Goal: Task Accomplishment & Management: Manage account settings

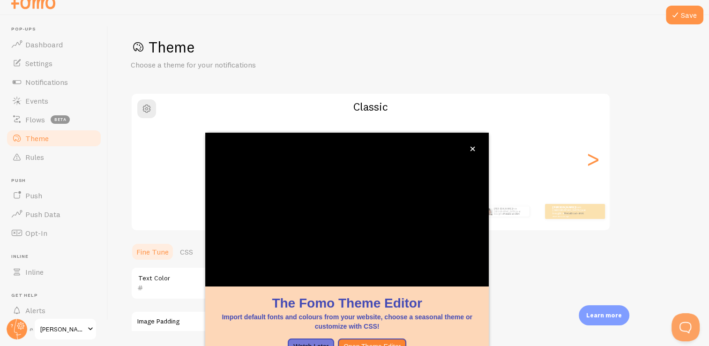
scroll to position [78, 0]
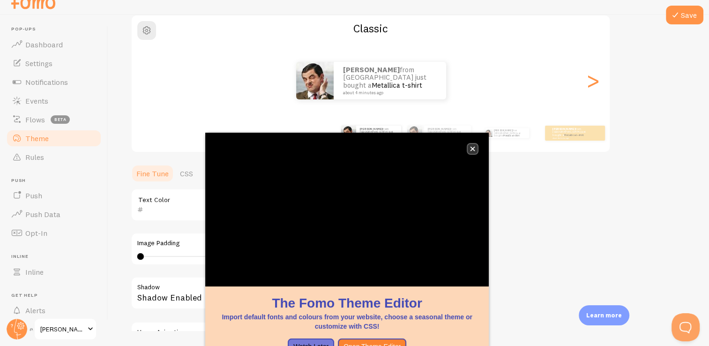
click at [473, 150] on icon "close," at bounding box center [472, 148] width 5 height 5
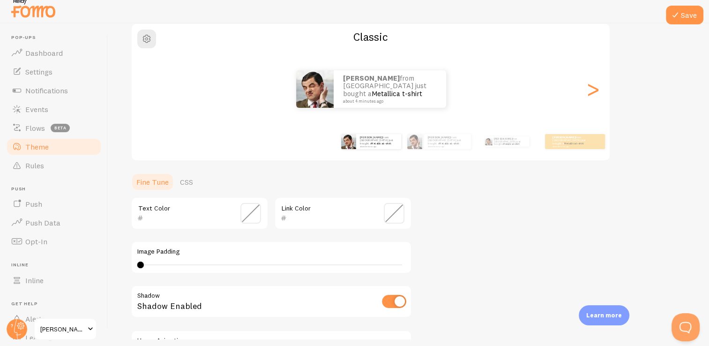
scroll to position [6, 0]
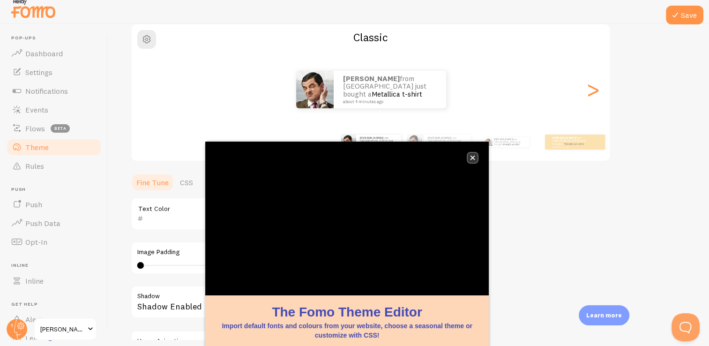
click at [473, 157] on icon "close," at bounding box center [473, 158] width 5 height 5
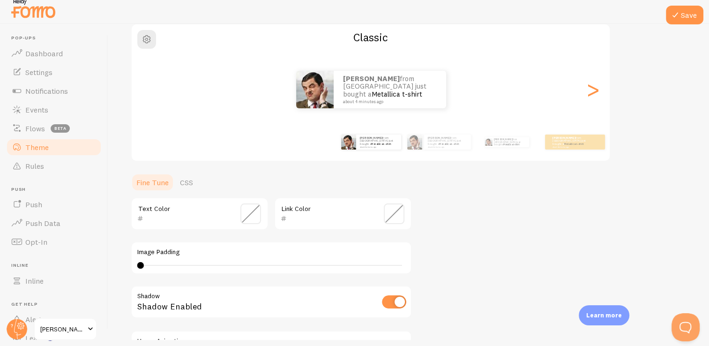
scroll to position [20, 0]
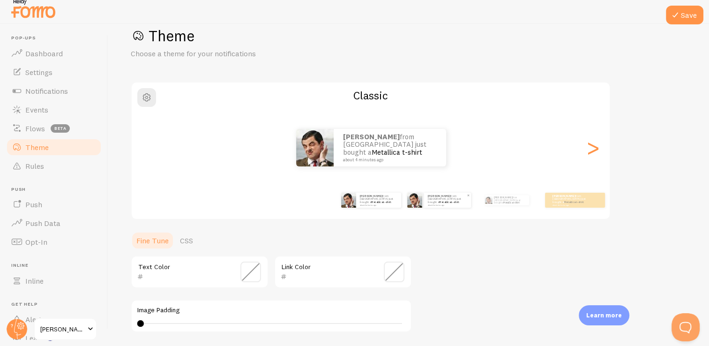
click at [448, 200] on link "Metallica t-shirt" at bounding box center [449, 202] width 20 height 4
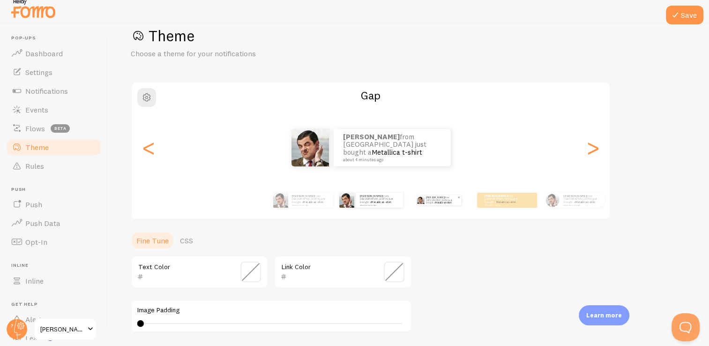
click at [433, 202] on p "Jessica from Mexico just bought a Metallica t-shirt about 4 minutes ago" at bounding box center [441, 200] width 31 height 10
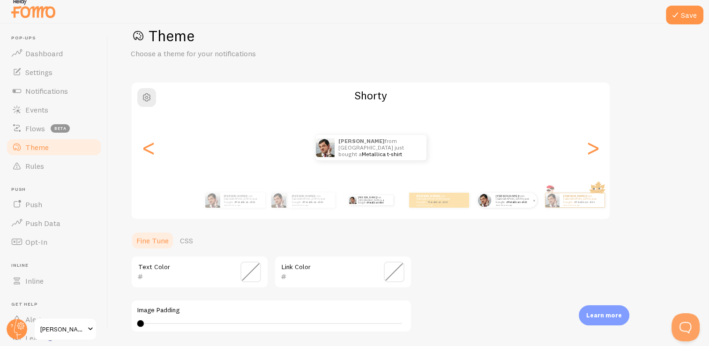
click at [514, 204] on div "Jessica from Mexico just bought a Metallica t-shirt about 4 minutes ago" at bounding box center [514, 200] width 45 height 15
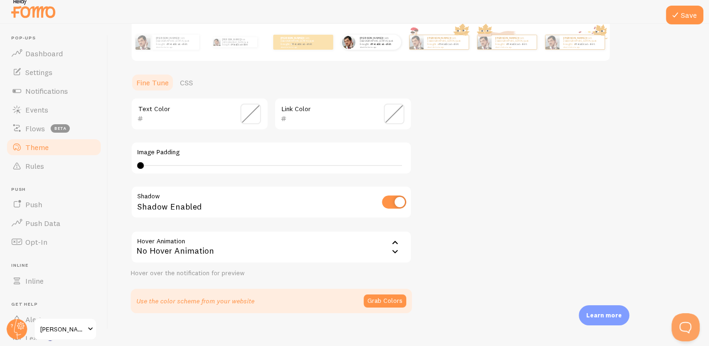
scroll to position [180, 0]
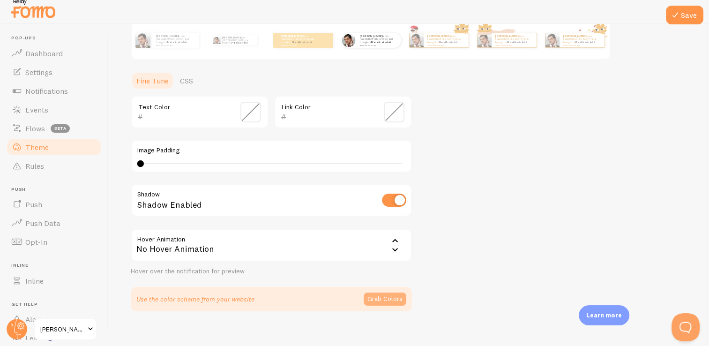
click at [390, 300] on button "Grab Colors" at bounding box center [385, 299] width 43 height 13
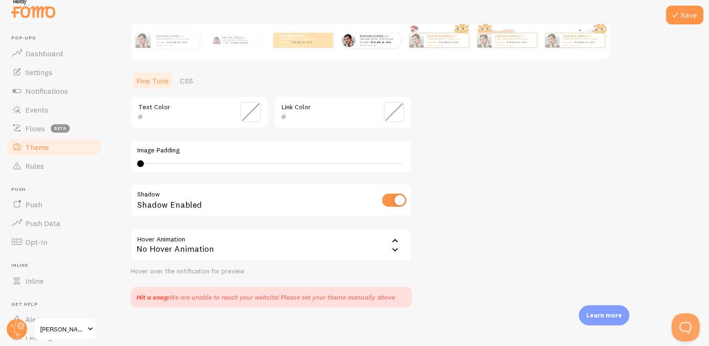
click at [248, 114] on span at bounding box center [250, 112] width 21 height 21
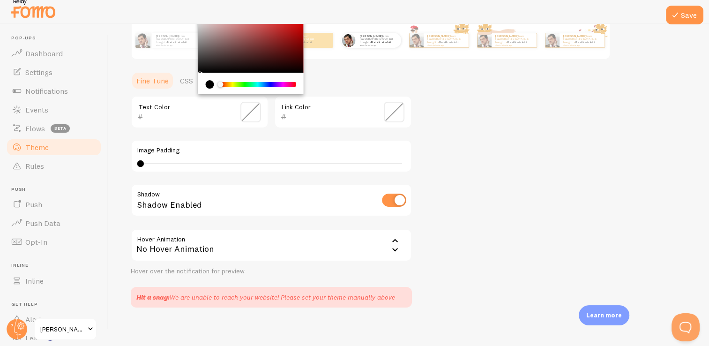
click at [212, 86] on div "current color is #000000" at bounding box center [210, 84] width 8 height 8
type input "030000"
drag, startPoint x: 290, startPoint y: 67, endPoint x: 306, endPoint y: 72, distance: 16.8
click at [306, 72] on section "Fine Tune CSS 030000 Text Color Link Color Image Padding 4 4 - undefined Shadow…" at bounding box center [271, 189] width 281 height 236
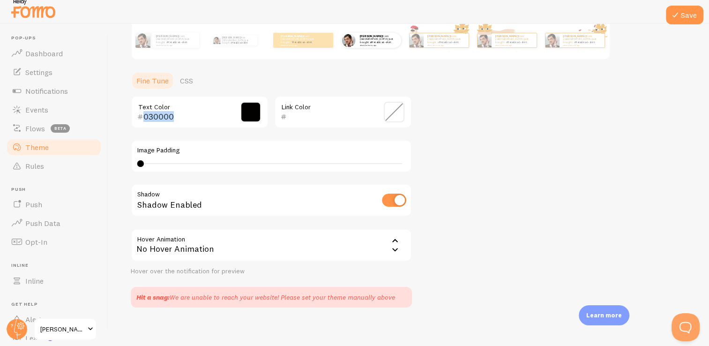
scroll to position [79, 0]
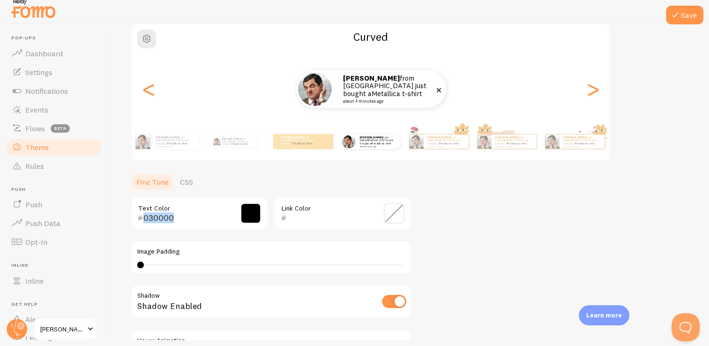
click at [396, 90] on link "Metallica t-shirt" at bounding box center [397, 93] width 51 height 9
click at [165, 137] on p "Jessica from Mexico just bought a Metallica t-shirt about 4 minutes ago" at bounding box center [175, 141] width 39 height 12
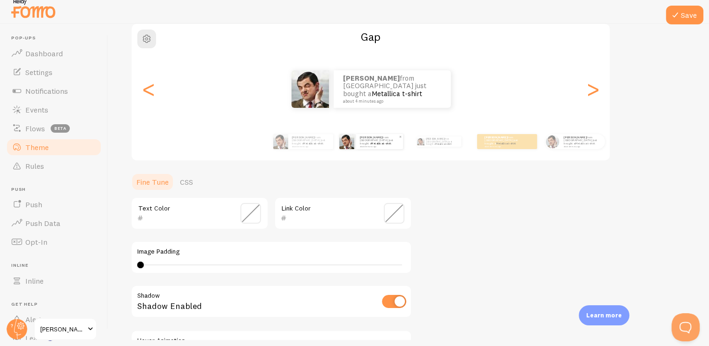
click at [276, 142] on img at bounding box center [280, 141] width 15 height 15
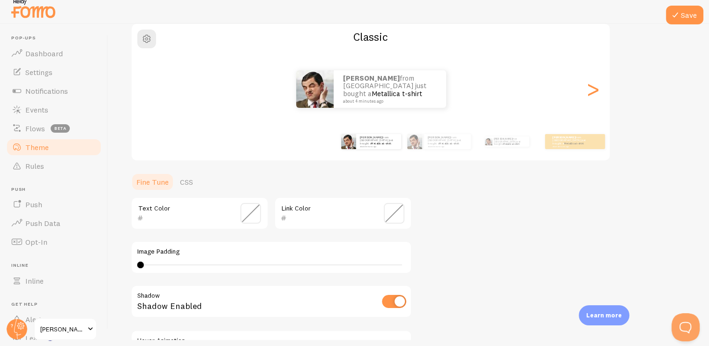
click at [398, 210] on span at bounding box center [394, 213] width 21 height 21
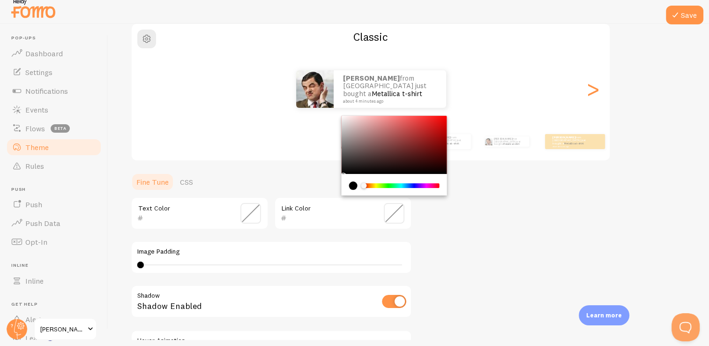
click at [387, 139] on div "Chrome color picker" at bounding box center [394, 145] width 105 height 58
drag, startPoint x: 387, startPoint y: 139, endPoint x: 431, endPoint y: 152, distance: 46.0
click at [431, 153] on div "Chrome color picker" at bounding box center [433, 156] width 6 height 6
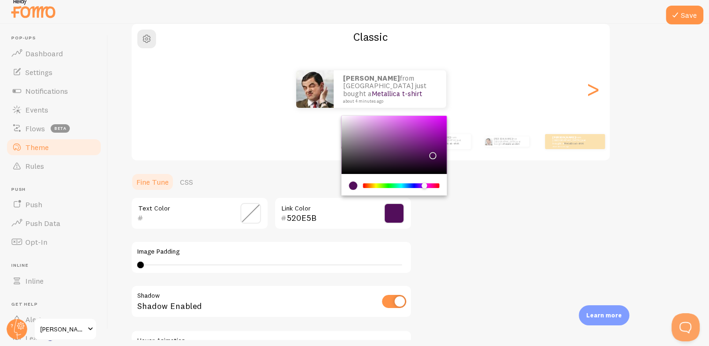
click at [425, 183] on div "Chrome color picker" at bounding box center [401, 185] width 75 height 5
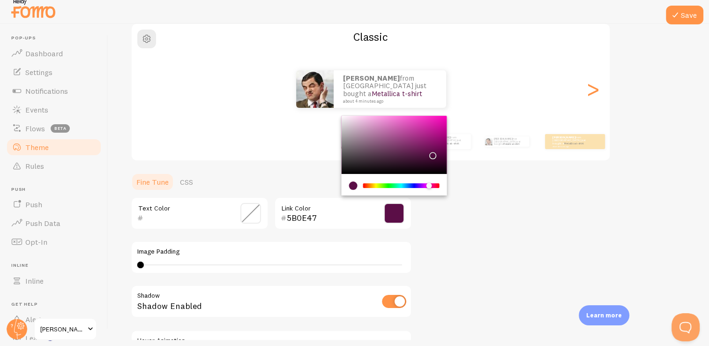
click at [429, 183] on div "Chrome color picker" at bounding box center [432, 186] width 6 height 6
click at [431, 143] on div "Chrome color picker" at bounding box center [394, 145] width 105 height 58
type input "E129B2"
drag, startPoint x: 431, startPoint y: 143, endPoint x: 428, endPoint y: 122, distance: 21.8
click at [428, 122] on div "Chrome color picker" at bounding box center [430, 125] width 6 height 6
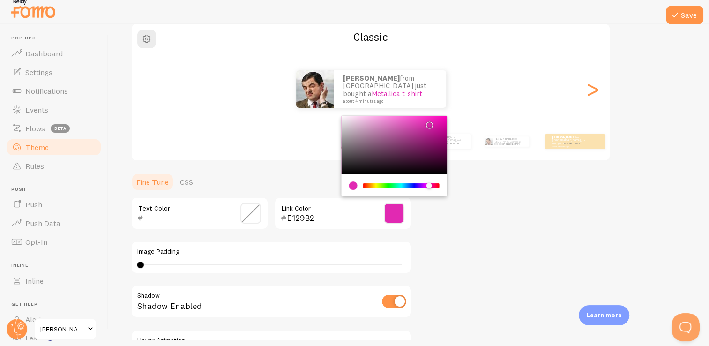
click at [487, 178] on div "Theme Choose a theme for your notifications Classic Jessica from Mexico just bo…" at bounding box center [409, 188] width 556 height 441
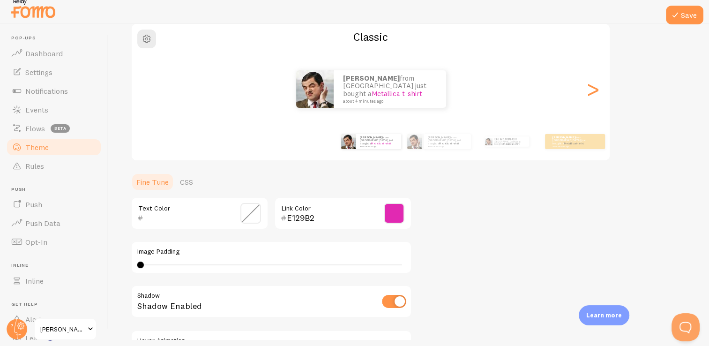
type input "0"
drag, startPoint x: 141, startPoint y: 263, endPoint x: 125, endPoint y: 266, distance: 16.3
click at [125, 266] on div "Save Theme Choose a theme for your notifications Classic Jessica from Mexico ju…" at bounding box center [408, 182] width 601 height 316
click at [392, 301] on input "checkbox" at bounding box center [394, 301] width 24 height 13
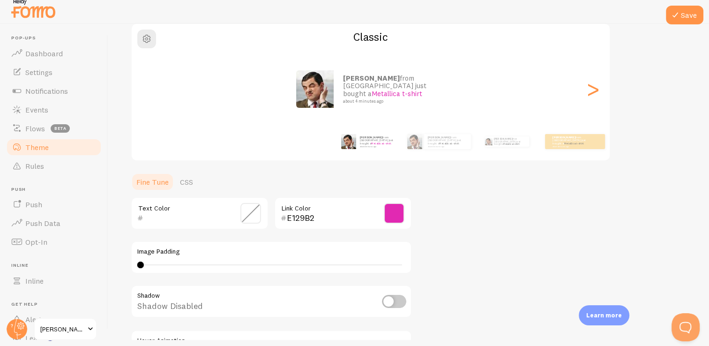
checkbox input "true"
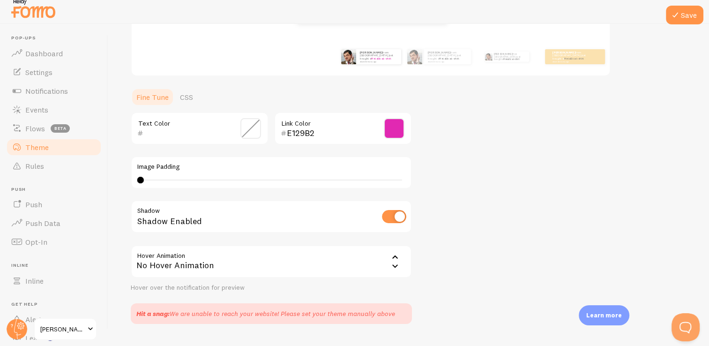
scroll to position [43, 0]
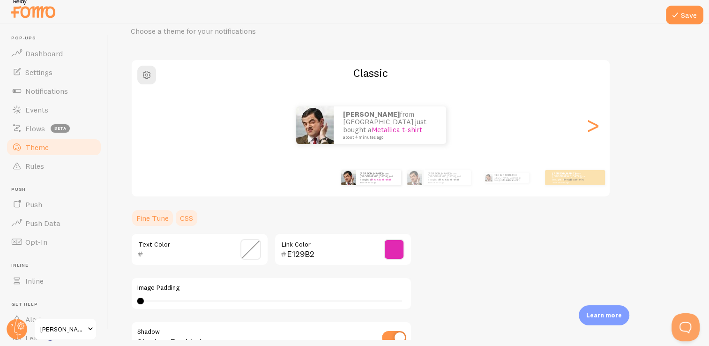
click at [189, 215] on link "CSS" at bounding box center [186, 218] width 24 height 19
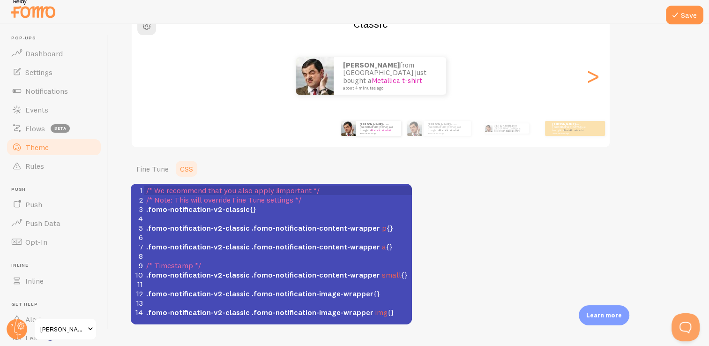
scroll to position [4, 0]
click at [351, 315] on span ".fomo-notification-image-wrapper" at bounding box center [313, 312] width 122 height 9
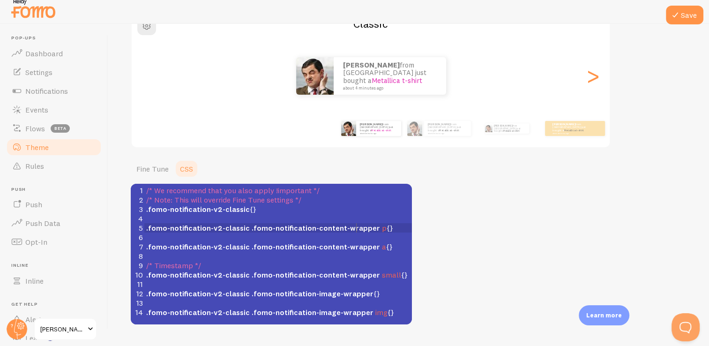
click at [356, 233] on pre "​" at bounding box center [281, 237] width 275 height 9
click at [486, 257] on div "Theme Choose a theme for your notifications Classic Jessica from Mexico just bo…" at bounding box center [409, 140] width 556 height 370
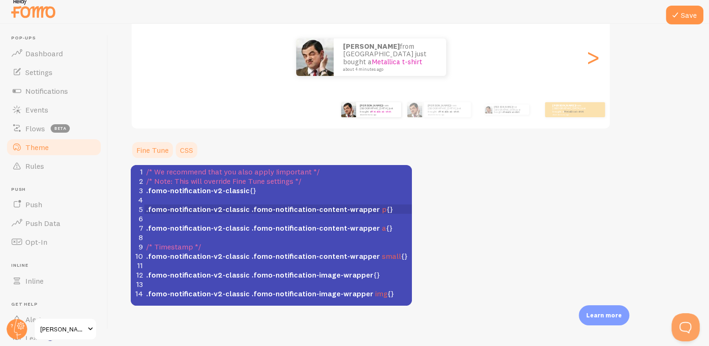
click at [163, 155] on link "Fine Tune" at bounding box center [153, 150] width 44 height 19
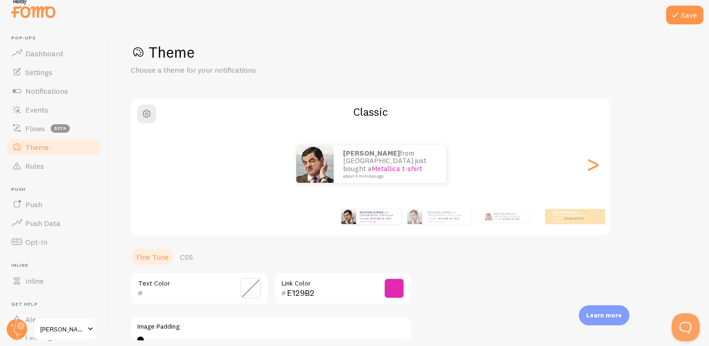
scroll to position [0, 0]
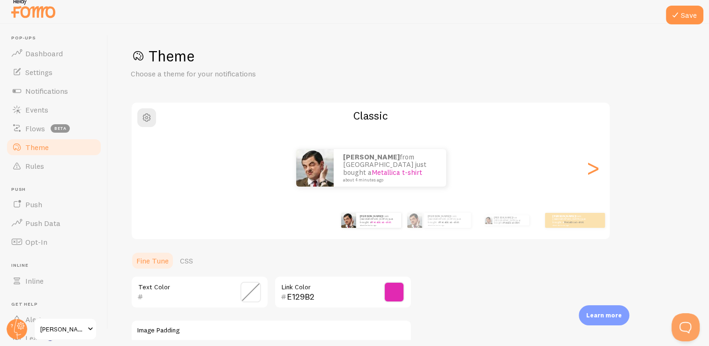
click at [57, 326] on span "[PERSON_NAME] Store" at bounding box center [62, 328] width 45 height 11
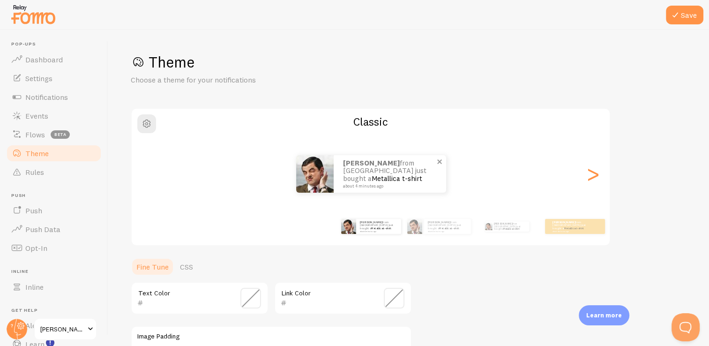
click at [369, 172] on p "Jessica from Mexico just bought a Metallica t-shirt about 4 minutes ago" at bounding box center [390, 173] width 94 height 29
click at [573, 232] on div "Jessica from Mexico just bought a Metallica t-shirt about 4 minutes ago" at bounding box center [575, 226] width 60 height 15
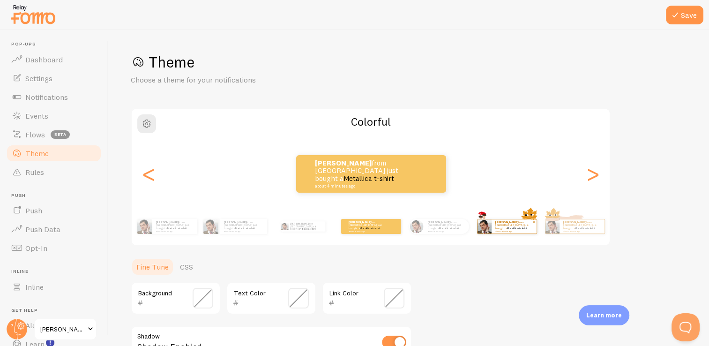
click at [492, 226] on div "Jessica from Mexico just bought a Metallica t-shirt about 4 minutes ago" at bounding box center [514, 226] width 45 height 14
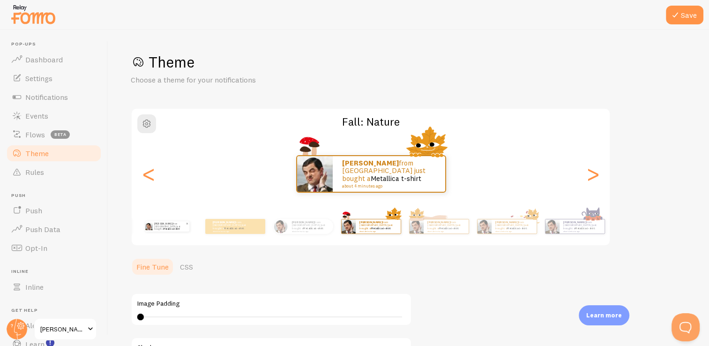
click at [146, 228] on img at bounding box center [149, 227] width 8 height 8
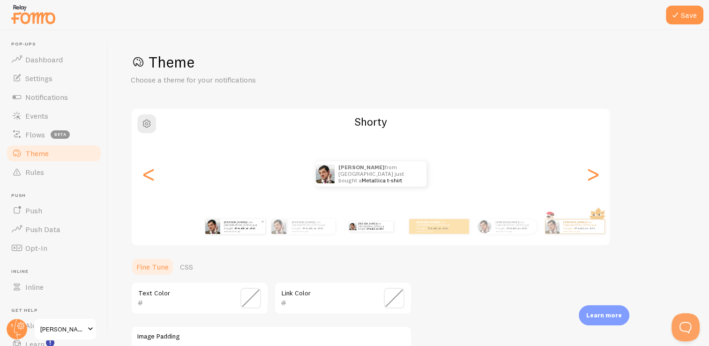
click at [225, 227] on p "Jessica from Mexico just bought a Metallica t-shirt about 4 minutes ago" at bounding box center [243, 226] width 38 height 12
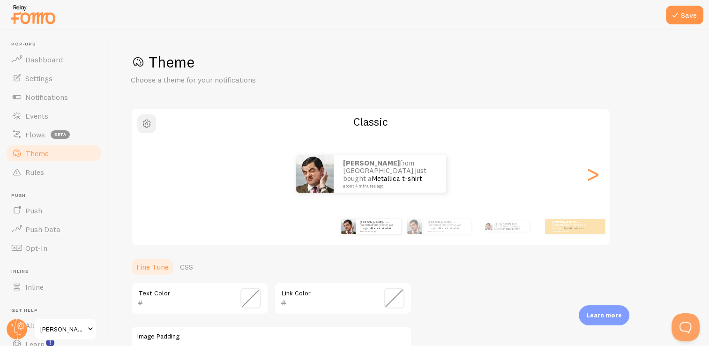
click at [145, 123] on span "button" at bounding box center [146, 123] width 11 height 11
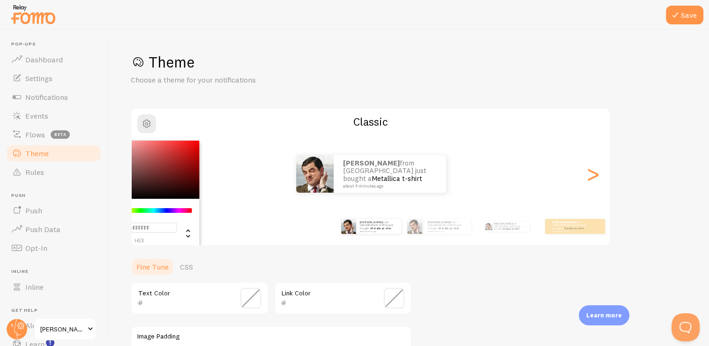
click at [195, 153] on div "Chrome color picker" at bounding box center [146, 170] width 105 height 58
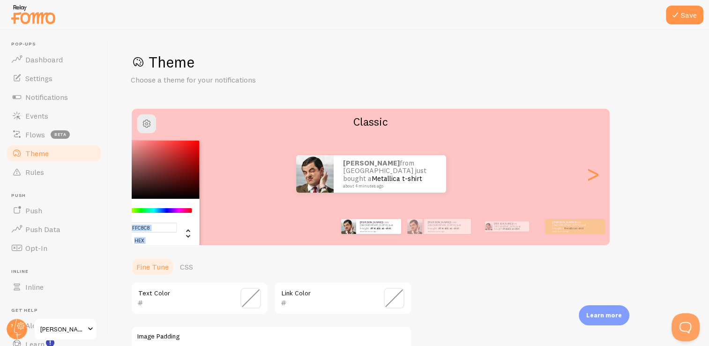
drag, startPoint x: 138, startPoint y: 146, endPoint x: 116, endPoint y: 122, distance: 32.2
click at [116, 122] on div "Save Theme Choose a theme for your notifications #FFC8C8 hex 255 r 200 g 200 b …" at bounding box center [408, 188] width 601 height 316
type input "#FFCACA"
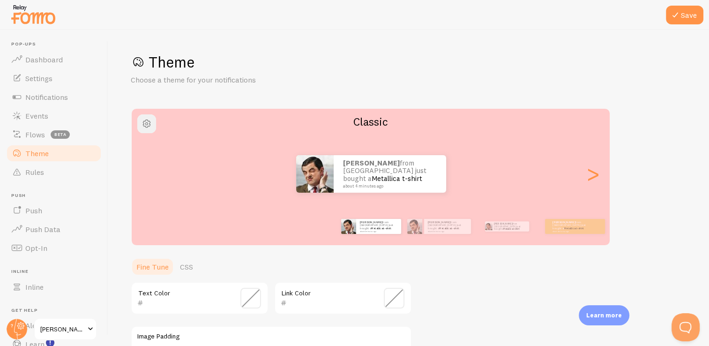
click at [146, 128] on span "button" at bounding box center [146, 123] width 11 height 11
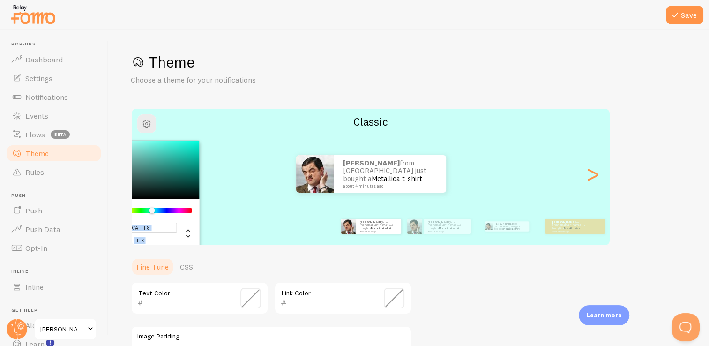
click at [152, 211] on div "Chrome color picker" at bounding box center [154, 210] width 75 height 5
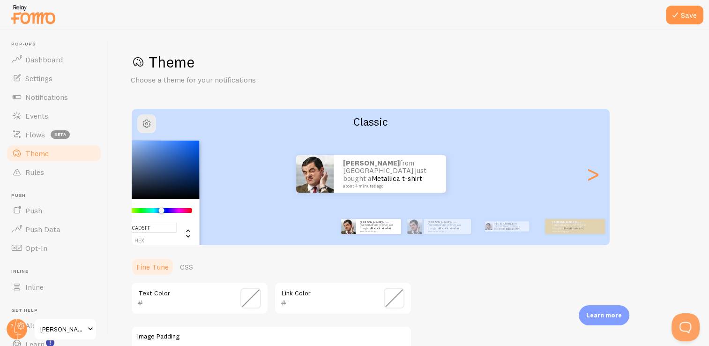
drag, startPoint x: 152, startPoint y: 211, endPoint x: 163, endPoint y: 209, distance: 11.5
click at [163, 209] on div "Chrome color picker" at bounding box center [162, 211] width 6 height 6
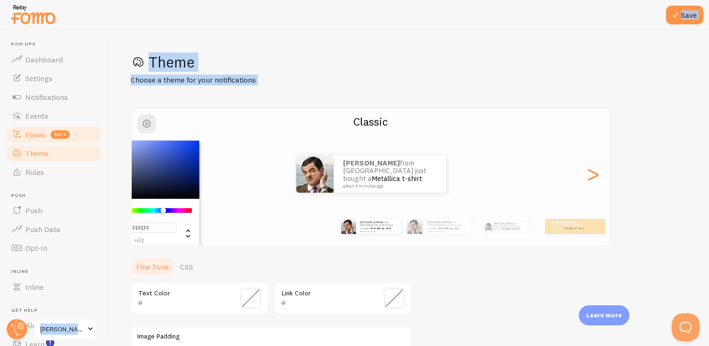
type input "#FFFFFF"
drag, startPoint x: 148, startPoint y: 158, endPoint x: 94, endPoint y: 140, distance: 57.2
click at [94, 140] on main "Pop-ups Dashboard Settings Notifications Events Flows beta Theme Rules Push Pus…" at bounding box center [354, 188] width 709 height 316
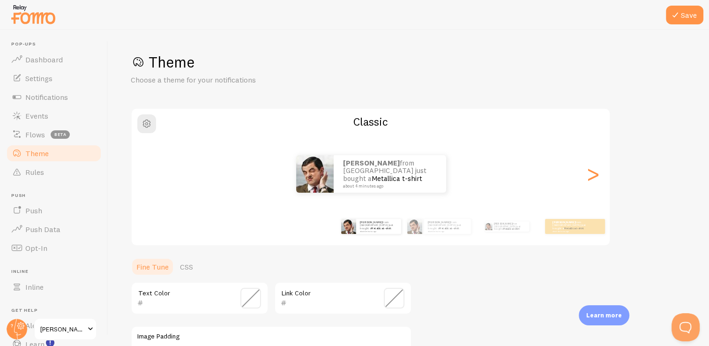
click at [376, 119] on h2 "Classic" at bounding box center [371, 121] width 478 height 15
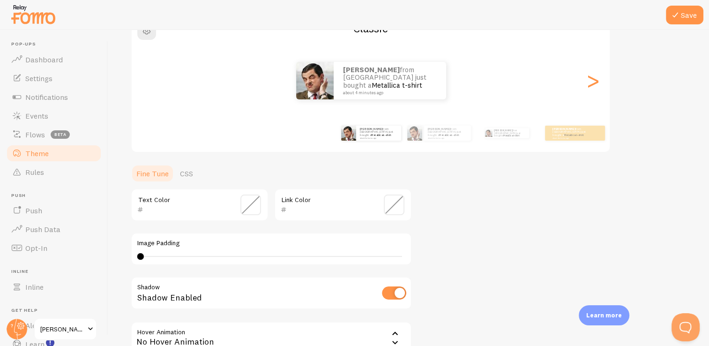
scroll to position [95, 0]
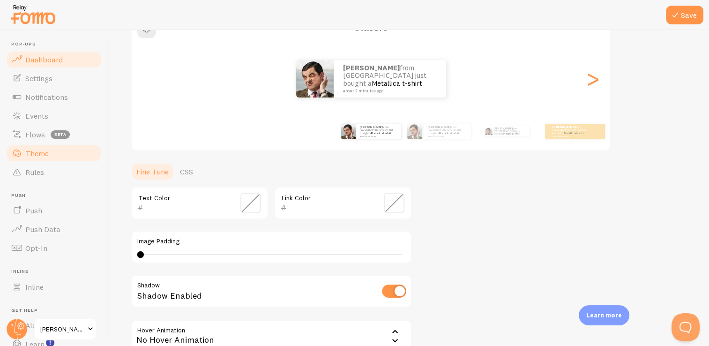
click at [54, 56] on span "Dashboard" at bounding box center [44, 59] width 38 height 9
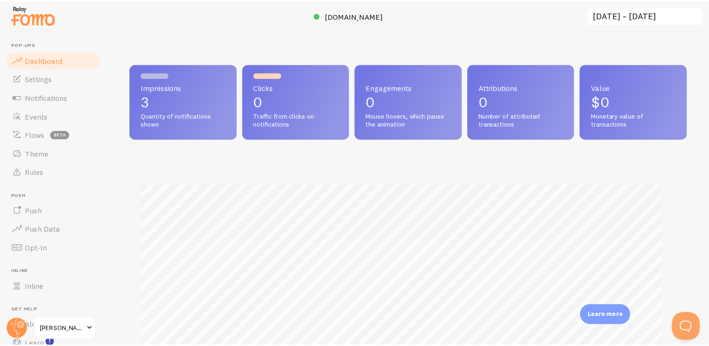
scroll to position [246, 548]
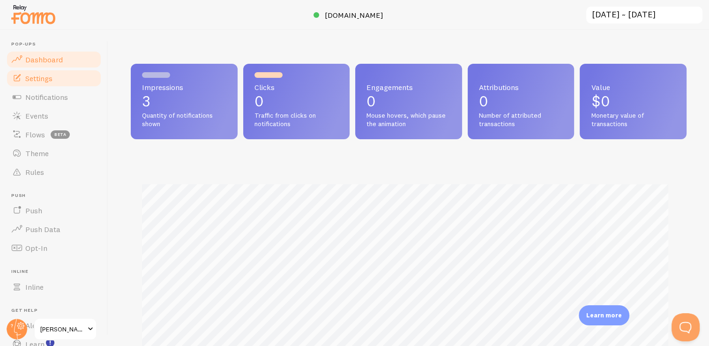
click at [53, 81] on span "Settings" at bounding box center [38, 78] width 27 height 9
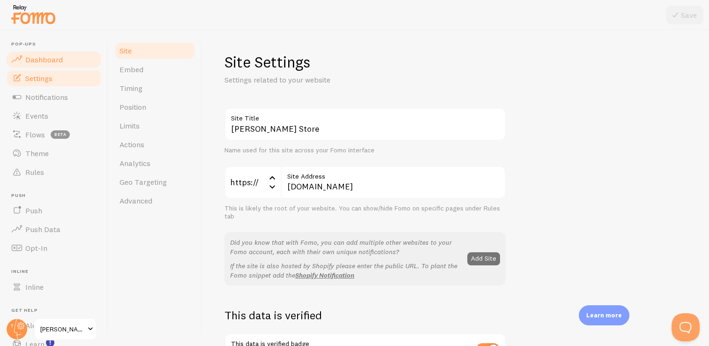
click at [46, 55] on span "Dashboard" at bounding box center [44, 59] width 38 height 9
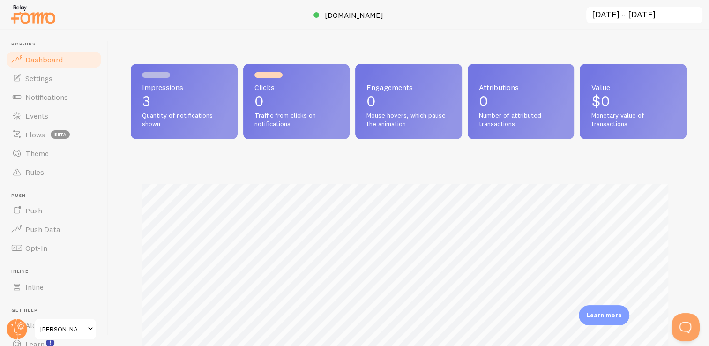
scroll to position [246, 548]
click at [49, 74] on span "Settings" at bounding box center [38, 78] width 27 height 9
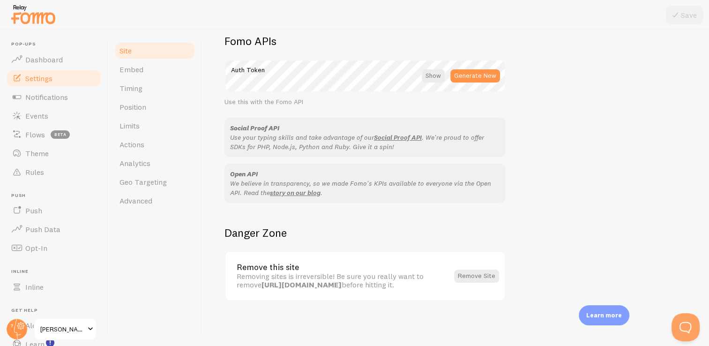
scroll to position [547, 0]
click at [141, 67] on span "Embed" at bounding box center [132, 69] width 24 height 9
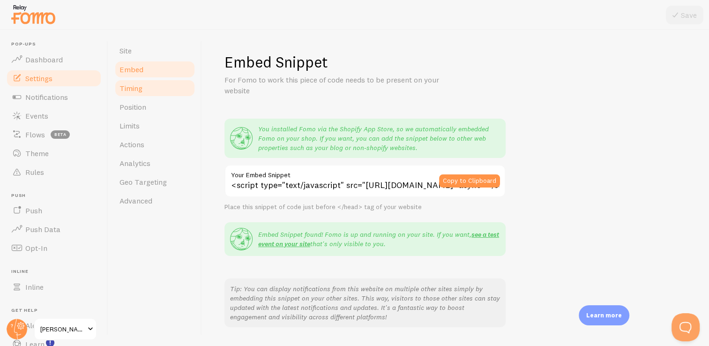
click at [161, 80] on link "Timing" at bounding box center [155, 88] width 82 height 19
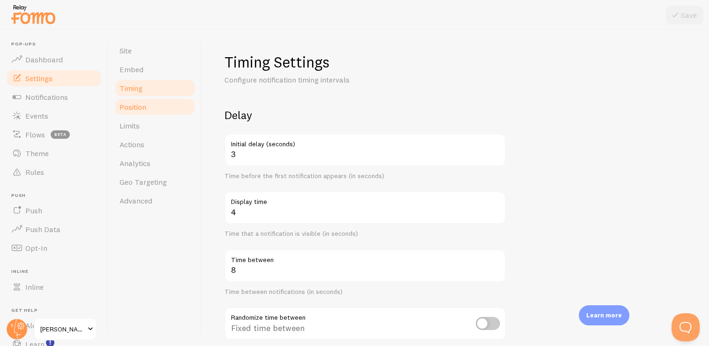
click at [146, 110] on link "Position" at bounding box center [155, 107] width 82 height 19
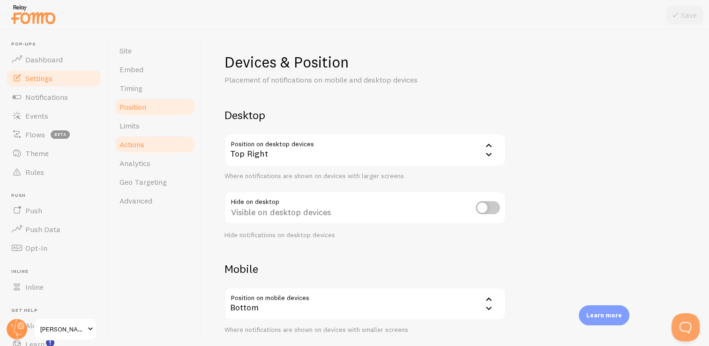
click at [138, 143] on span "Actions" at bounding box center [132, 144] width 25 height 9
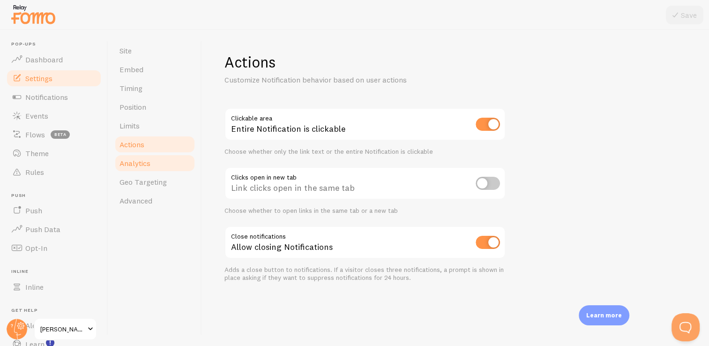
click at [141, 156] on link "Analytics" at bounding box center [155, 163] width 82 height 19
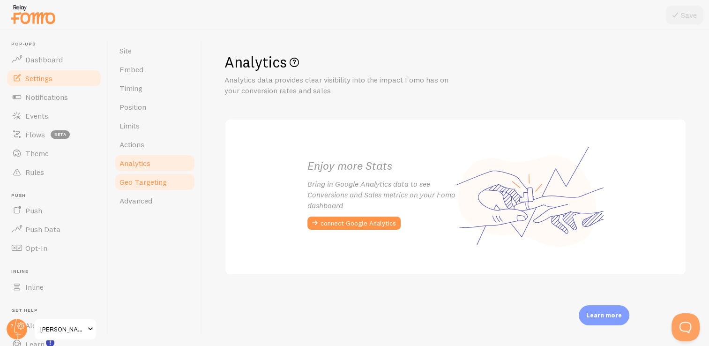
click at [140, 182] on span "Geo Targeting" at bounding box center [143, 181] width 47 height 9
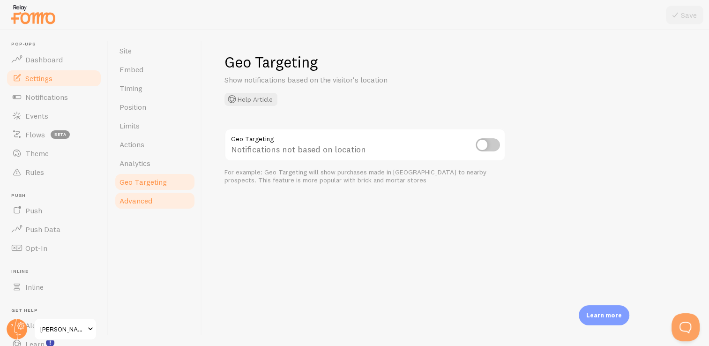
click at [139, 191] on link "Advanced" at bounding box center [155, 200] width 82 height 19
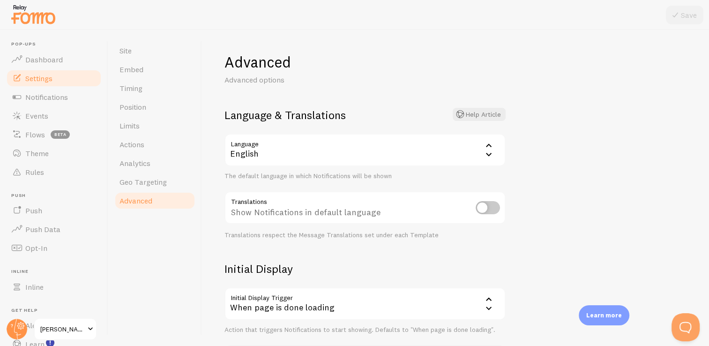
click at [318, 151] on div "English" at bounding box center [365, 150] width 281 height 33
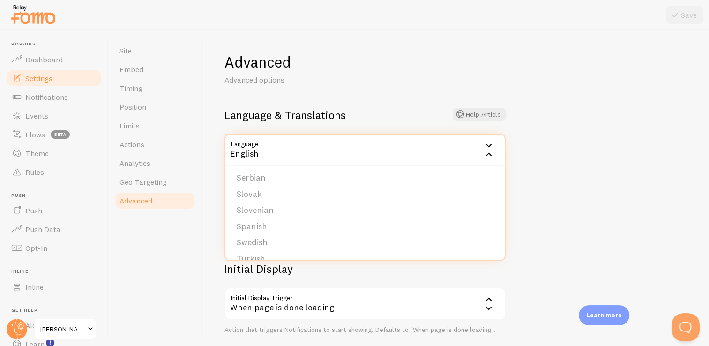
scroll to position [386, 0]
click at [281, 218] on li "Spanish" at bounding box center [364, 214] width 279 height 16
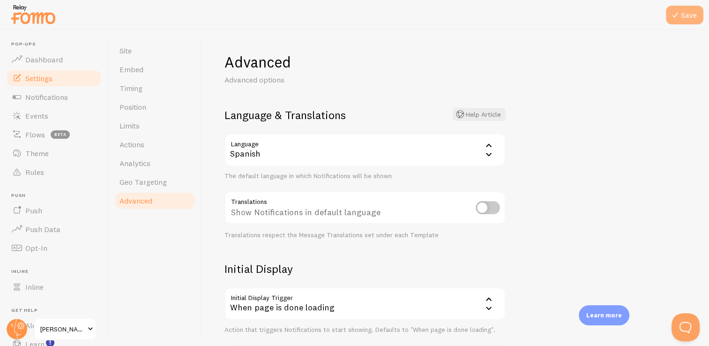
click at [685, 21] on button "Save" at bounding box center [685, 15] width 38 height 19
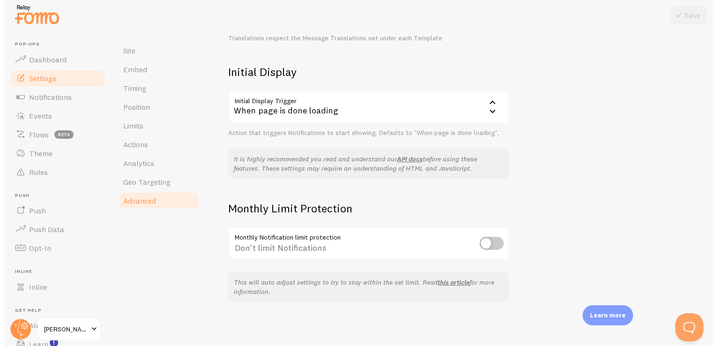
scroll to position [0, 0]
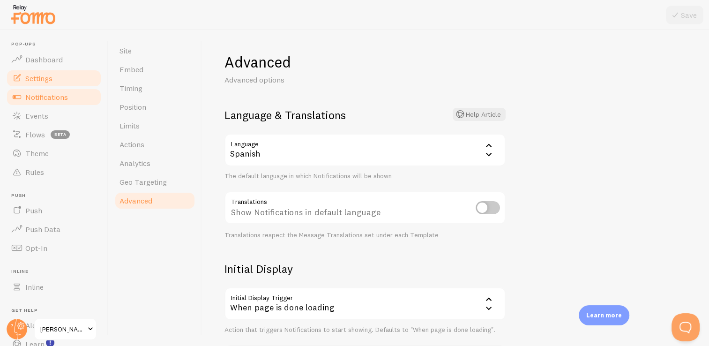
click at [32, 103] on link "Notifications" at bounding box center [54, 97] width 97 height 19
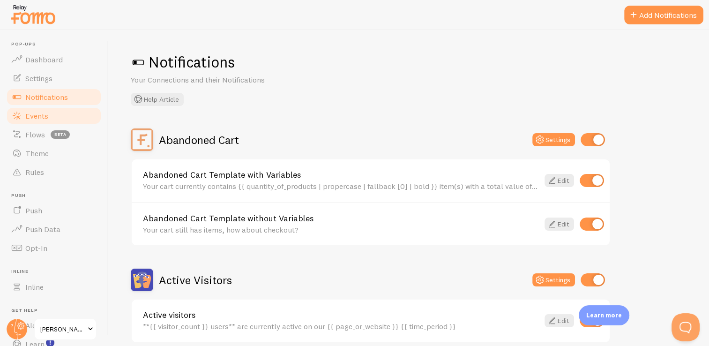
click at [41, 120] on link "Events" at bounding box center [54, 115] width 97 height 19
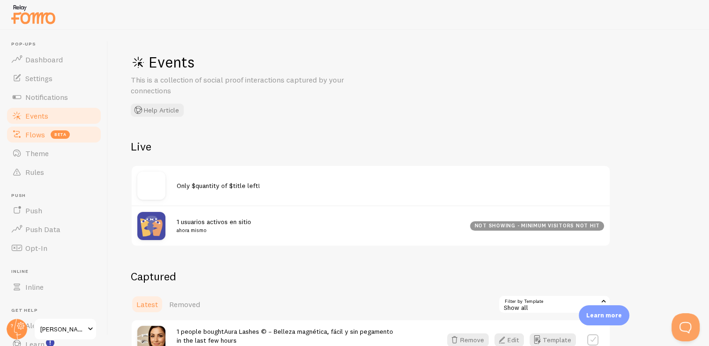
click at [40, 130] on span "Flows" at bounding box center [35, 134] width 20 height 9
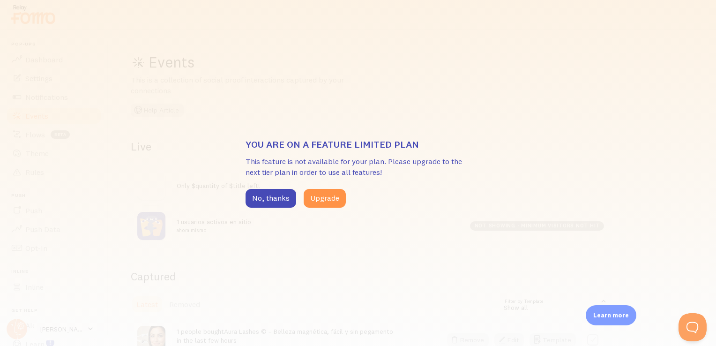
click at [253, 100] on div "You are on a feature limited plan This feature is not available for your plan. …" at bounding box center [358, 173] width 716 height 346
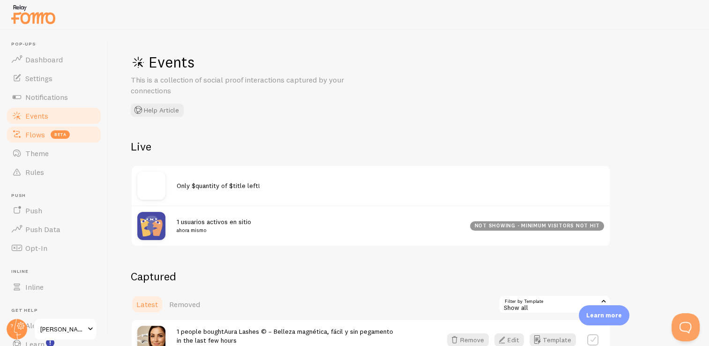
click at [39, 140] on link "Flows beta" at bounding box center [54, 134] width 97 height 19
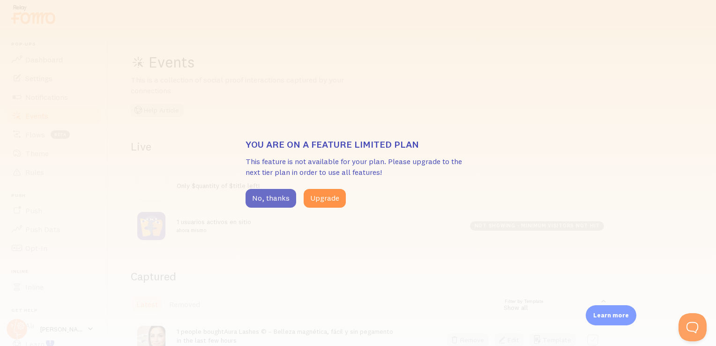
click at [270, 197] on button "No, thanks" at bounding box center [271, 198] width 51 height 19
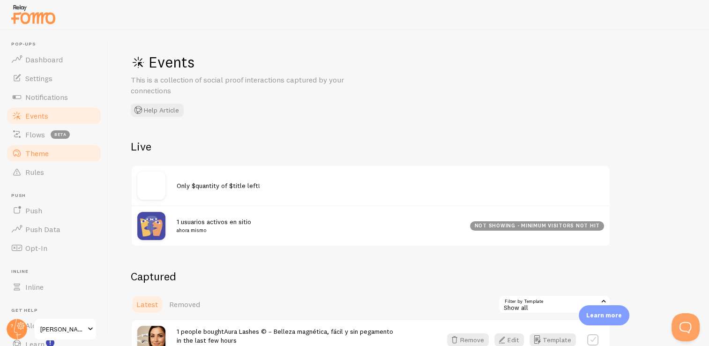
click at [30, 150] on span "Theme" at bounding box center [36, 153] width 23 height 9
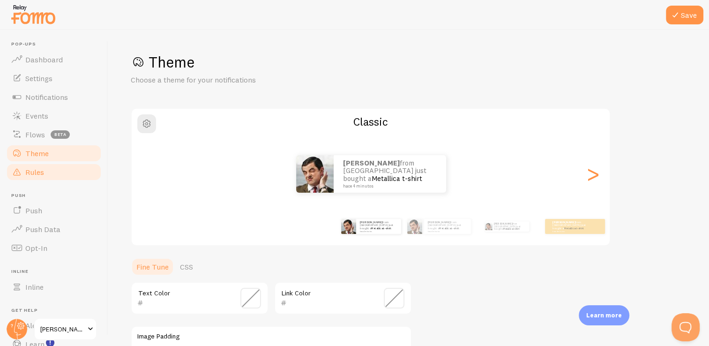
click at [34, 171] on span "Rules" at bounding box center [34, 171] width 19 height 9
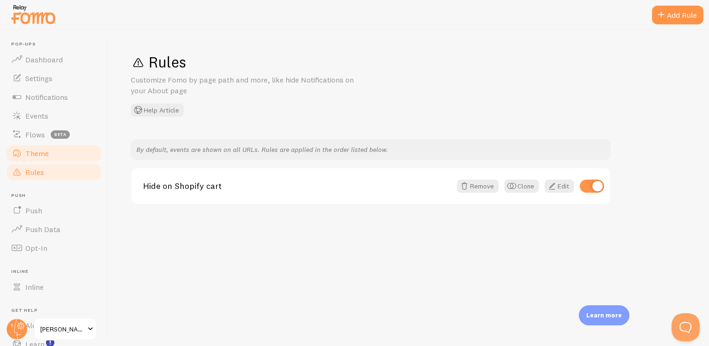
click at [40, 155] on span "Theme" at bounding box center [36, 153] width 23 height 9
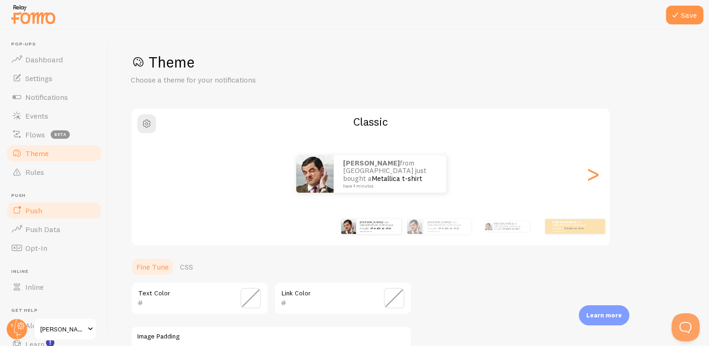
click at [36, 203] on link "Push" at bounding box center [54, 210] width 97 height 19
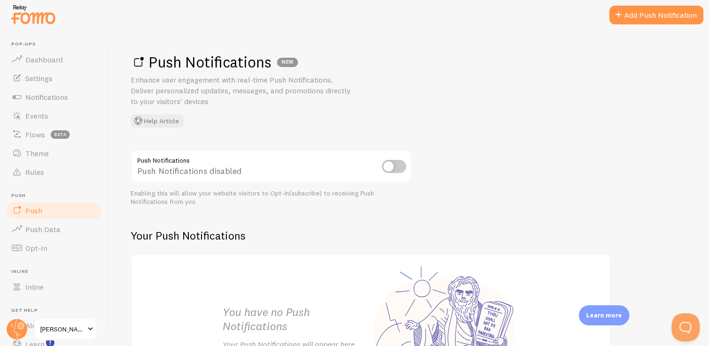
drag, startPoint x: 99, startPoint y: 99, endPoint x: 103, endPoint y: 134, distance: 34.9
click at [103, 134] on header "Pop-ups Dashboard Settings Notifications Events Flows beta Theme Rules Push Pus…" at bounding box center [54, 188] width 108 height 316
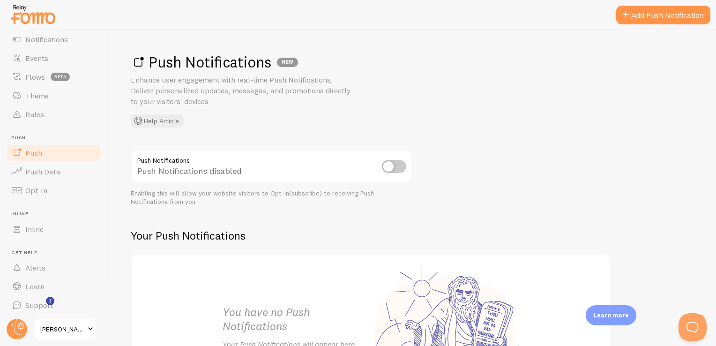
scroll to position [60, 0]
click at [43, 165] on span "Push Data" at bounding box center [42, 169] width 35 height 9
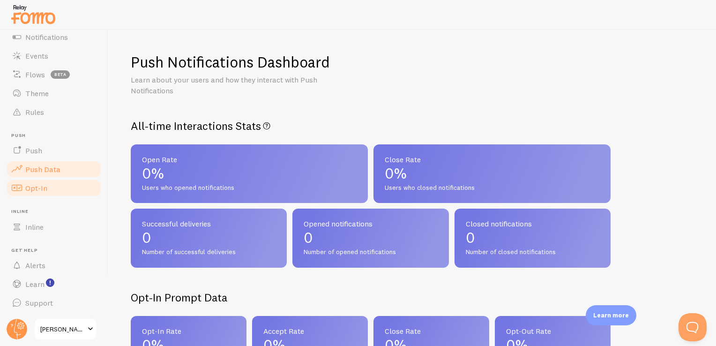
click at [43, 189] on span "Opt-In" at bounding box center [36, 187] width 22 height 9
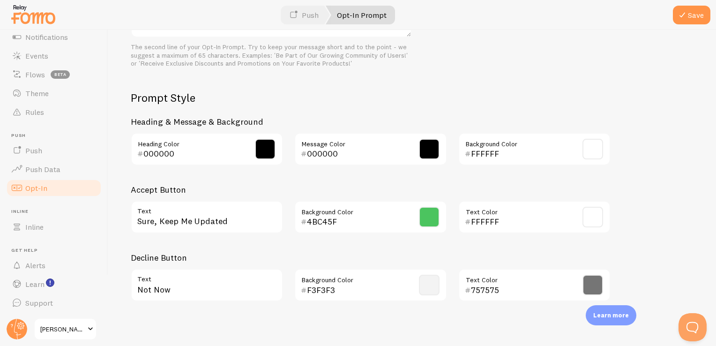
scroll to position [421, 0]
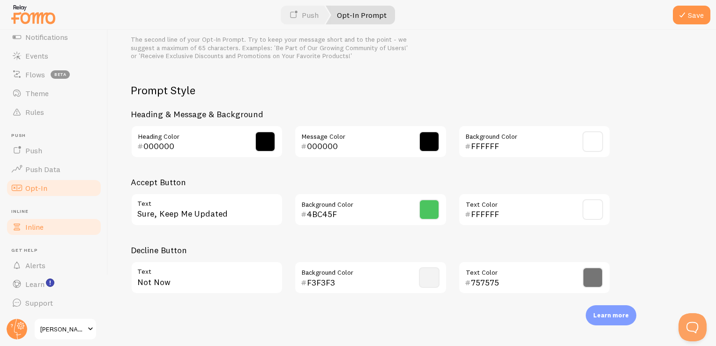
click at [66, 221] on link "Inline" at bounding box center [54, 227] width 97 height 19
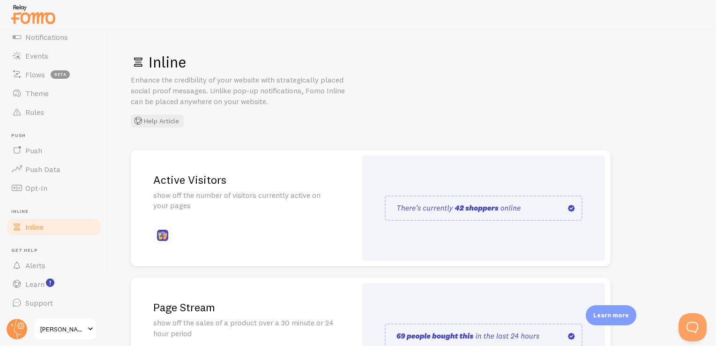
click at [488, 198] on img at bounding box center [484, 207] width 198 height 25
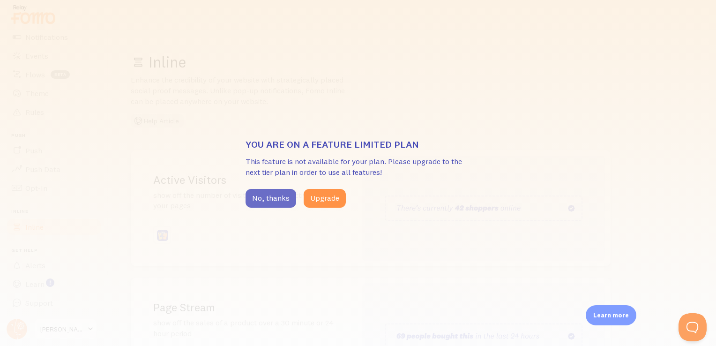
click at [272, 198] on button "No, thanks" at bounding box center [271, 198] width 51 height 19
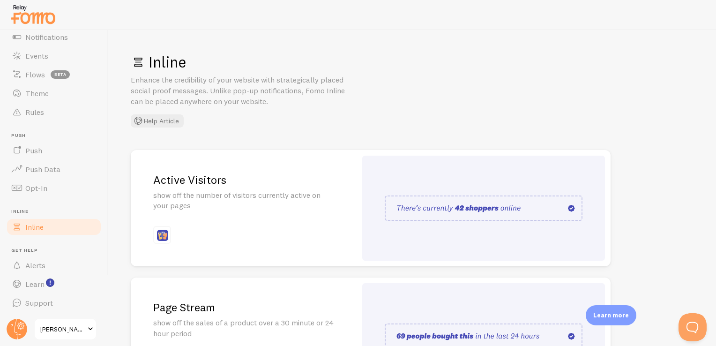
scroll to position [221, 0]
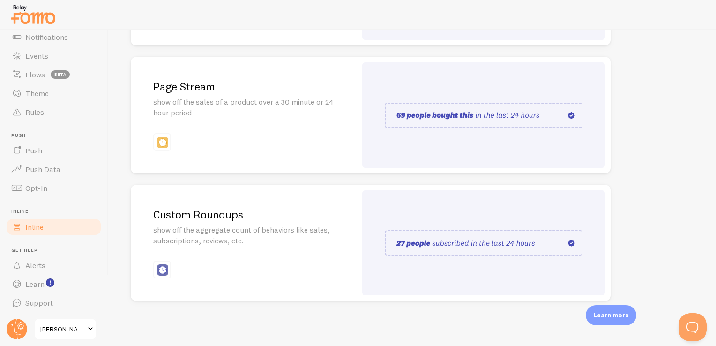
click at [469, 269] on div at bounding box center [483, 242] width 243 height 105
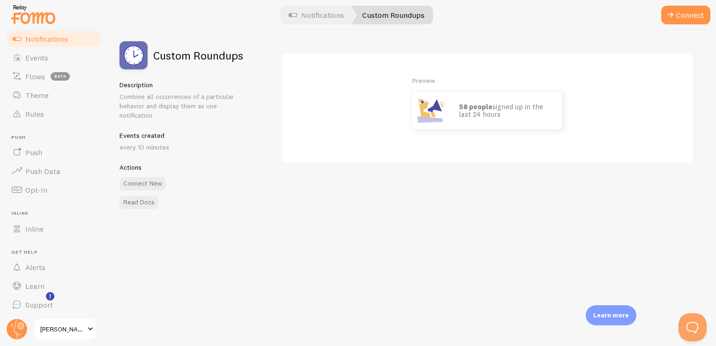
scroll to position [60, 0]
click at [321, 20] on link "Notifications" at bounding box center [317, 15] width 78 height 19
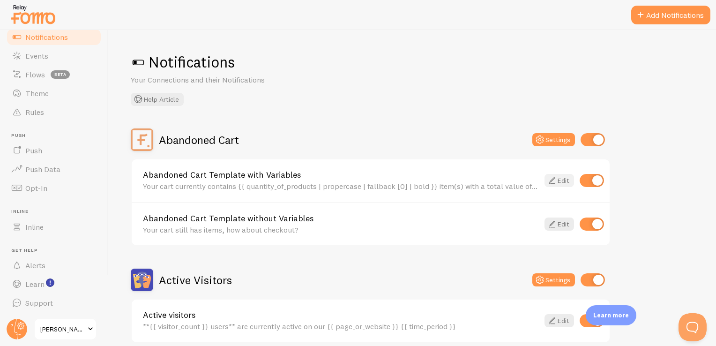
click at [567, 179] on link "Edit" at bounding box center [560, 180] width 30 height 13
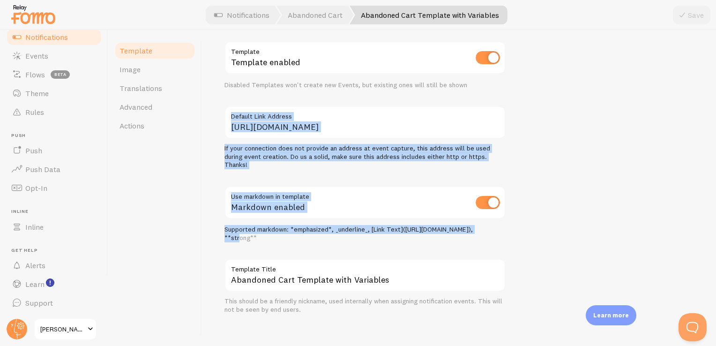
scroll to position [354, 0]
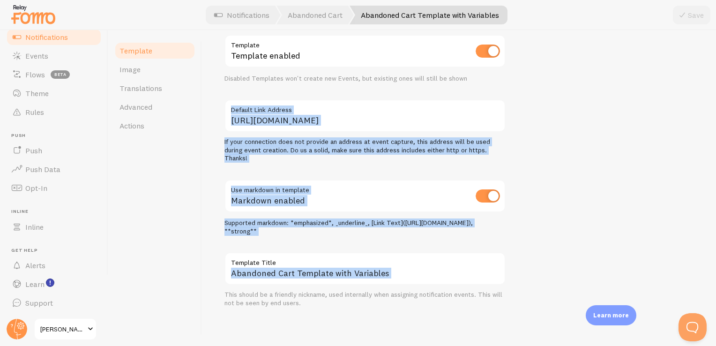
drag, startPoint x: 716, startPoint y: 178, endPoint x: 711, endPoint y: 250, distance: 71.9
click at [709, 250] on div "Abandoned Cart Template with Variables Compose your message using variables and…" at bounding box center [459, 188] width 514 height 316
click at [45, 268] on span "Alerts" at bounding box center [35, 265] width 20 height 9
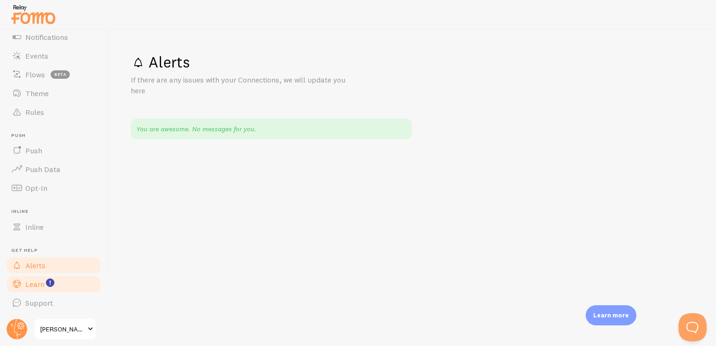
click at [30, 289] on link "Learn" at bounding box center [54, 284] width 97 height 19
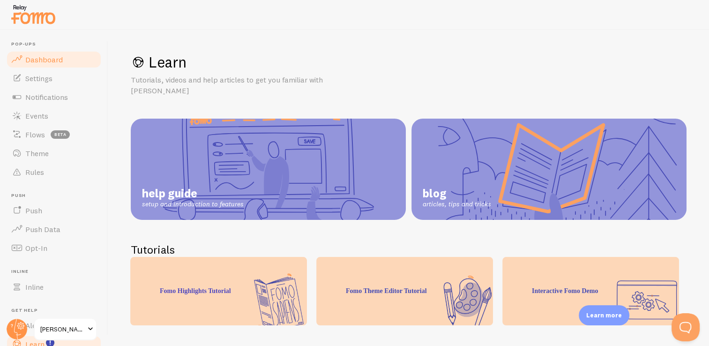
click at [55, 67] on link "Dashboard" at bounding box center [54, 59] width 97 height 19
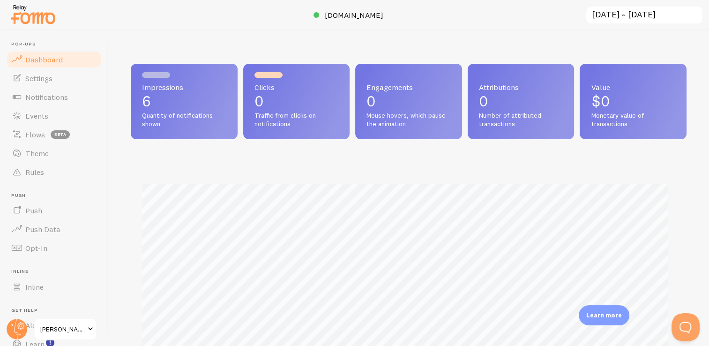
scroll to position [246, 548]
click at [47, 78] on span "Settings" at bounding box center [38, 78] width 27 height 9
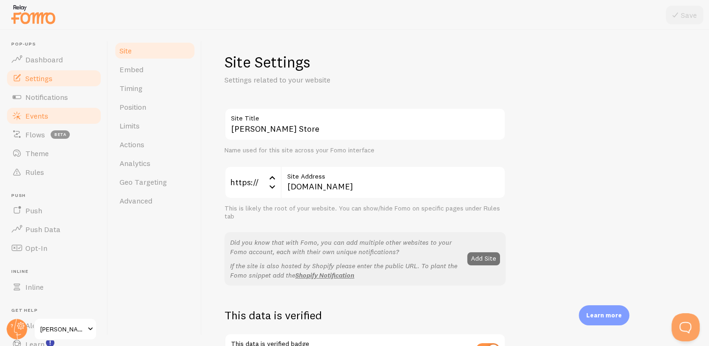
click at [39, 106] on link "Events" at bounding box center [54, 115] width 97 height 19
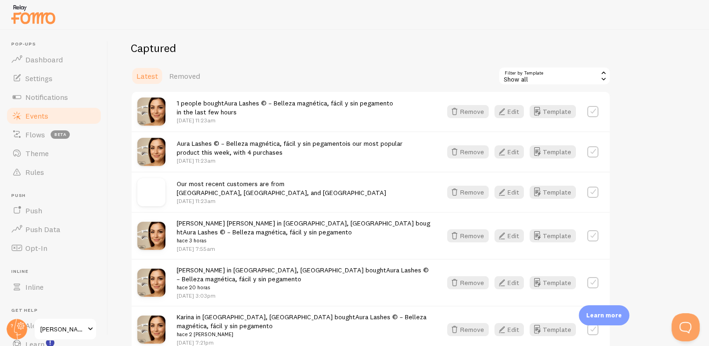
scroll to position [207, 0]
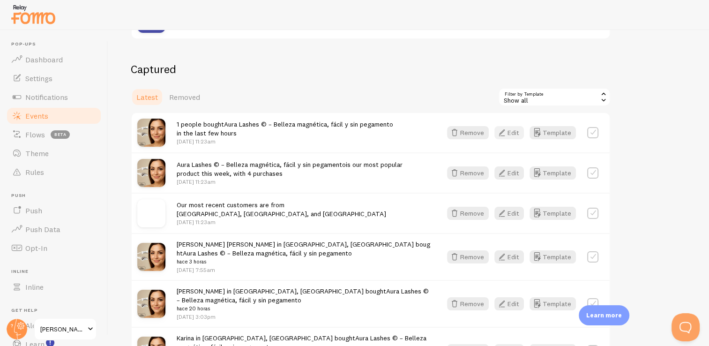
click at [510, 129] on button "Edit" at bounding box center [510, 132] width 30 height 13
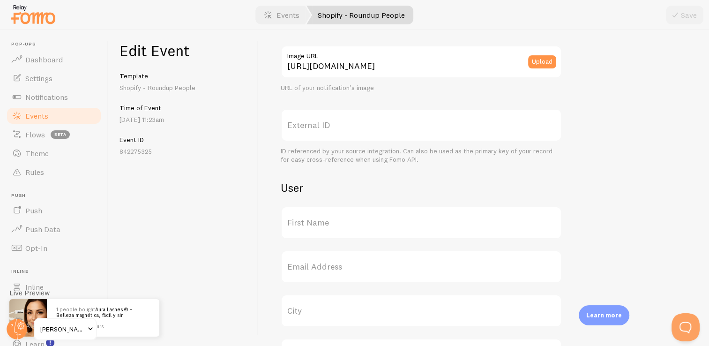
scroll to position [173, 0]
click at [333, 226] on label "First Name" at bounding box center [421, 226] width 281 height 33
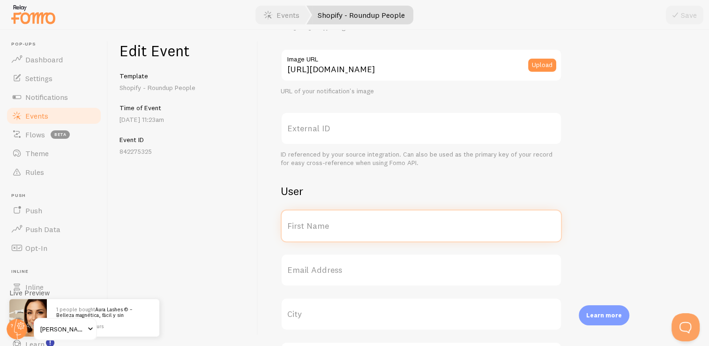
click at [333, 226] on input "First Name" at bounding box center [421, 226] width 281 height 33
type input "P"
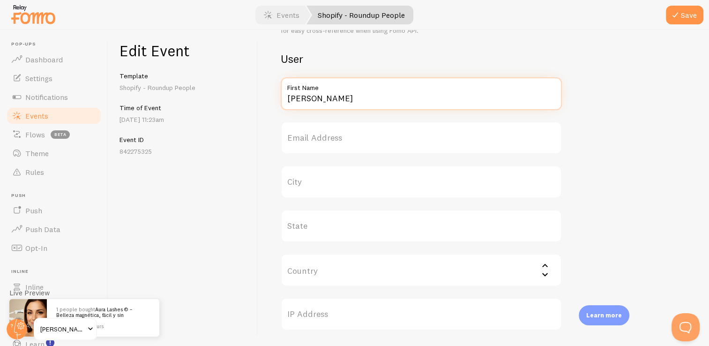
scroll to position [316, 0]
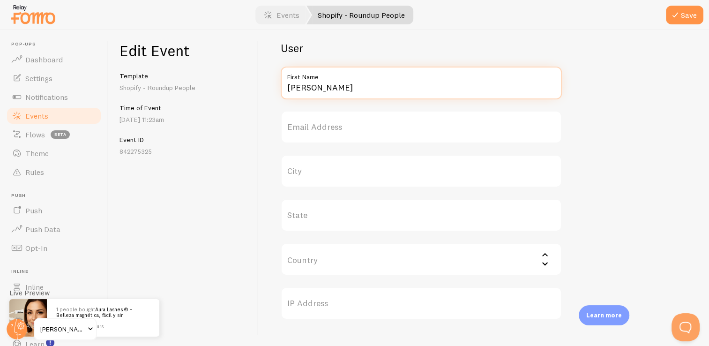
type input "Alicia T."
click at [457, 130] on label "Email Address" at bounding box center [421, 127] width 281 height 33
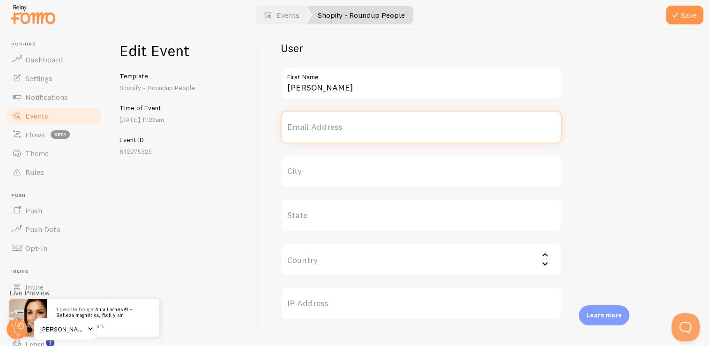
click at [457, 130] on input "Email Address" at bounding box center [421, 127] width 281 height 33
click at [304, 132] on input "tenaalis34@gmail.com" at bounding box center [421, 127] width 281 height 33
type input "tena_alis34@gmail.com"
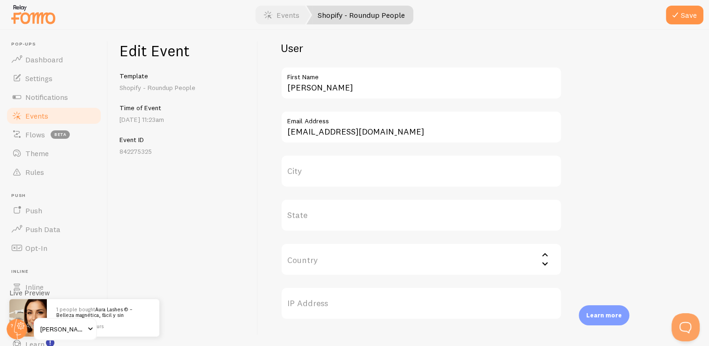
click at [375, 172] on label "City" at bounding box center [421, 171] width 281 height 33
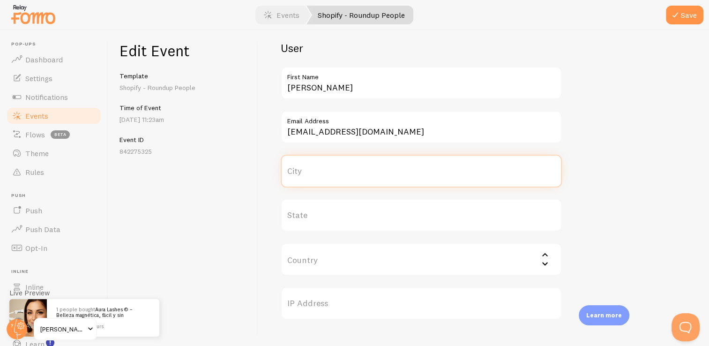
click at [375, 172] on input "City" at bounding box center [421, 171] width 281 height 33
type input "Ciudad de México"
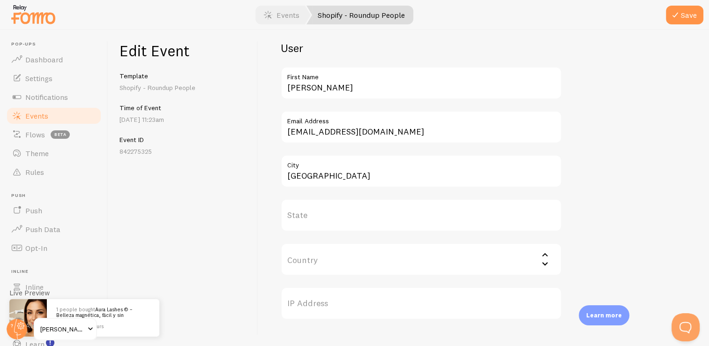
click at [392, 206] on label "State" at bounding box center [421, 215] width 281 height 33
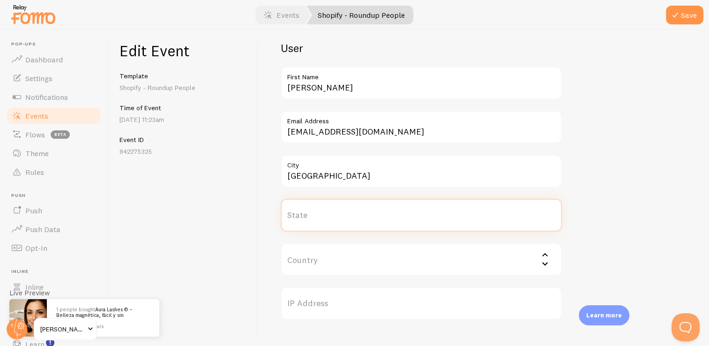
click at [392, 206] on input "State" at bounding box center [421, 215] width 281 height 33
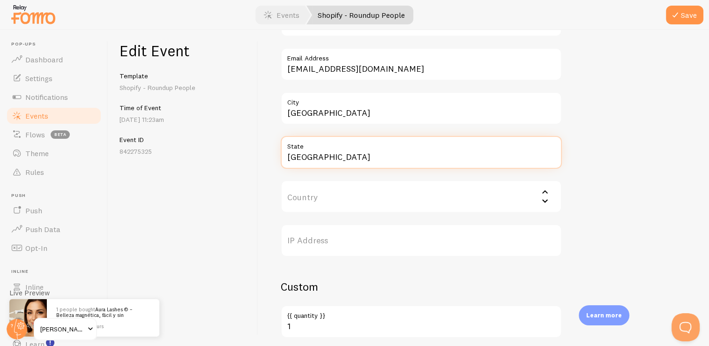
scroll to position [404, 0]
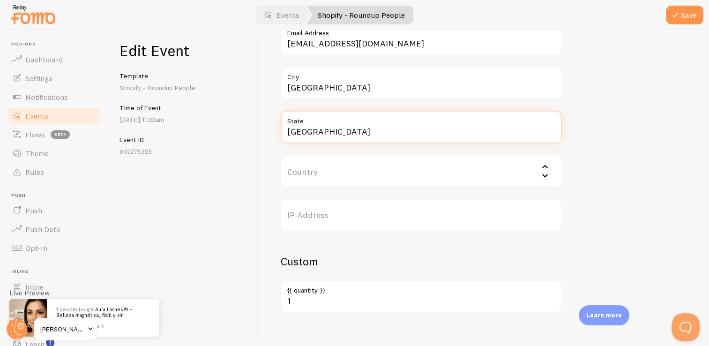
type input "México"
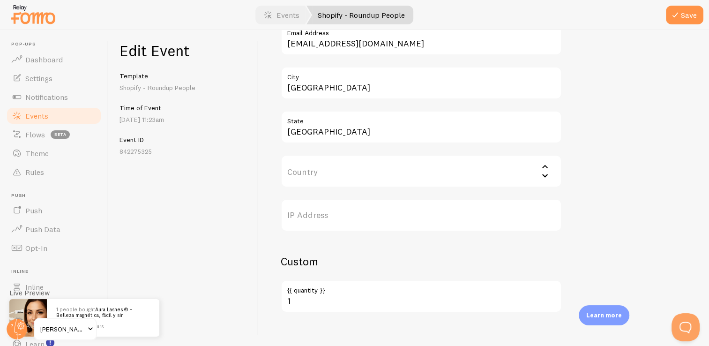
click at [505, 168] on input "Country" at bounding box center [421, 171] width 281 height 33
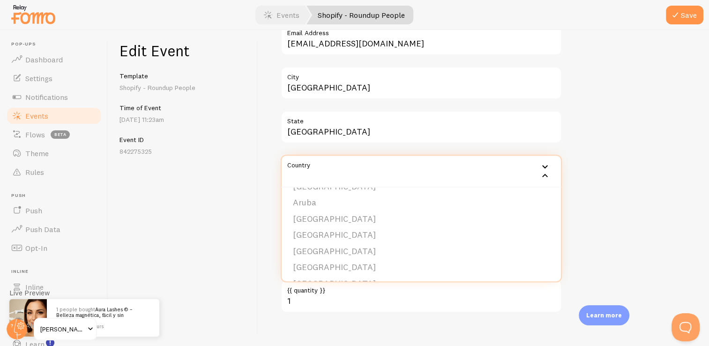
scroll to position [0, 0]
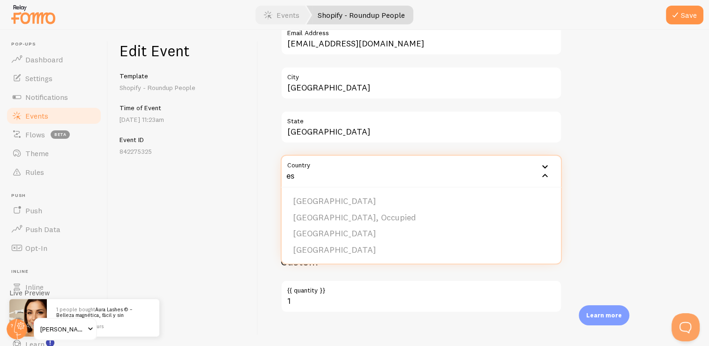
type input "e"
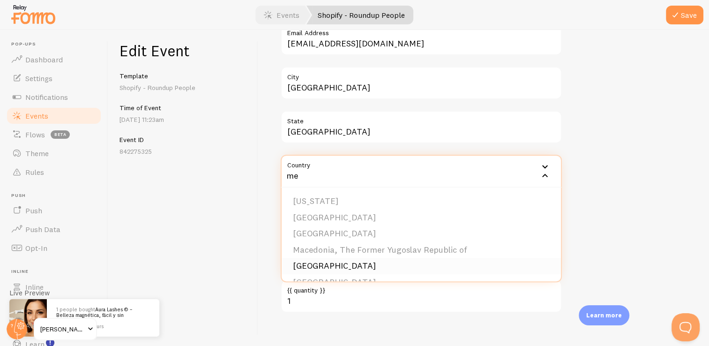
type input "me"
click at [354, 266] on li "Mexico" at bounding box center [421, 266] width 279 height 16
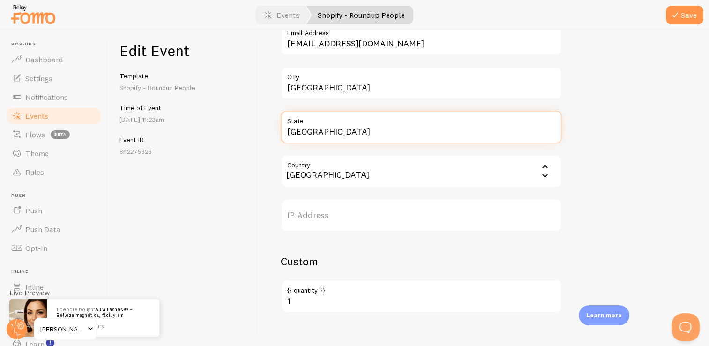
drag, startPoint x: 336, startPoint y: 136, endPoint x: 279, endPoint y: 137, distance: 56.7
click at [279, 137] on div "Meta Aura Lashes © – Belleza magnética, fácil y sin pegamento Title This text w…" at bounding box center [483, 188] width 451 height 316
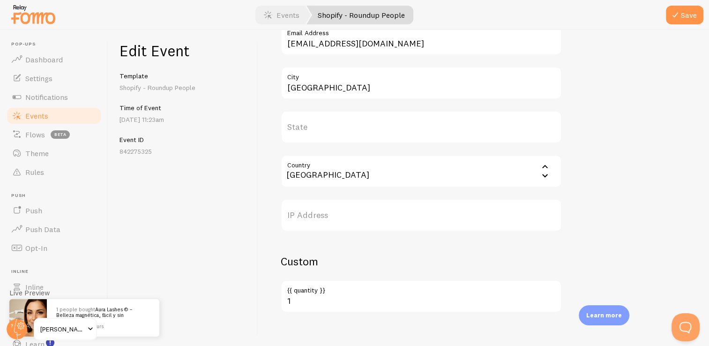
click at [331, 207] on label "IP Address" at bounding box center [421, 215] width 281 height 33
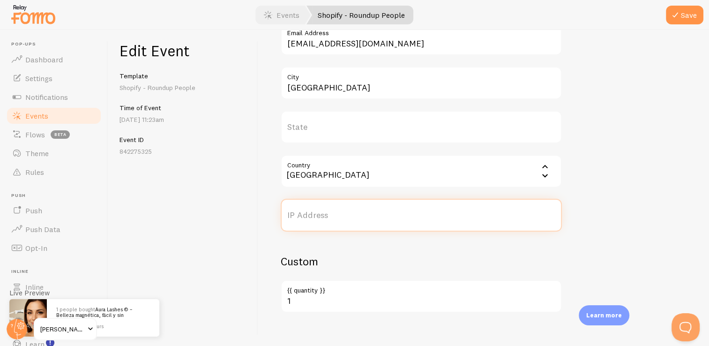
click at [331, 207] on input "IP Address" at bounding box center [421, 215] width 281 height 33
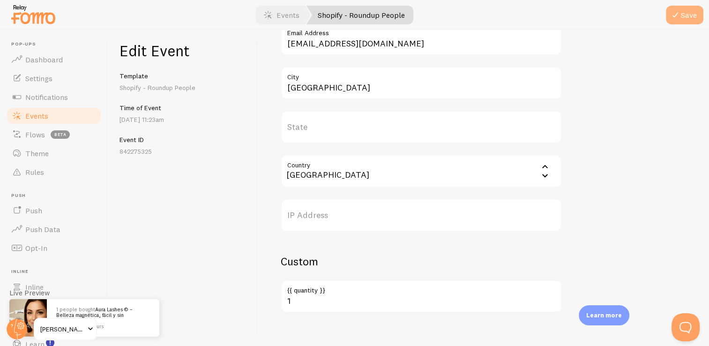
click at [677, 8] on button "Save" at bounding box center [685, 15] width 38 height 19
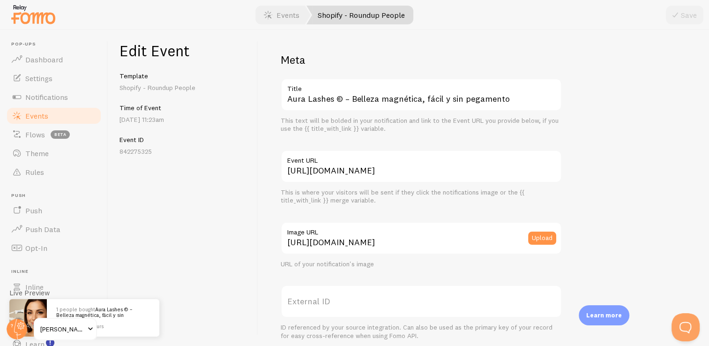
click at [345, 17] on link "Shopify - Roundup People" at bounding box center [360, 15] width 107 height 19
click at [278, 16] on link "Events" at bounding box center [282, 15] width 58 height 19
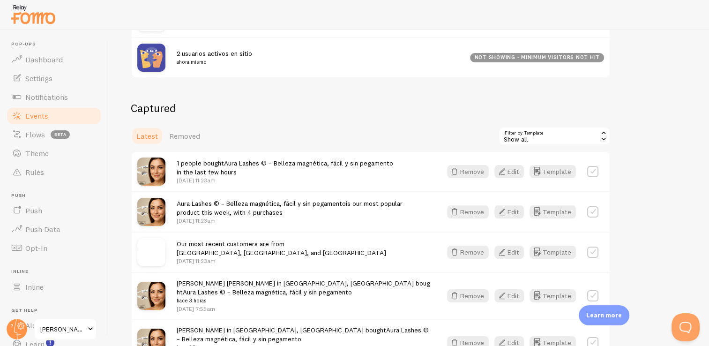
scroll to position [137, 0]
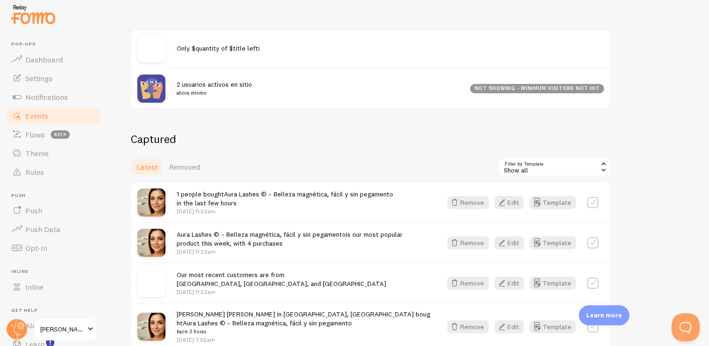
click at [568, 88] on div "not showing - minimum visitors not hit" at bounding box center [537, 88] width 134 height 9
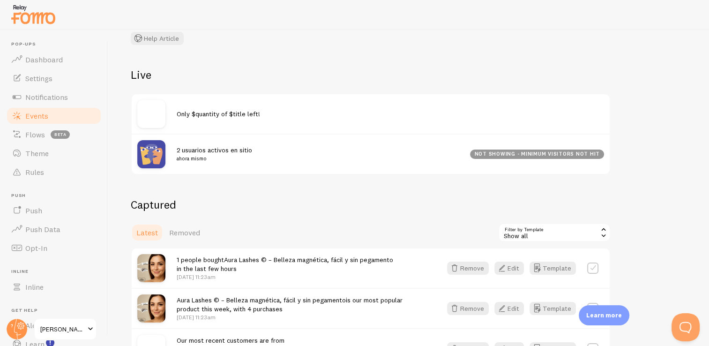
scroll to position [67, 0]
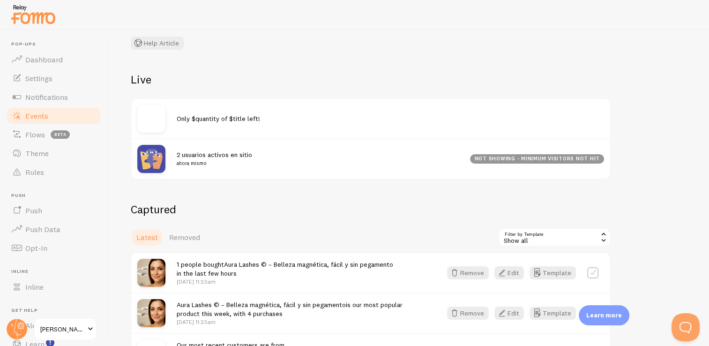
click at [202, 120] on span "Only $quantity of $title left!" at bounding box center [218, 118] width 83 height 8
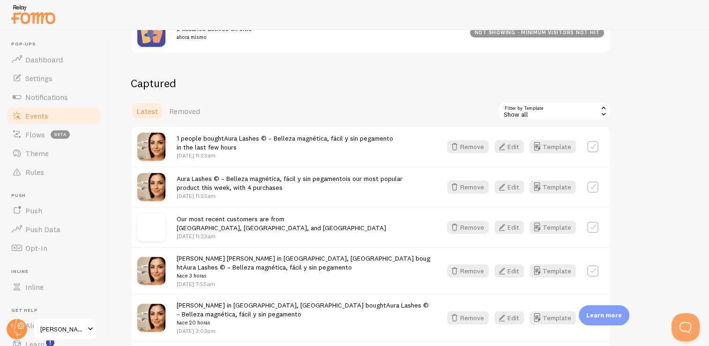
scroll to position [195, 0]
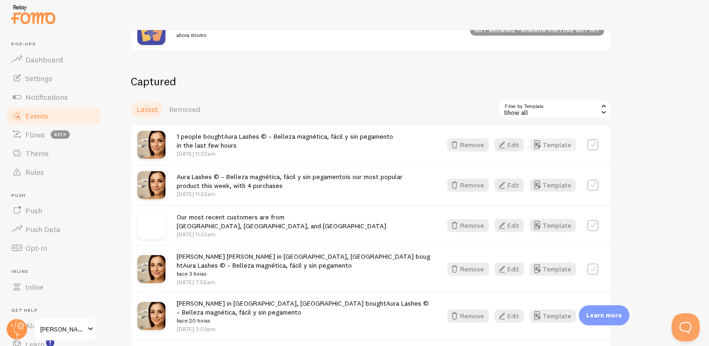
click at [557, 144] on button "Template" at bounding box center [553, 144] width 46 height 13
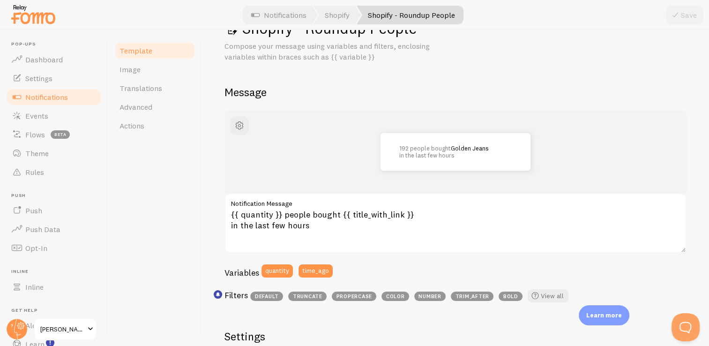
scroll to position [34, 0]
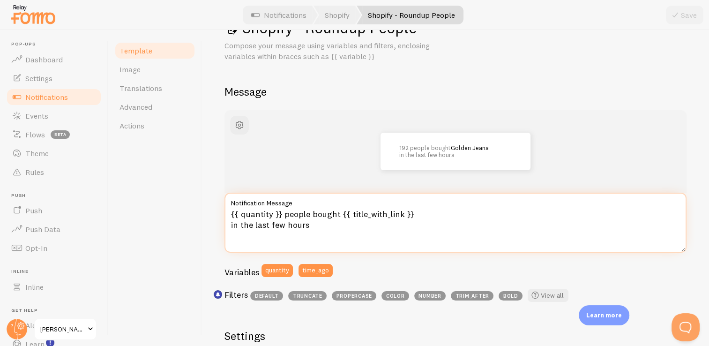
click at [270, 217] on textarea "{{ quantity }} people bought {{ title_with_link }} in the last few hours" at bounding box center [456, 223] width 462 height 60
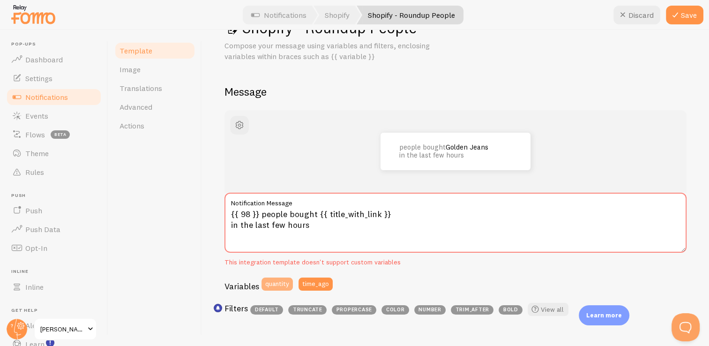
click at [281, 285] on button "quantity" at bounding box center [277, 284] width 31 height 13
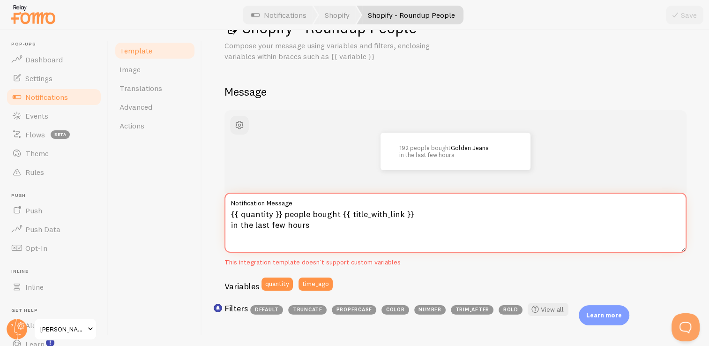
drag, startPoint x: 285, startPoint y: 212, endPoint x: 336, endPoint y: 214, distance: 51.6
click at [336, 214] on textarea "{{ quantity }} people bought {{ title_with_link }} in the last few hours" at bounding box center [456, 223] width 462 height 60
drag, startPoint x: 307, startPoint y: 226, endPoint x: 233, endPoint y: 229, distance: 74.1
click at [233, 229] on textarea "{{ quantity }} personas compraron {{ title_with_link }} in the last few hours" at bounding box center [456, 223] width 462 height 60
type textarea "{{ quantity }} personas compraron {{ title_with_link }} en las últimas horas"
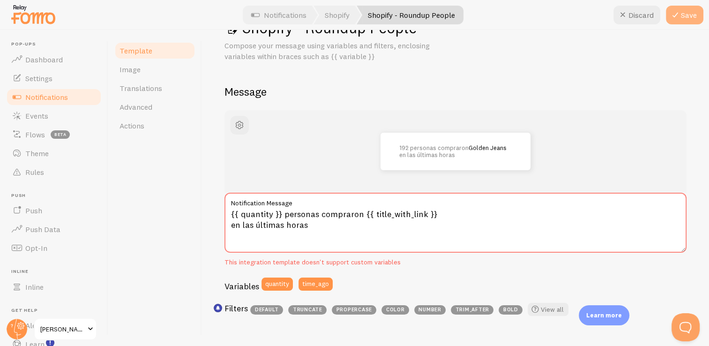
click at [680, 15] on icon at bounding box center [675, 14] width 11 height 11
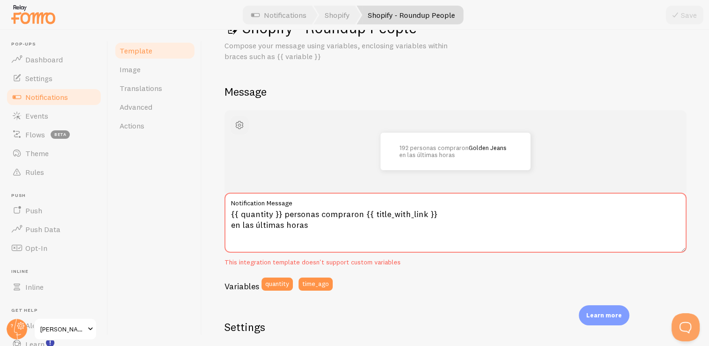
click at [245, 125] on span "button" at bounding box center [239, 125] width 11 height 11
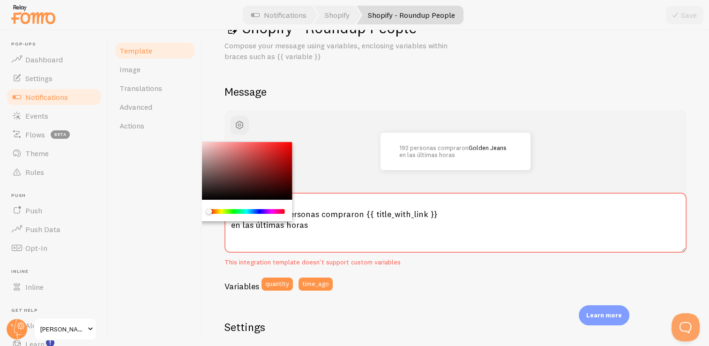
click at [171, 178] on div "Template Image Translations Advanced Actions" at bounding box center [155, 188] width 94 height 316
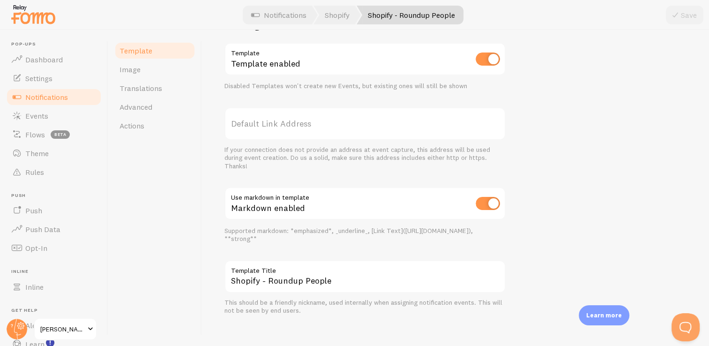
scroll to position [345, 0]
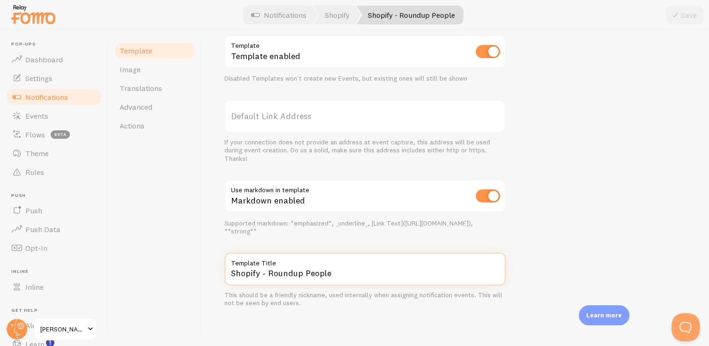
drag, startPoint x: 349, startPoint y: 275, endPoint x: 208, endPoint y: 271, distance: 141.1
click at [208, 271] on div "Shopify - Roundup People Compose your message using variables, enclosing variab…" at bounding box center [455, 188] width 507 height 316
type input "Actividad diaria"
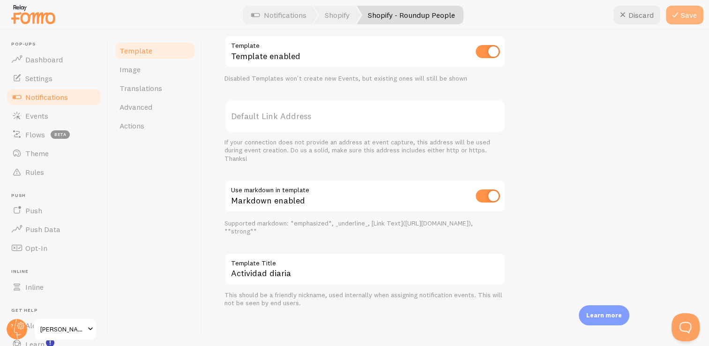
click at [686, 8] on button "Save" at bounding box center [685, 15] width 38 height 19
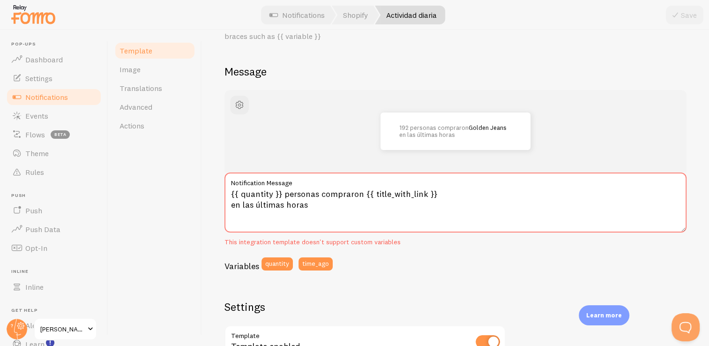
scroll to position [10, 0]
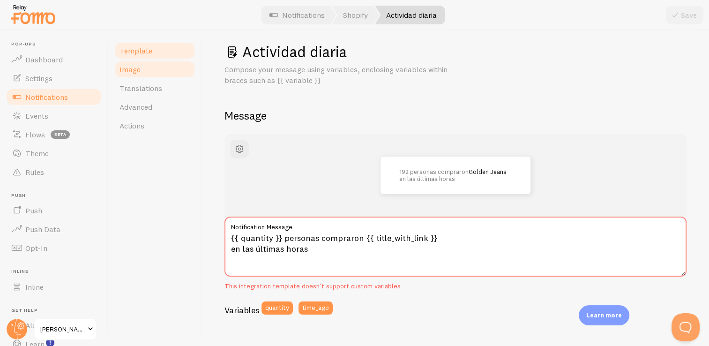
click at [144, 72] on link "Image" at bounding box center [155, 69] width 82 height 19
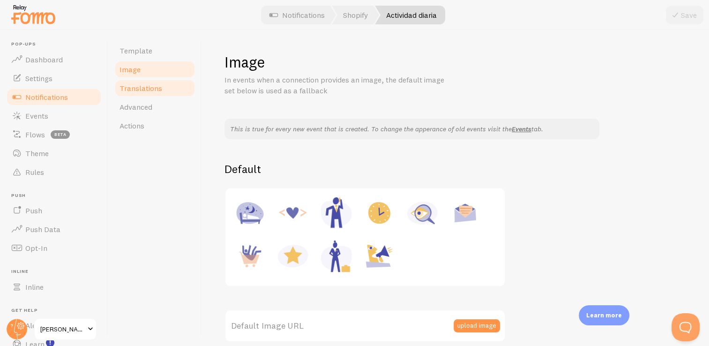
click at [152, 88] on span "Translations" at bounding box center [141, 87] width 43 height 9
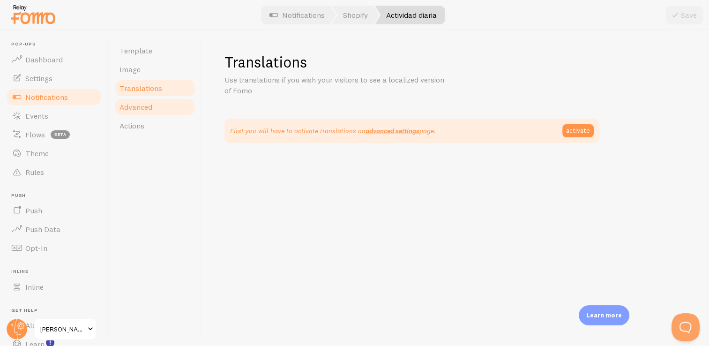
click at [136, 107] on span "Advanced" at bounding box center [136, 106] width 33 height 9
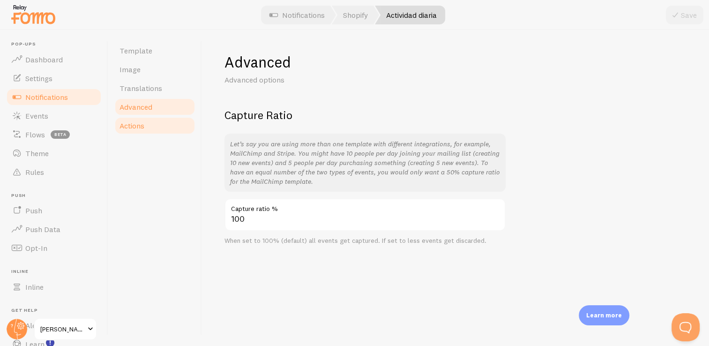
click at [150, 127] on link "Actions" at bounding box center [155, 125] width 82 height 19
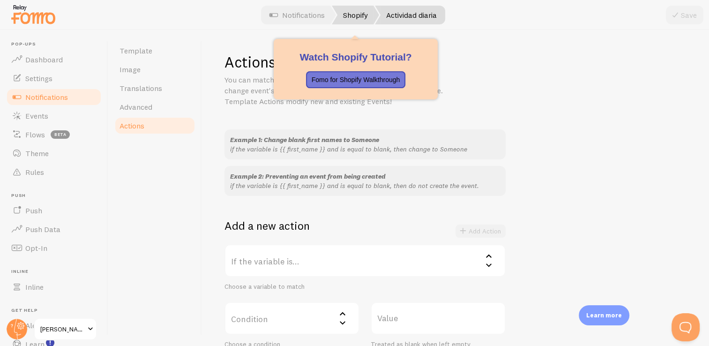
click at [358, 20] on link "Shopify" at bounding box center [355, 15] width 47 height 19
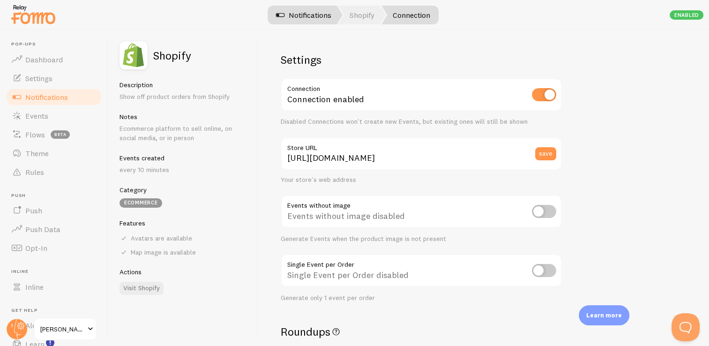
click at [314, 14] on link "Notifications" at bounding box center [304, 15] width 78 height 19
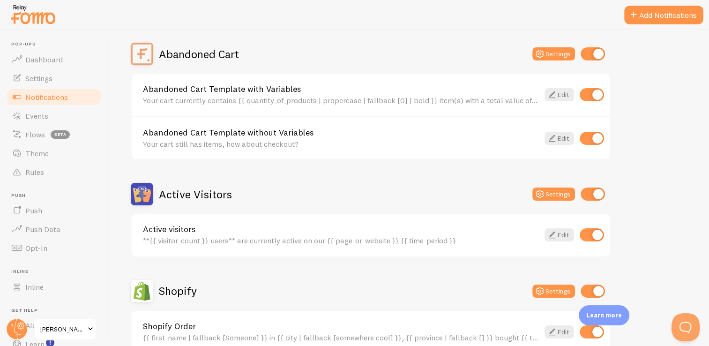
scroll to position [93, 0]
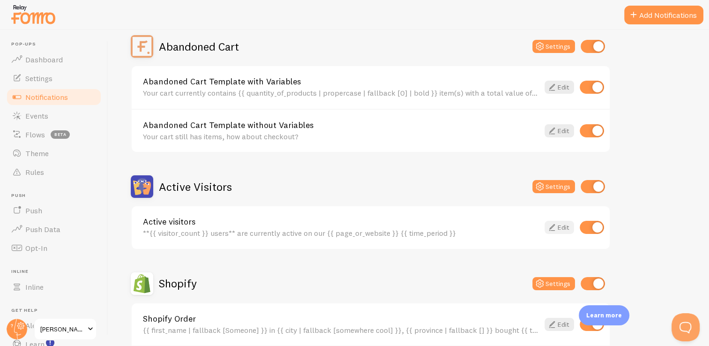
click at [563, 227] on link "Edit" at bounding box center [560, 227] width 30 height 13
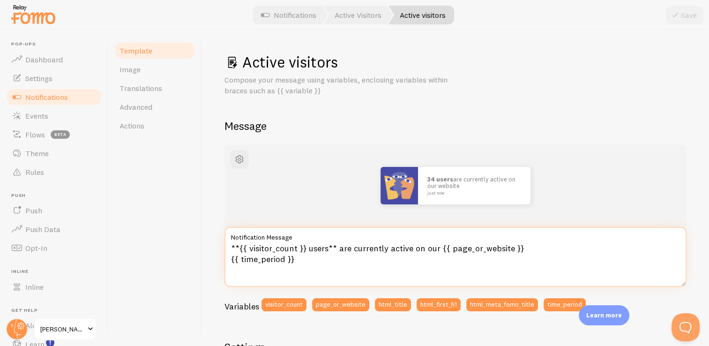
click at [326, 248] on textarea "**{{ visitor_count }} users** are currently active on our {{ page_or_website }}…" at bounding box center [456, 257] width 462 height 60
click at [350, 249] on textarea "**{{ visitor_count }} usuarios** are currently active on our {{ page_or_website…" at bounding box center [456, 257] width 462 height 60
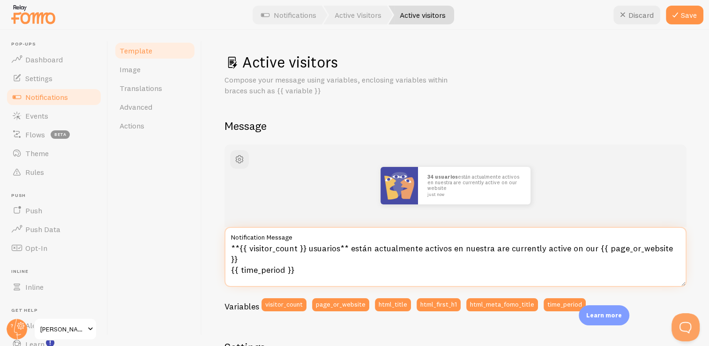
click at [493, 248] on textarea "**{{ visitor_count }} usuarios** están actualmente activos en nuestra are curre…" at bounding box center [456, 257] width 462 height 60
drag, startPoint x: 494, startPoint y: 248, endPoint x: 591, endPoint y: 248, distance: 97.0
click at [591, 248] on textarea "**{{ visitor_count }} usuarios** están actualmente activos en nuestra are curre…" at bounding box center [456, 257] width 462 height 60
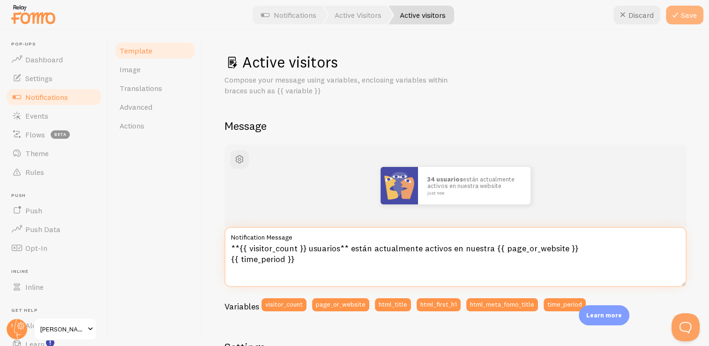
type textarea "**{{ visitor_count }} usuarios** están actualmente activos en nuestra {{ page_o…"
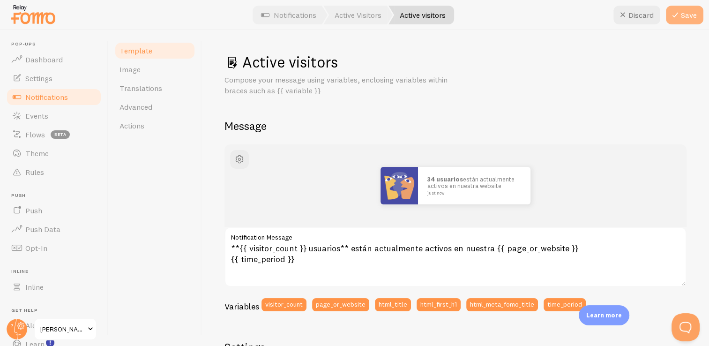
click at [691, 9] on button "Save" at bounding box center [685, 15] width 38 height 19
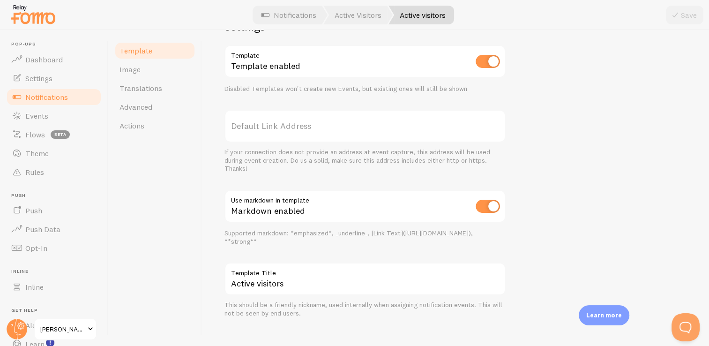
scroll to position [330, 0]
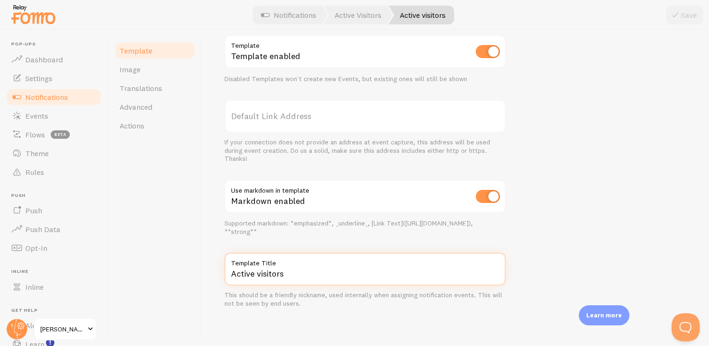
drag, startPoint x: 285, startPoint y: 273, endPoint x: 217, endPoint y: 275, distance: 68.5
click at [217, 275] on div "Active visitors Compose your message using variables, enclosing variables withi…" at bounding box center [455, 188] width 507 height 316
type input "Visitantes activos"
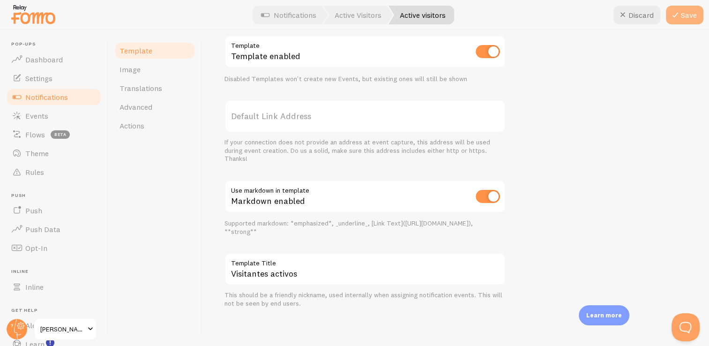
click at [688, 18] on button "Save" at bounding box center [685, 15] width 38 height 19
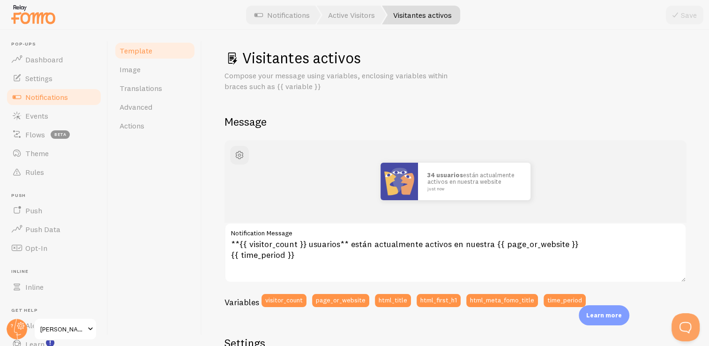
scroll to position [0, 0]
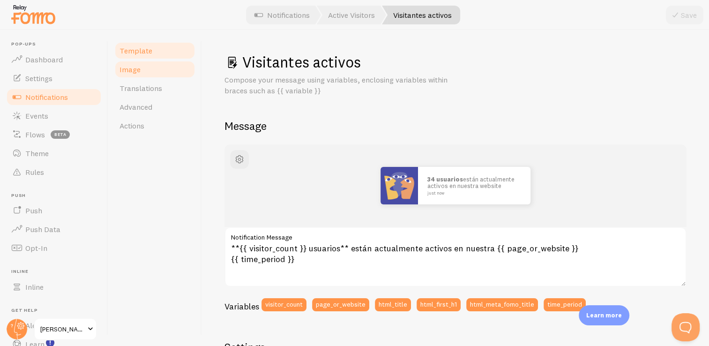
click at [133, 70] on span "Image" at bounding box center [130, 69] width 21 height 9
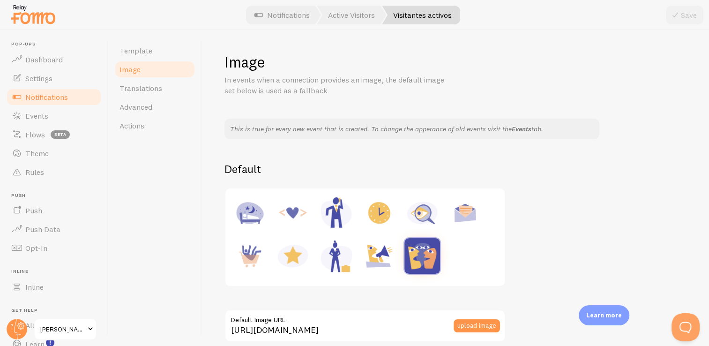
click at [423, 215] on img at bounding box center [423, 213] width 36 height 36
type input "https://fomo.com/images/widget/template_defaults/inquiry.jpg"
click at [682, 14] on button "Save" at bounding box center [685, 15] width 38 height 19
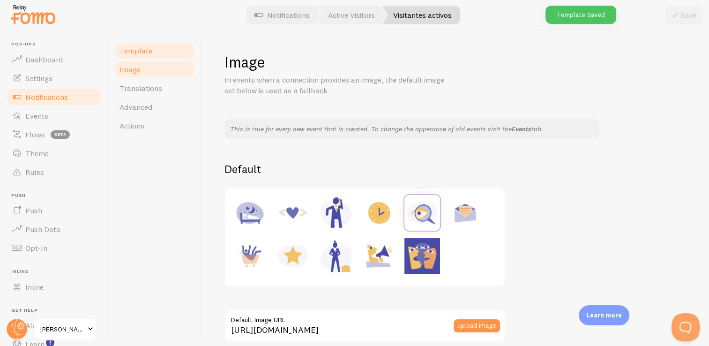
click at [161, 54] on link "Template" at bounding box center [155, 50] width 82 height 19
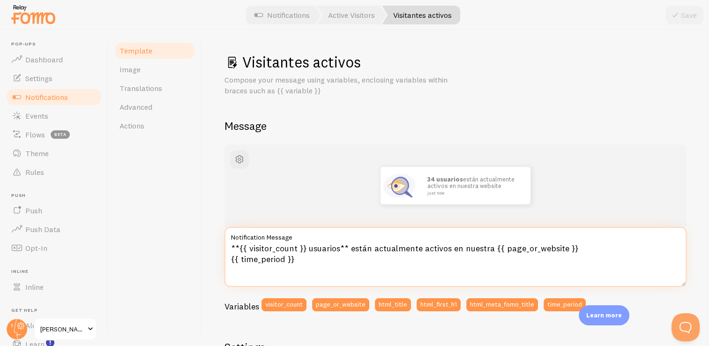
click at [597, 249] on textarea "**{{ visitor_count }} usuarios** están actualmente activos en nuestra {{ page_o…" at bounding box center [456, 257] width 462 height 60
type textarea "**{{ visitor_count }} usuarios** están actualmente activos en nuestra {{ page_o…"
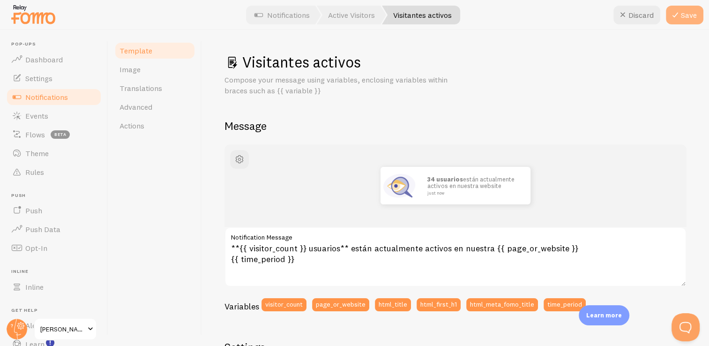
click at [686, 14] on button "Save" at bounding box center [685, 15] width 38 height 19
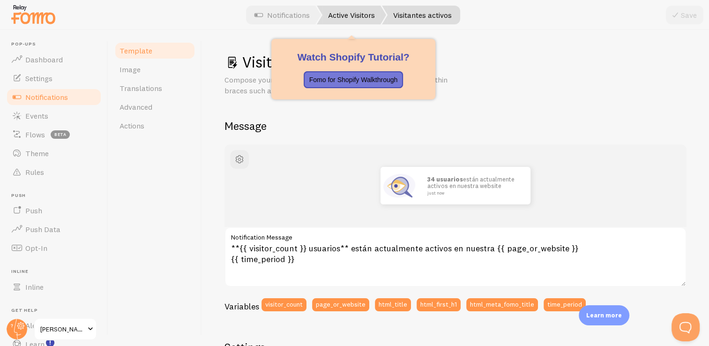
click at [367, 16] on link "Active Visitors" at bounding box center [351, 15] width 69 height 19
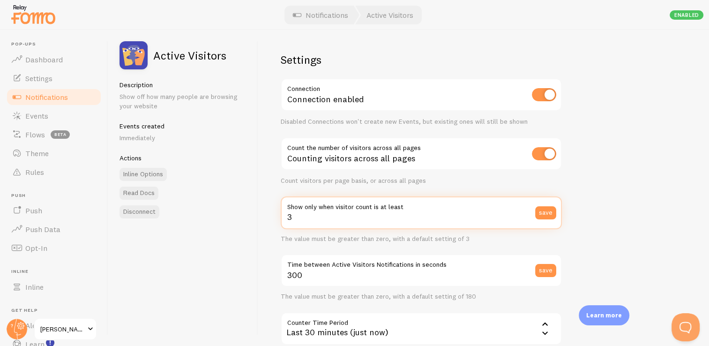
click at [294, 218] on input "3" at bounding box center [421, 212] width 281 height 33
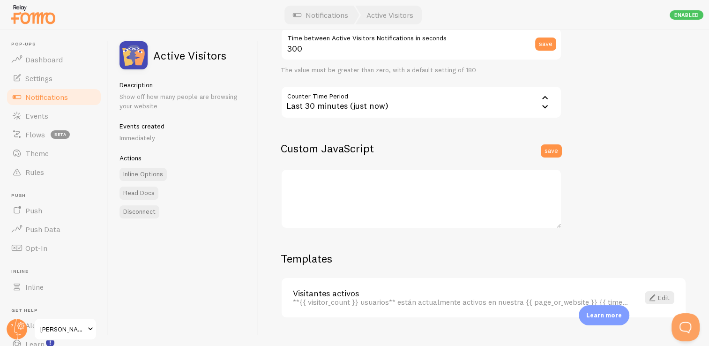
scroll to position [242, 0]
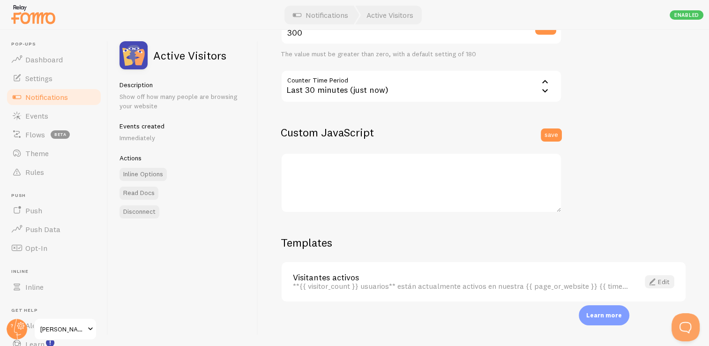
click at [655, 278] on link "Edit" at bounding box center [660, 281] width 30 height 13
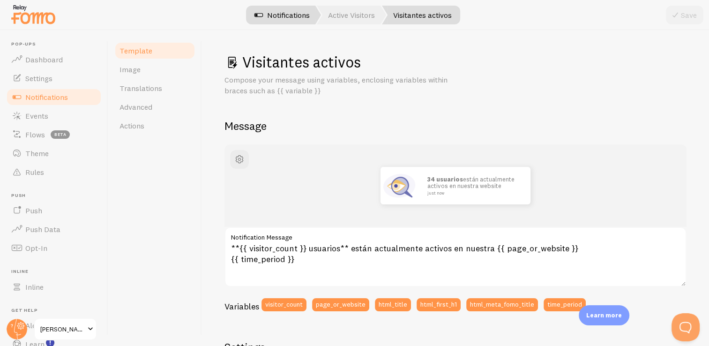
click at [281, 14] on link "Notifications" at bounding box center [282, 15] width 78 height 19
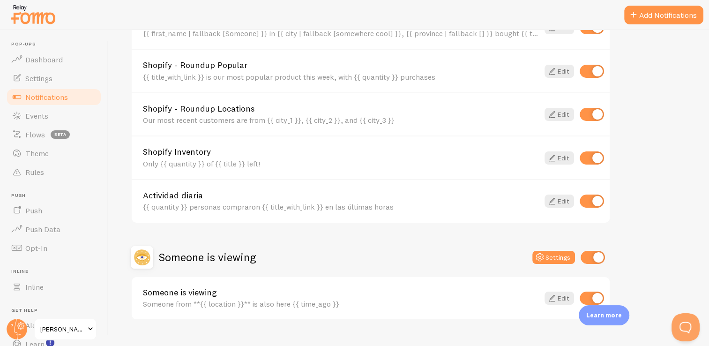
scroll to position [406, 0]
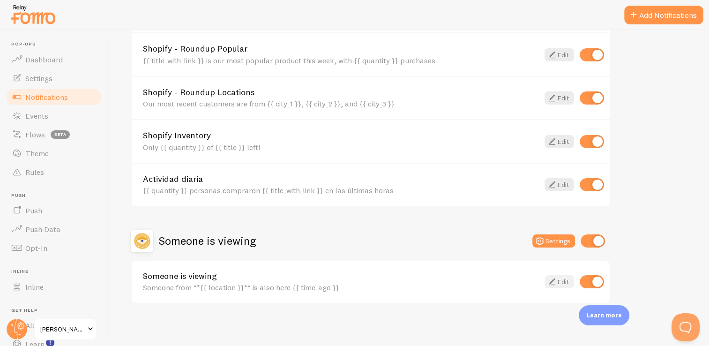
click at [555, 280] on icon at bounding box center [552, 281] width 11 height 11
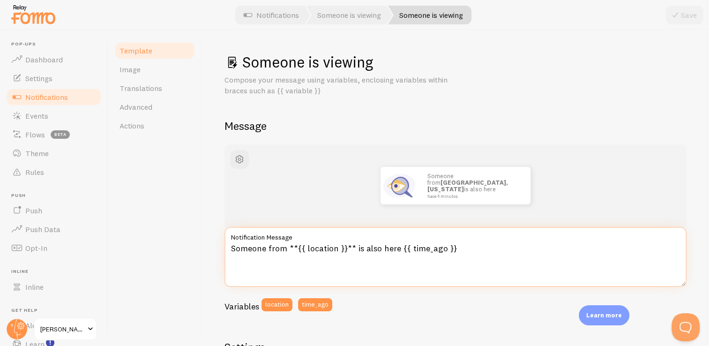
drag, startPoint x: 231, startPoint y: 250, endPoint x: 283, endPoint y: 250, distance: 52.0
click at [283, 250] on textarea "Someone from **{{ location }}** is also here {{ time_ago }}" at bounding box center [456, 257] width 462 height 60
paste textarea "Alguien de"
drag, startPoint x: 338, startPoint y: 249, endPoint x: 381, endPoint y: 248, distance: 42.2
click at [381, 248] on textarea "Alguien de **{{ location }}** is also here {{ time_ago }}" at bounding box center [456, 257] width 462 height 60
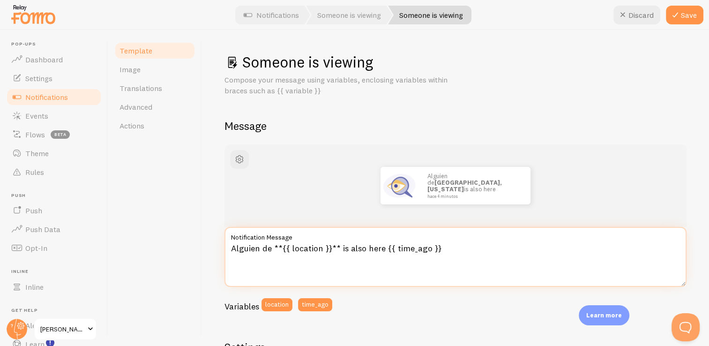
paste textarea "también está aquí"
type textarea "Alguien de **{{ location }}** también está aquí {{ time_ago }}"
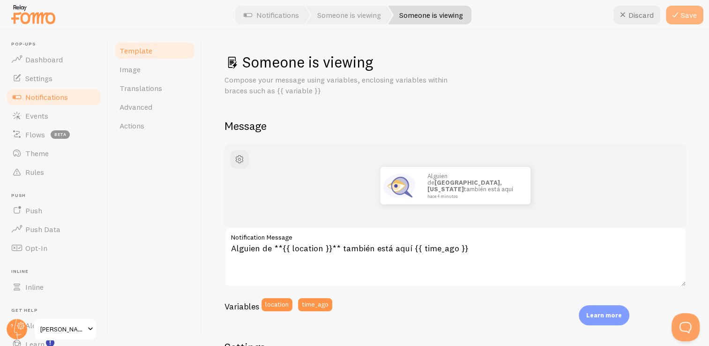
click at [684, 16] on button "Save" at bounding box center [685, 15] width 38 height 19
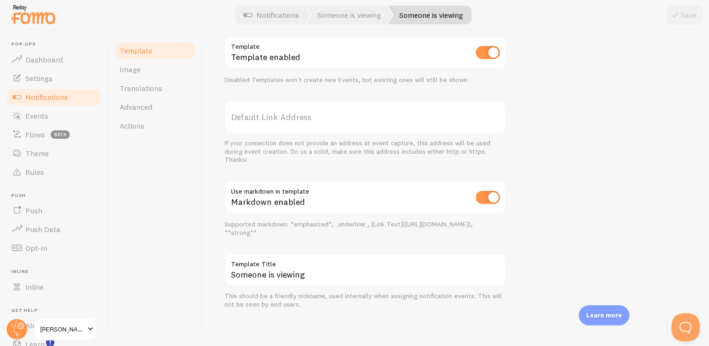
scroll to position [330, 0]
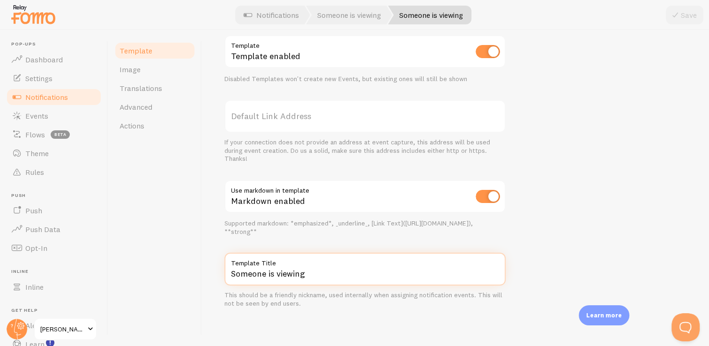
drag, startPoint x: 306, startPoint y: 273, endPoint x: 204, endPoint y: 263, distance: 101.7
click at [204, 263] on div "Someone is viewing Compose your message using variables, enclosing variables wi…" at bounding box center [455, 188] width 507 height 316
type input "a"
type input "A"
type input "Ahora hay alguien comprando"
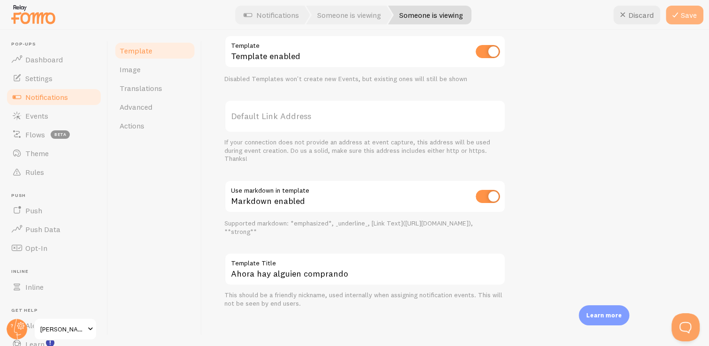
click at [679, 18] on icon at bounding box center [675, 14] width 11 height 11
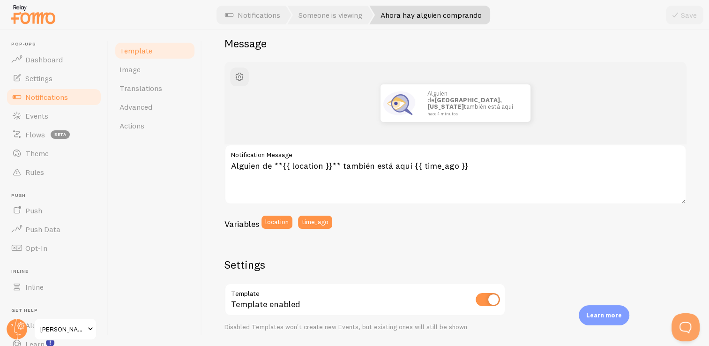
scroll to position [56, 0]
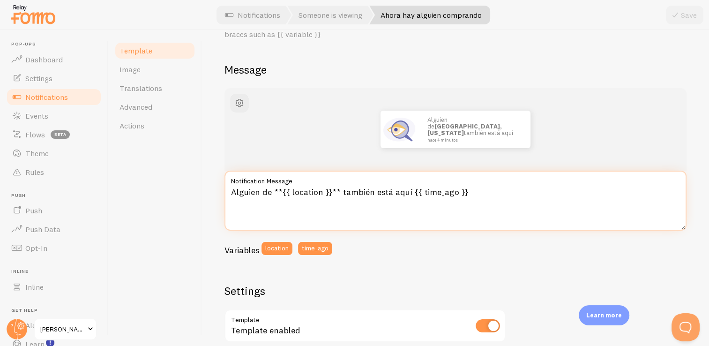
drag, startPoint x: 337, startPoint y: 190, endPoint x: 272, endPoint y: 190, distance: 64.2
click at [272, 190] on textarea "Alguien de **{{ location }}** también está aquí {{ time_ago }}" at bounding box center [456, 201] width 462 height 60
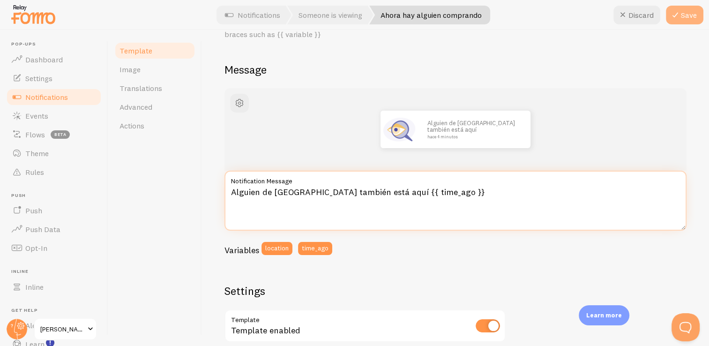
type textarea "Alguien de Ciudad de México también está aquí {{ time_ago }}"
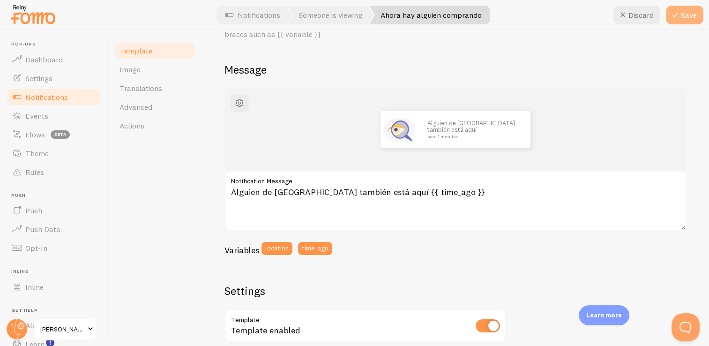
click at [679, 21] on button "Save" at bounding box center [685, 15] width 38 height 19
click at [147, 62] on link "Image" at bounding box center [155, 69] width 82 height 19
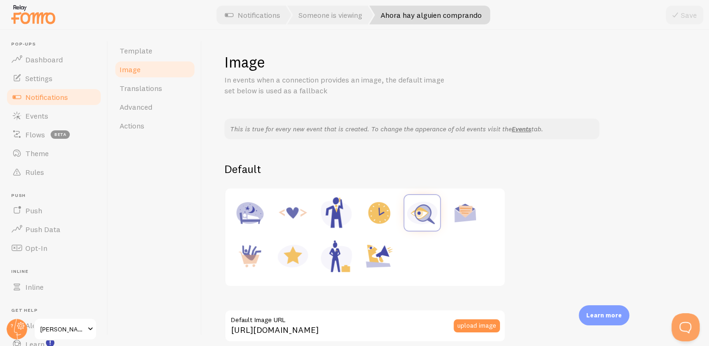
click at [293, 256] on img at bounding box center [293, 256] width 36 height 36
type input "https://fomo.com/images/widget/template_defaults/rating.jpg"
click at [688, 16] on button "Save" at bounding box center [685, 15] width 38 height 19
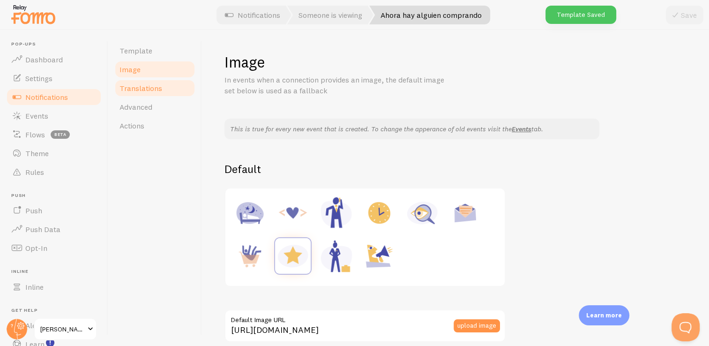
click at [144, 91] on span "Translations" at bounding box center [141, 87] width 43 height 9
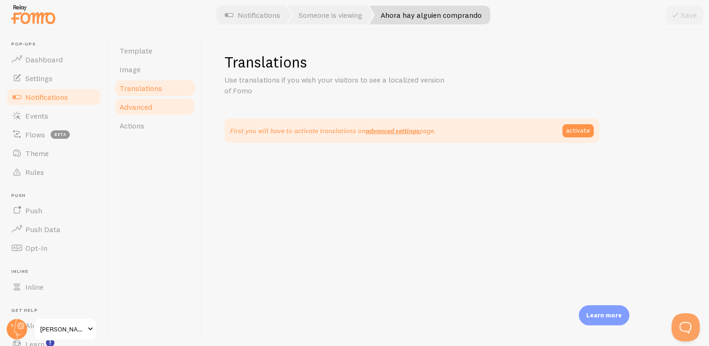
click at [141, 108] on span "Advanced" at bounding box center [136, 106] width 33 height 9
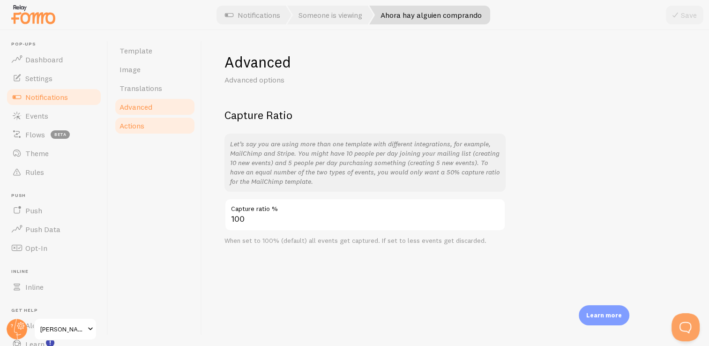
click at [147, 132] on link "Actions" at bounding box center [155, 125] width 82 height 19
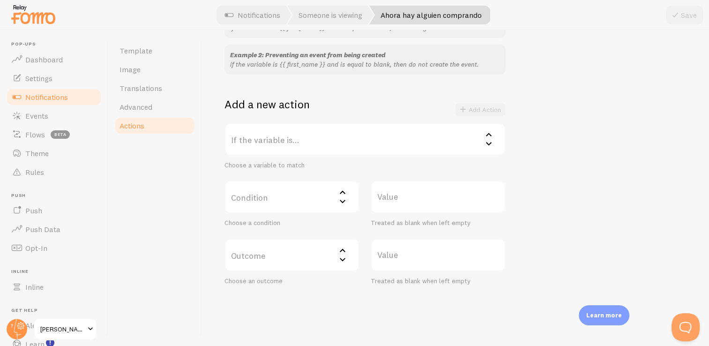
scroll to position [123, 0]
click at [453, 139] on label "If the variable is..." at bounding box center [365, 137] width 281 height 33
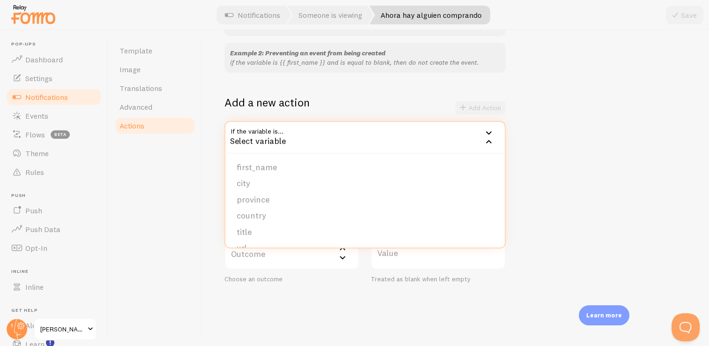
scroll to position [79, 0]
click at [302, 229] on li "location" at bounding box center [364, 234] width 279 height 16
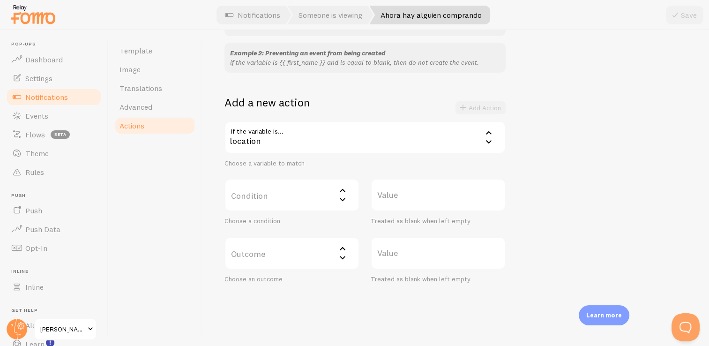
click at [328, 196] on label "Condition" at bounding box center [292, 195] width 135 height 33
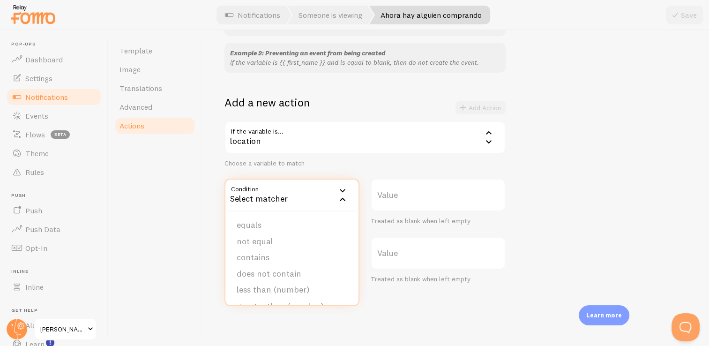
click at [500, 202] on label "Value" at bounding box center [438, 195] width 135 height 33
click at [500, 202] on input "Value" at bounding box center [438, 195] width 135 height 33
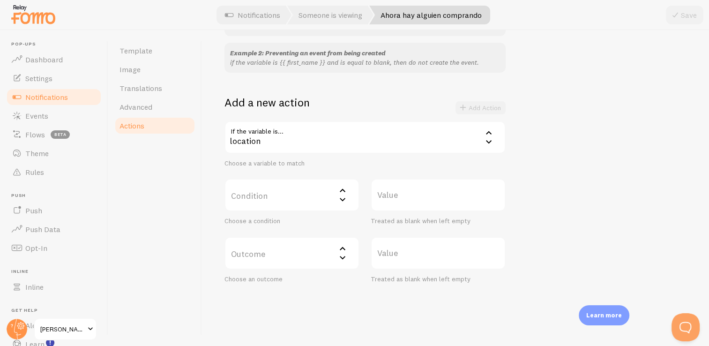
click at [558, 194] on div "Example 1: Change blank first names to Someone if the variable is {{ first_name…" at bounding box center [456, 144] width 462 height 277
click at [324, 250] on label "Outcome" at bounding box center [292, 253] width 135 height 33
click at [540, 216] on div "Example 1: Change blank first names to Someone if the variable is {{ first_name…" at bounding box center [456, 144] width 462 height 277
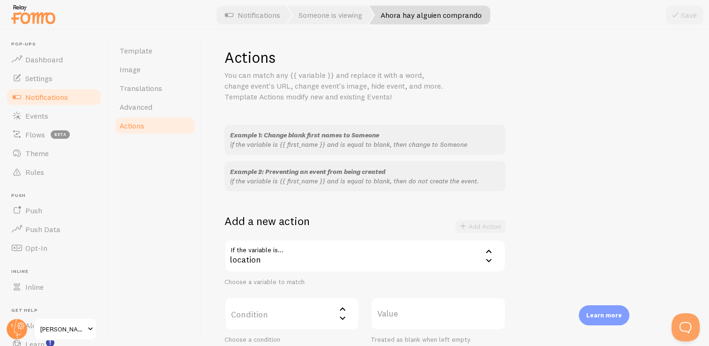
scroll to position [0, 0]
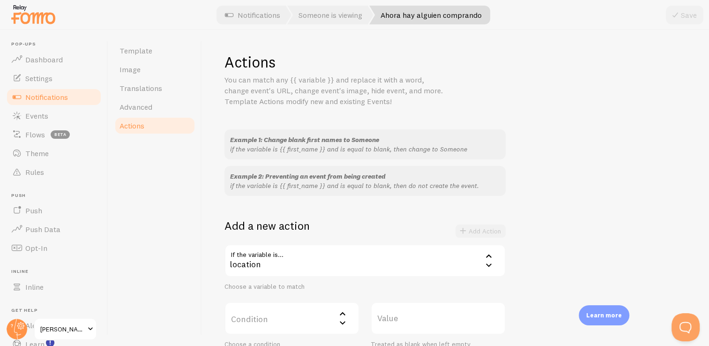
drag, startPoint x: 695, startPoint y: 100, endPoint x: 702, endPoint y: 52, distance: 49.2
click at [702, 52] on div "Actions You can match any {{ variable }} and replace it with a word, change eve…" at bounding box center [455, 188] width 507 height 316
drag, startPoint x: 702, startPoint y: 52, endPoint x: 676, endPoint y: 119, distance: 72.3
click at [676, 119] on div "Actions You can match any {{ variable }} and replace it with a word, change eve…" at bounding box center [456, 230] width 462 height 354
click at [446, 258] on div "location" at bounding box center [365, 260] width 281 height 33
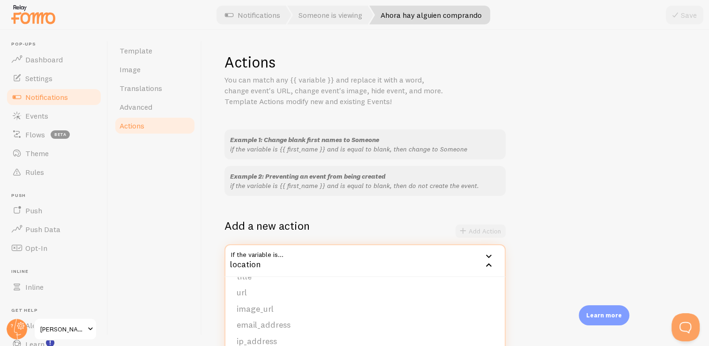
click at [548, 211] on div "Example 1: Change blank first names to Someone if the variable is {{ first_name…" at bounding box center [456, 267] width 462 height 277
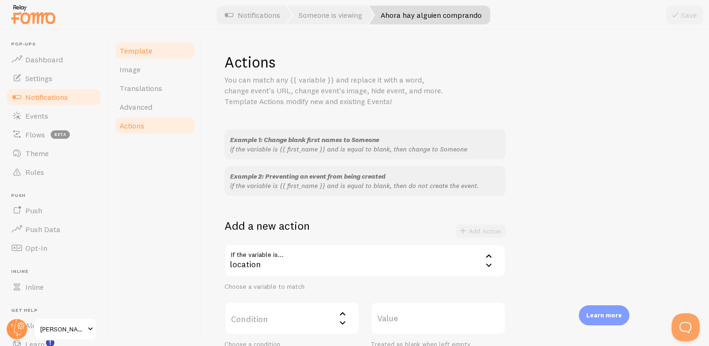
click at [141, 58] on link "Template" at bounding box center [155, 50] width 82 height 19
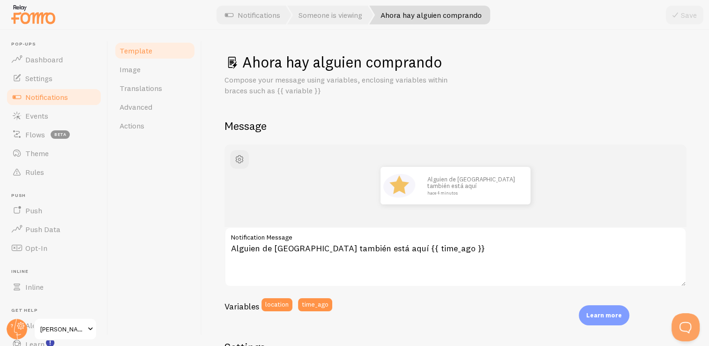
click at [56, 98] on span "Notifications" at bounding box center [46, 96] width 43 height 9
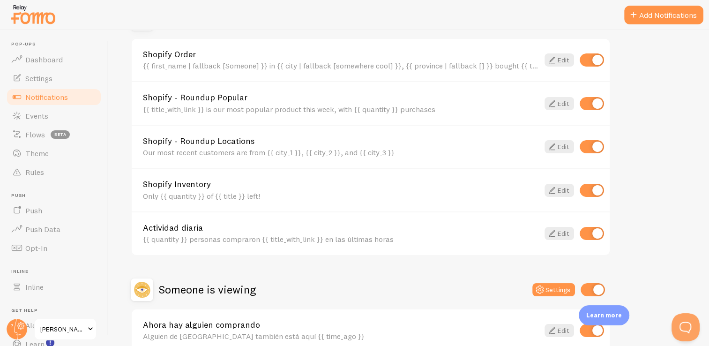
scroll to position [329, 0]
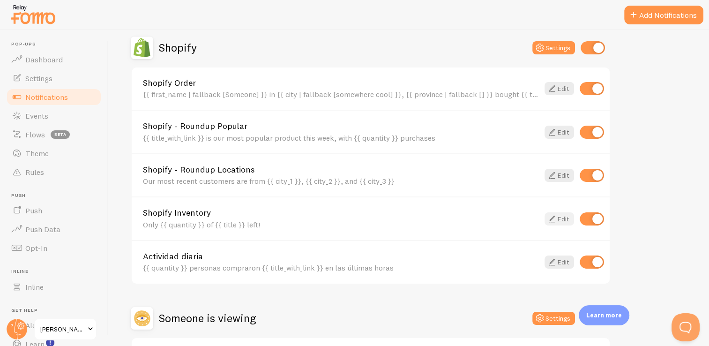
click at [555, 217] on icon at bounding box center [552, 218] width 11 height 11
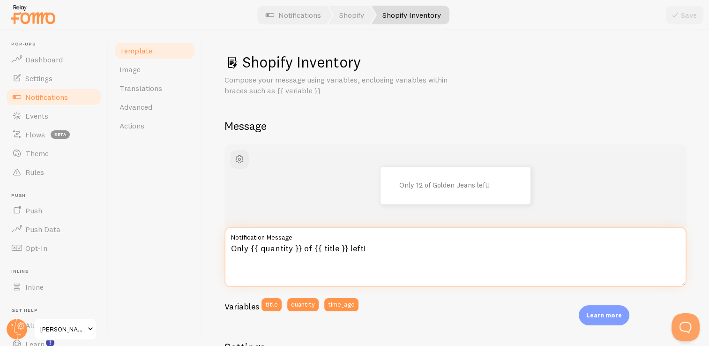
drag, startPoint x: 299, startPoint y: 249, endPoint x: 207, endPoint y: 250, distance: 91.9
click at [207, 250] on div "Shopify Inventory Compose your message using variables, enclosing variables wit…" at bounding box center [455, 188] width 507 height 316
drag, startPoint x: 343, startPoint y: 249, endPoint x: 289, endPoint y: 248, distance: 54.4
click at [289, 248] on textarea "Solo quedan 9 of {{ title }} left!" at bounding box center [456, 257] width 462 height 60
click at [359, 248] on textarea "Solo quedan 9 disponibles!" at bounding box center [456, 257] width 462 height 60
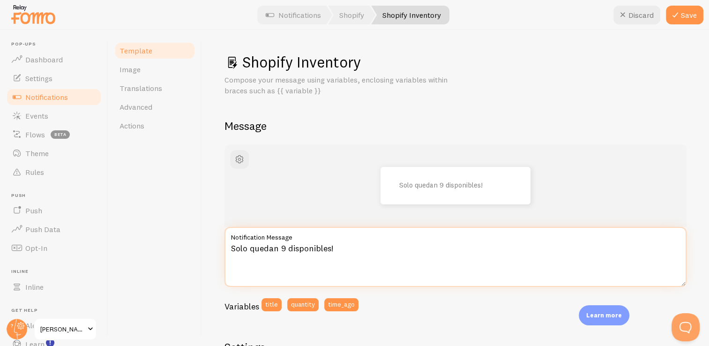
type textarea "Solo quedan 9 disponibles!"
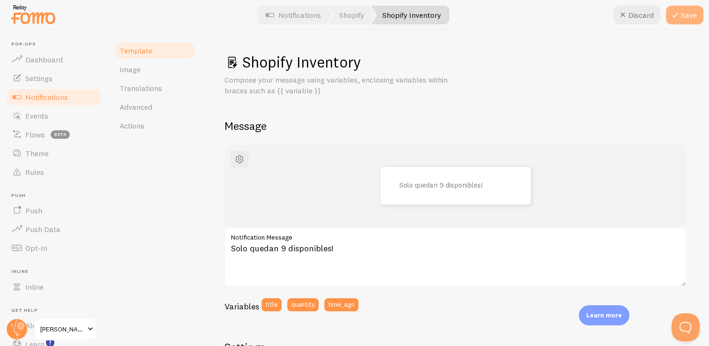
click at [677, 21] on button "Save" at bounding box center [685, 15] width 38 height 19
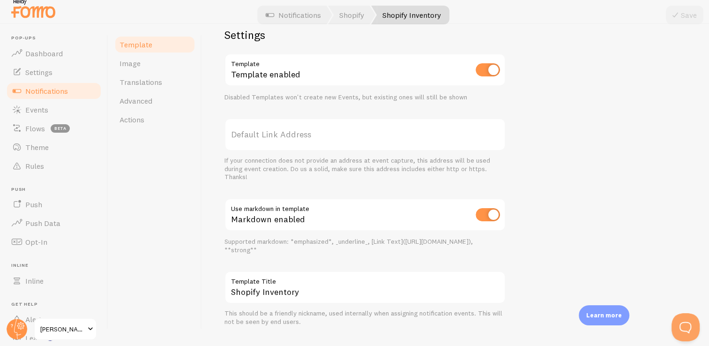
scroll to position [330, 0]
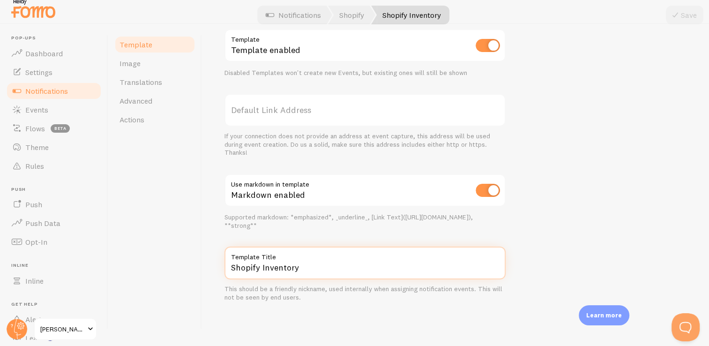
drag, startPoint x: 298, startPoint y: 273, endPoint x: 197, endPoint y: 266, distance: 101.0
click at [197, 266] on div "Template Image Translations Advanced Actions Shopify Inventory Compose your mes…" at bounding box center [408, 182] width 601 height 316
type input "Stock"
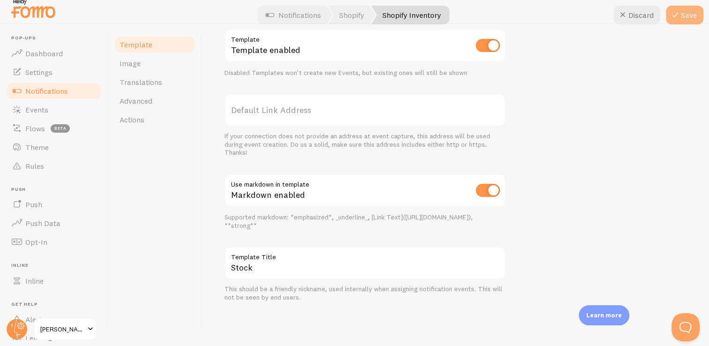
click at [686, 12] on button "Save" at bounding box center [685, 15] width 38 height 19
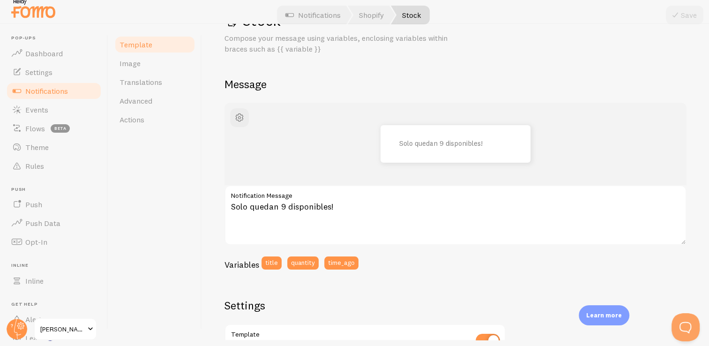
scroll to position [32, 0]
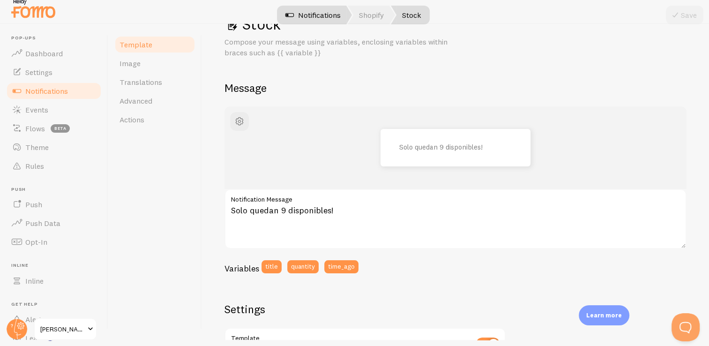
click at [317, 15] on link "Notifications" at bounding box center [313, 15] width 78 height 19
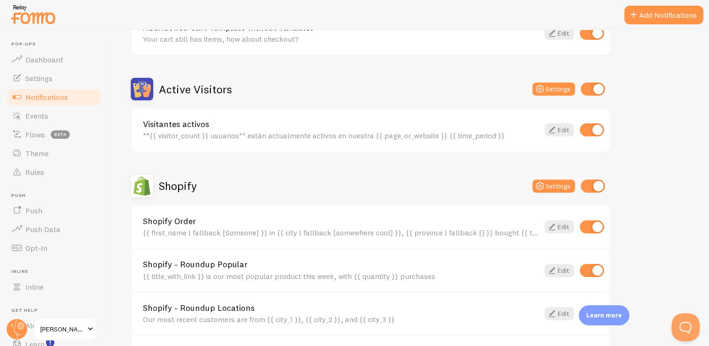
scroll to position [202, 0]
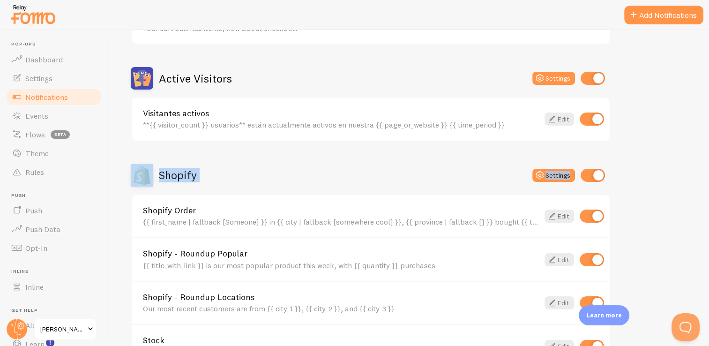
drag, startPoint x: 693, startPoint y: 144, endPoint x: 705, endPoint y: 136, distance: 13.9
click at [705, 136] on div "Notifications Your Connections and their Notifications Help Article Abandoned C…" at bounding box center [408, 188] width 601 height 316
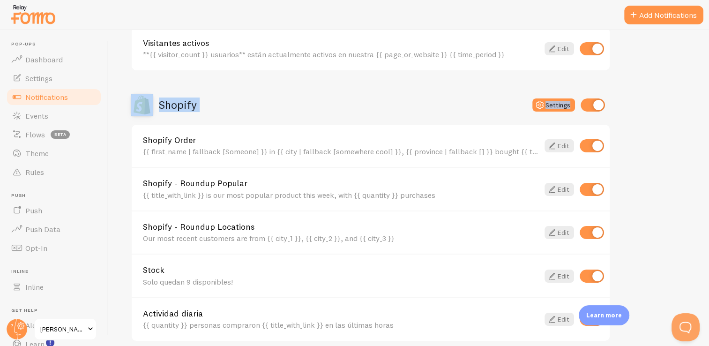
scroll to position [280, 0]
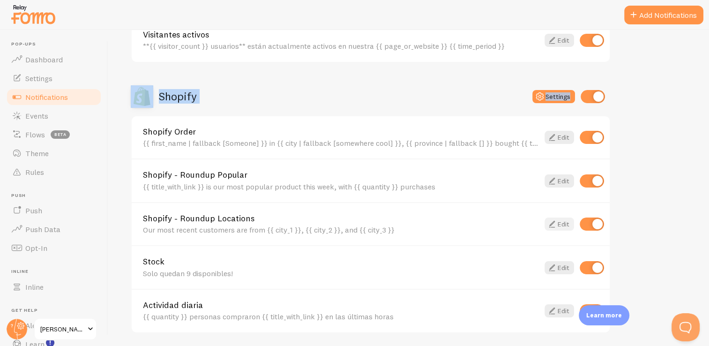
click at [567, 225] on link "Edit" at bounding box center [560, 224] width 30 height 13
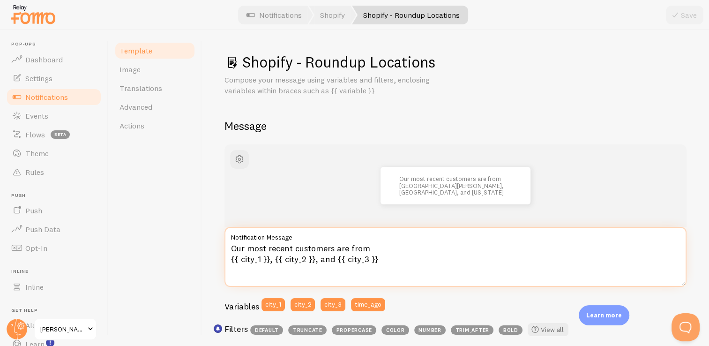
drag, startPoint x: 231, startPoint y: 251, endPoint x: 373, endPoint y: 247, distance: 142.6
click at [373, 247] on textarea "Our most recent customers are from {{ city_1 }}, {{ city_2 }}, and {{ city_3 }}" at bounding box center [456, 257] width 462 height 60
drag, startPoint x: 381, startPoint y: 263, endPoint x: 214, endPoint y: 250, distance: 167.4
click at [214, 250] on div "Shopify - Roundup Locations Compose your message using variables and filters, e…" at bounding box center [455, 188] width 507 height 316
paste textarea "Nuestros clientes más recientes son de"
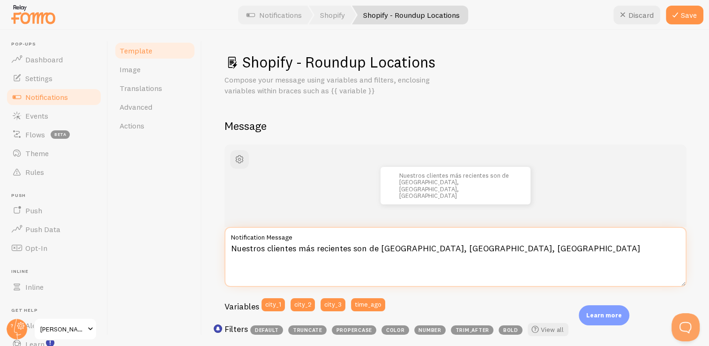
click at [477, 248] on textarea "Nuestros clientes más recientes son de Ciudad de México, Sinaloa, Guadalajara" at bounding box center [456, 257] width 462 height 60
type textarea "Nuestros clientes más recientes son de [GEOGRAPHIC_DATA], [GEOGRAPHIC_DATA] y […"
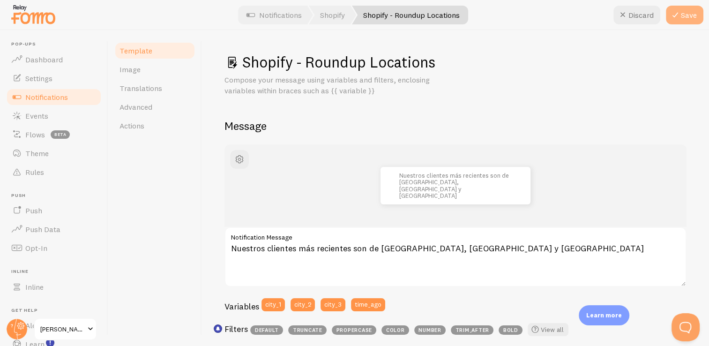
click at [687, 24] on button "Save" at bounding box center [685, 15] width 38 height 19
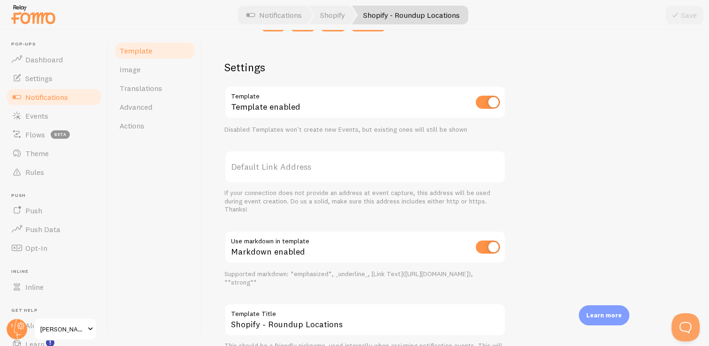
scroll to position [330, 0]
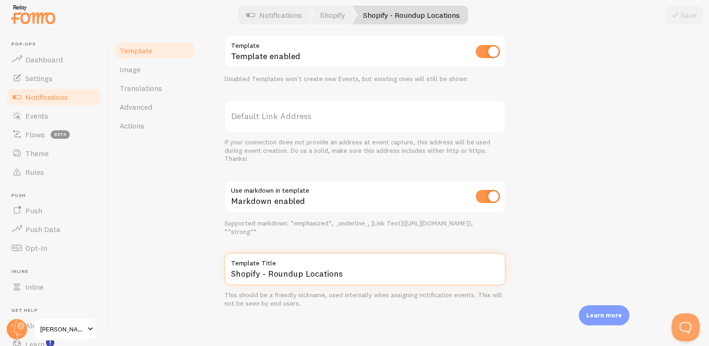
drag, startPoint x: 345, startPoint y: 273, endPoint x: 188, endPoint y: 271, distance: 156.1
click at [188, 271] on div "Template Image Translations Advanced Actions Shopify - Roundup Locations Compos…" at bounding box center [408, 188] width 601 height 316
type input "Ubicación de compradores"
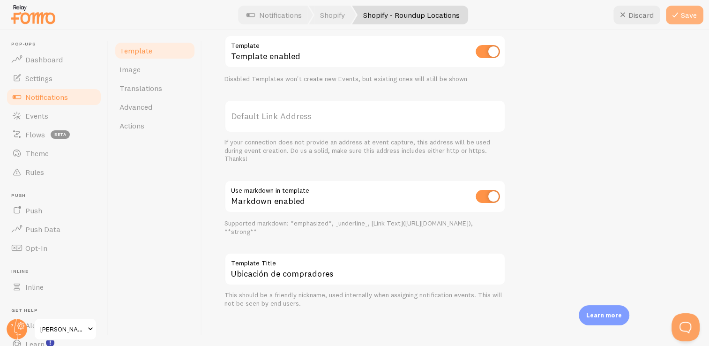
click at [679, 16] on icon at bounding box center [675, 14] width 11 height 11
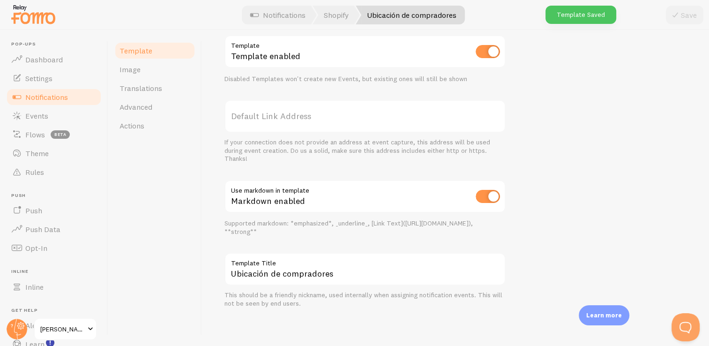
drag, startPoint x: 261, startPoint y: 10, endPoint x: 333, endPoint y: 10, distance: 71.7
click at [261, 10] on link "Notifications" at bounding box center [278, 15] width 78 height 19
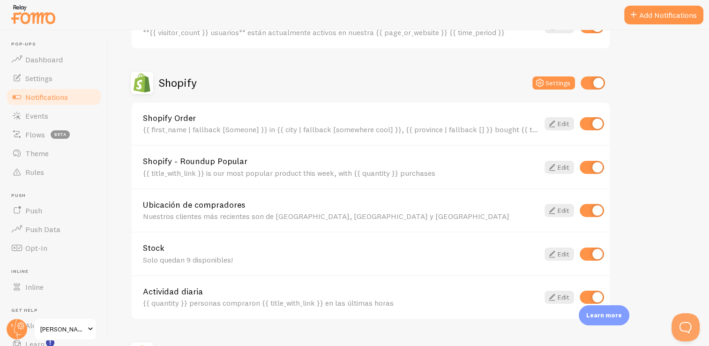
scroll to position [294, 0]
click at [562, 168] on link "Edit" at bounding box center [560, 166] width 30 height 13
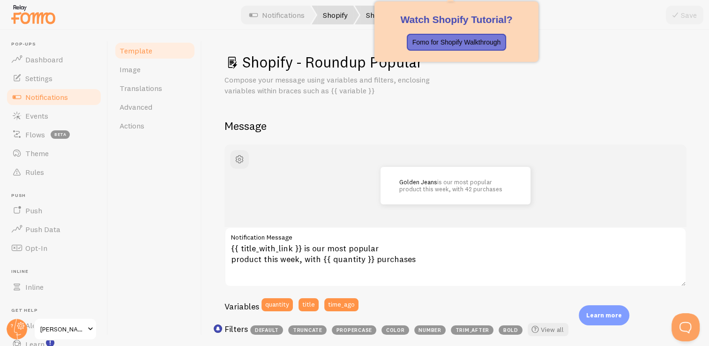
click at [338, 15] on link "Shopify" at bounding box center [335, 15] width 47 height 19
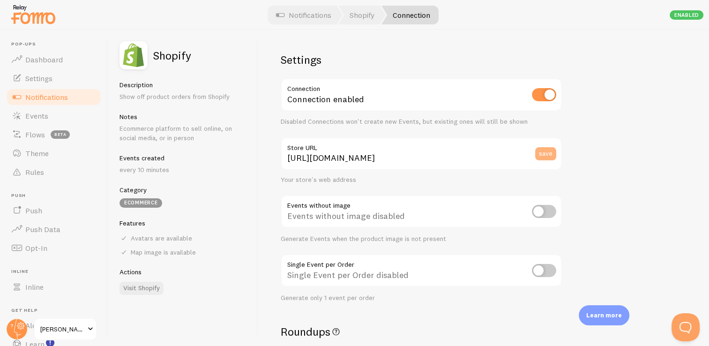
click at [546, 151] on button "save" at bounding box center [545, 153] width 21 height 13
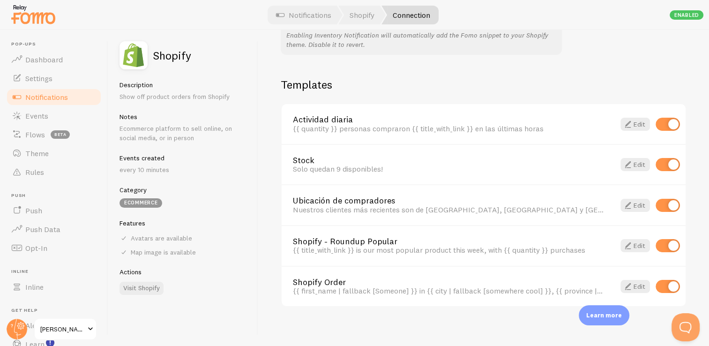
scroll to position [637, 0]
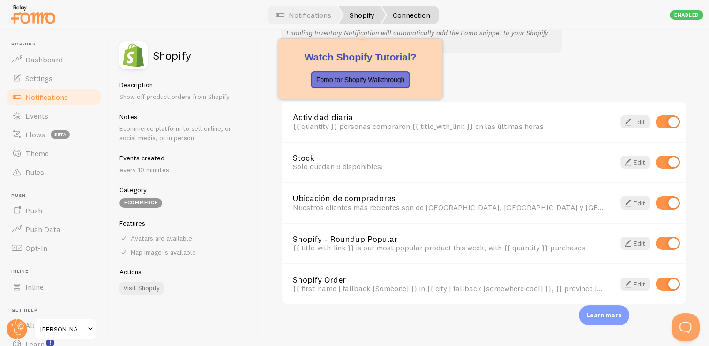
click at [369, 17] on link "Shopify" at bounding box center [361, 15] width 47 height 19
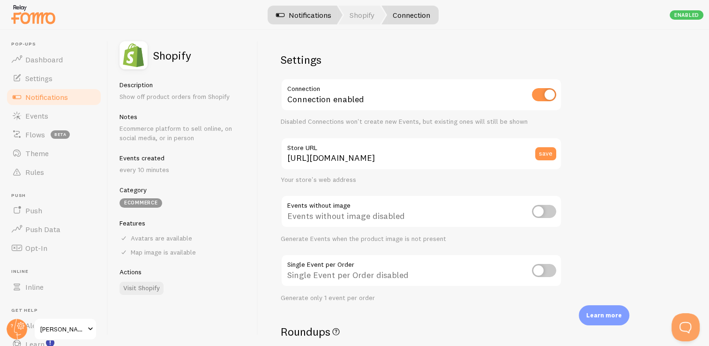
click at [318, 15] on link "Notifications" at bounding box center [304, 15] width 78 height 19
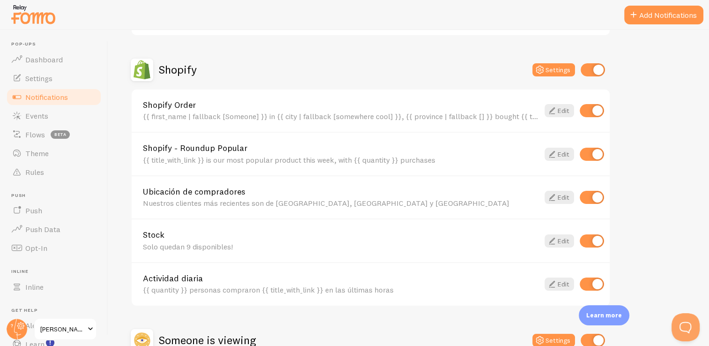
scroll to position [309, 0]
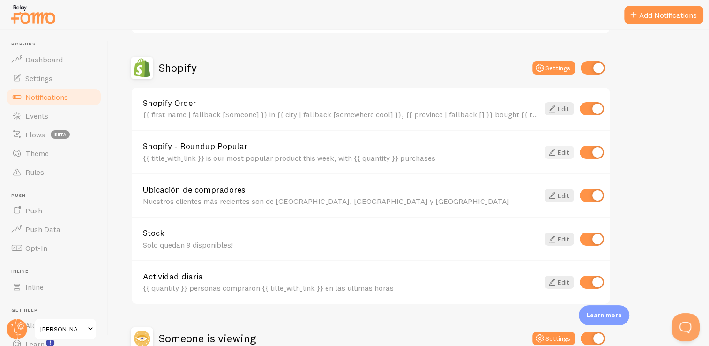
click at [560, 152] on link "Edit" at bounding box center [560, 152] width 30 height 13
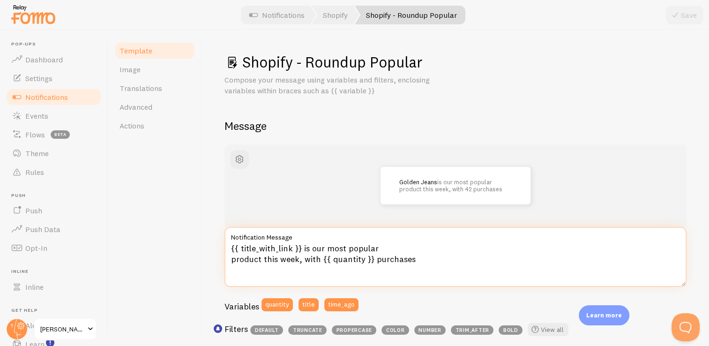
drag, startPoint x: 302, startPoint y: 246, endPoint x: 318, endPoint y: 259, distance: 20.4
click at [318, 259] on textarea "{{ title_with_link }} is our most popular product this week, with {{ quantity }…" at bounding box center [456, 257] width 462 height 60
paste textarea "es nuestro producto más popular esta semana, con"
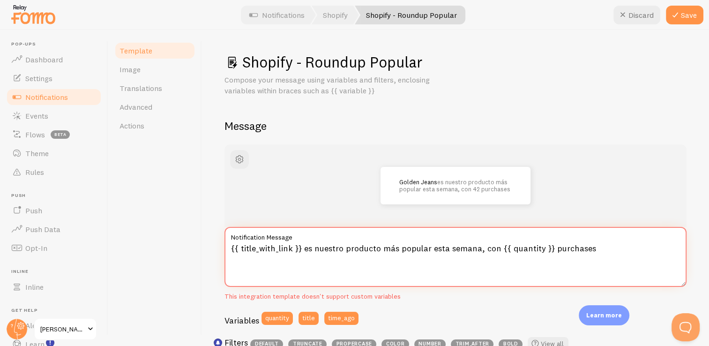
drag, startPoint x: 591, startPoint y: 248, endPoint x: 549, endPoint y: 246, distance: 41.3
click at [549, 246] on textarea "{{ title_with_link }} es nuestro producto más popular esta semana, con {{ quant…" at bounding box center [456, 257] width 462 height 60
paste textarea "compra"
type textarea "{{ title_with_link }} es nuestro producto más popular esta semana, con {{ quant…"
click at [681, 10] on button "Save" at bounding box center [685, 15] width 38 height 19
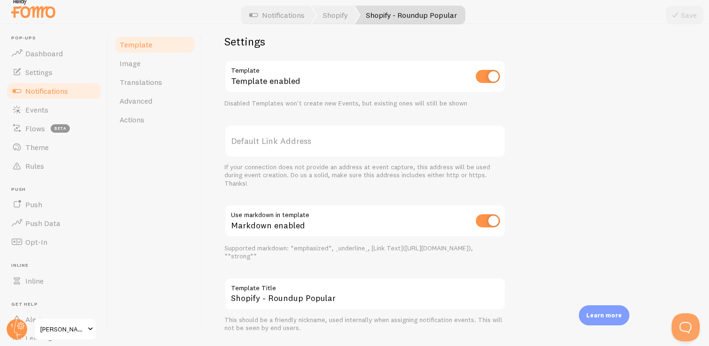
scroll to position [345, 0]
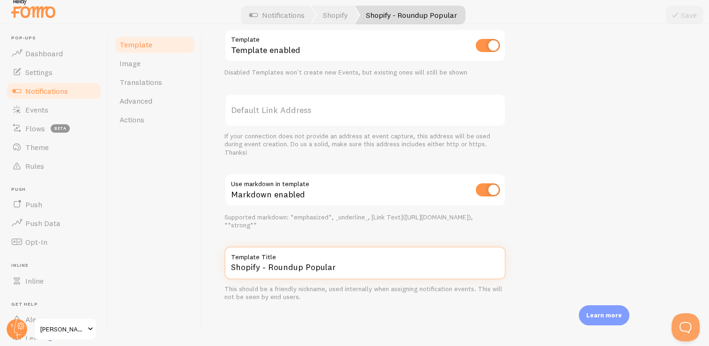
drag, startPoint x: 338, startPoint y: 266, endPoint x: 199, endPoint y: 265, distance: 139.7
click at [199, 265] on div "Template Image Translations Advanced Actions Shopify - Roundup Popular Compose …" at bounding box center [408, 182] width 601 height 316
type input "Resumen diario"
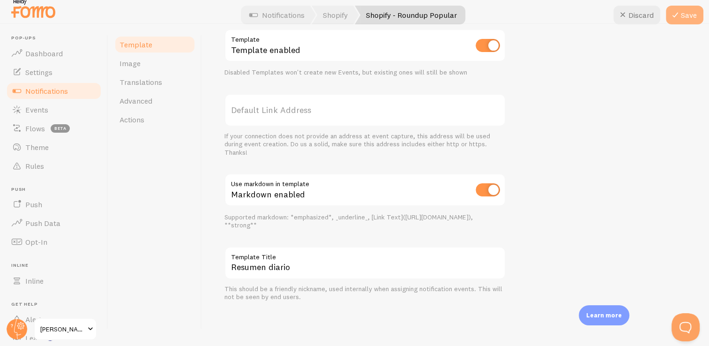
click at [681, 18] on icon at bounding box center [675, 14] width 11 height 11
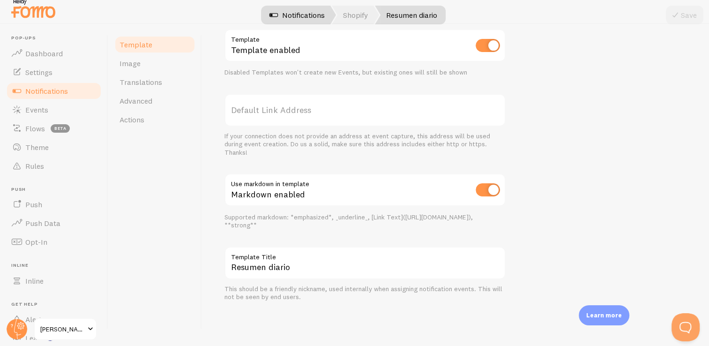
click at [305, 18] on link "Notifications" at bounding box center [297, 15] width 78 height 19
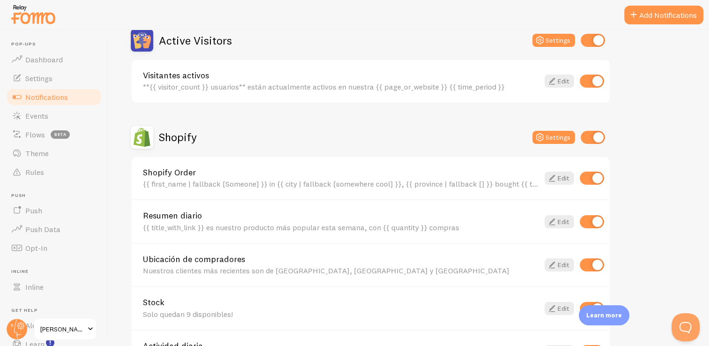
scroll to position [248, 0]
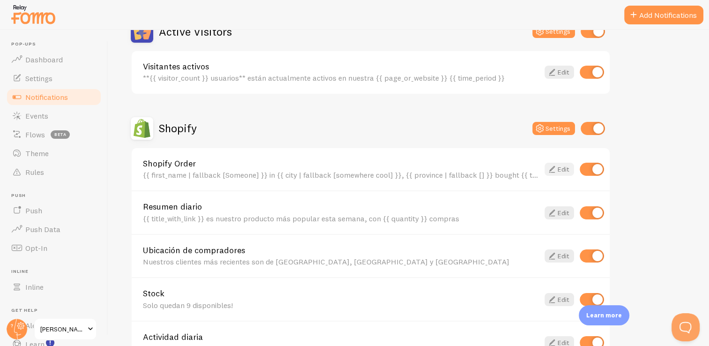
click at [555, 165] on icon at bounding box center [552, 169] width 11 height 11
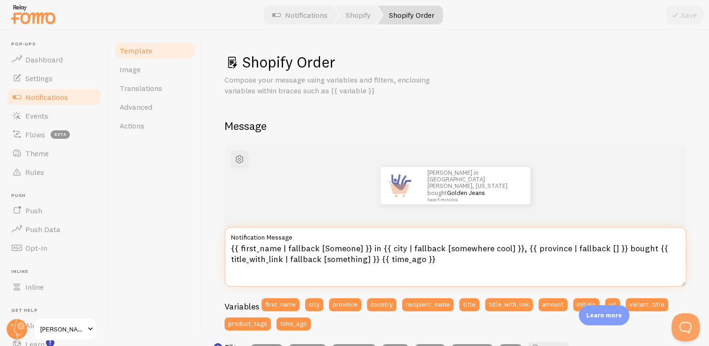
drag, startPoint x: 369, startPoint y: 247, endPoint x: 375, endPoint y: 248, distance: 5.5
click at [375, 248] on textarea "{{ first_name | fallback [Someone] }} in {{ city | fallback [somewhere cool] }}…" at bounding box center [456, 257] width 462 height 60
drag, startPoint x: 620, startPoint y: 247, endPoint x: 645, endPoint y: 248, distance: 25.8
click at [645, 248] on textarea "{{ first_name | fallback [Someone] }} en {{ city | fallback [somewhere cool] }}…" at bounding box center [456, 257] width 462 height 60
paste textarea "comprado"
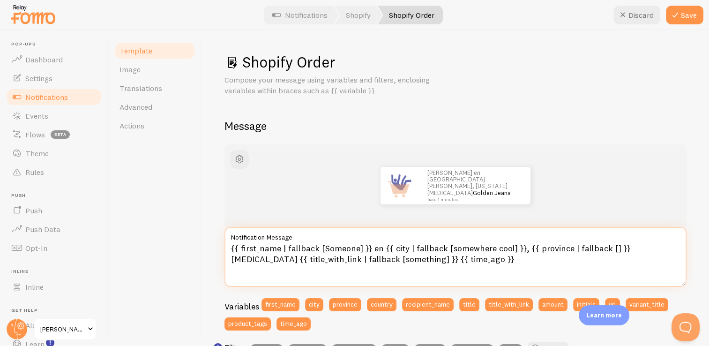
click at [485, 267] on textarea "{{ first_name | fallback [Someone] }} en {{ city | fallback [somewhere cool] }}…" at bounding box center [456, 257] width 462 height 60
type textarea "{{ first_name | fallback [Someone] }} en {{ city | fallback [somewhere cool] }}…"
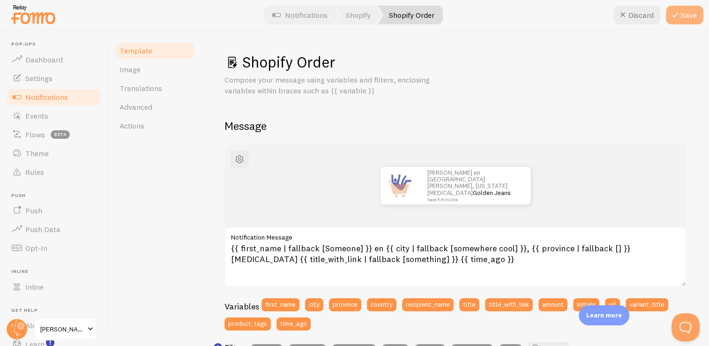
click at [685, 14] on button "Save" at bounding box center [685, 15] width 38 height 19
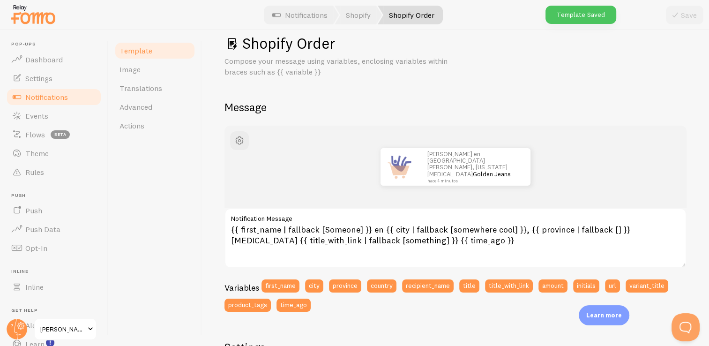
scroll to position [20, 0]
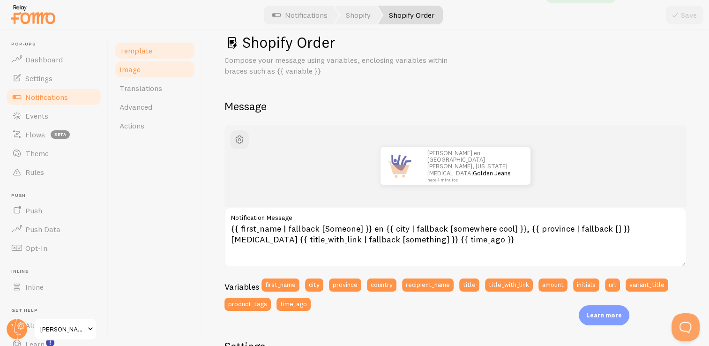
click at [140, 71] on link "Image" at bounding box center [155, 69] width 82 height 19
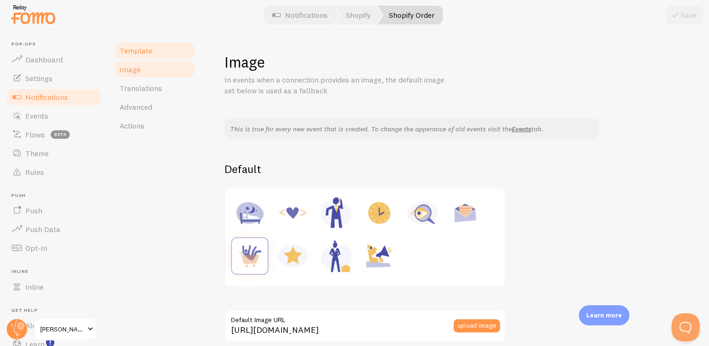
click at [141, 52] on span "Template" at bounding box center [136, 50] width 33 height 9
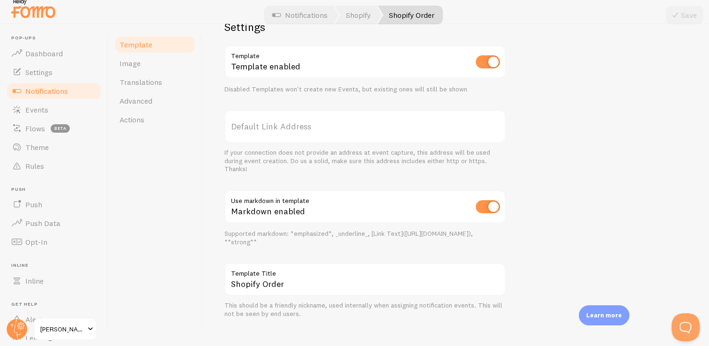
scroll to position [349, 0]
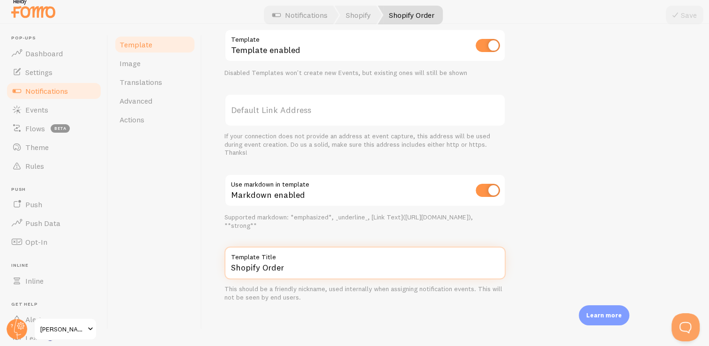
drag, startPoint x: 295, startPoint y: 263, endPoint x: 206, endPoint y: 262, distance: 89.1
click at [206, 262] on div "Shopify Order Compose your message using variables, enclosing variables within …" at bounding box center [455, 182] width 507 height 316
type input "Pedidos"
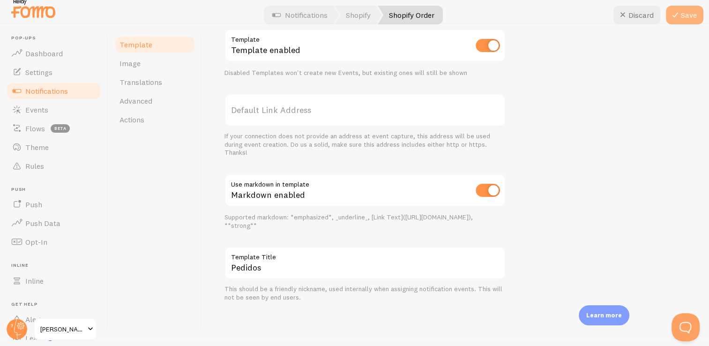
click at [681, 24] on button "Save" at bounding box center [685, 15] width 38 height 19
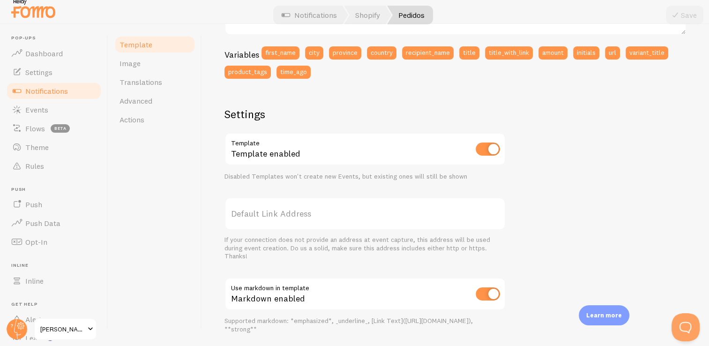
scroll to position [0, 0]
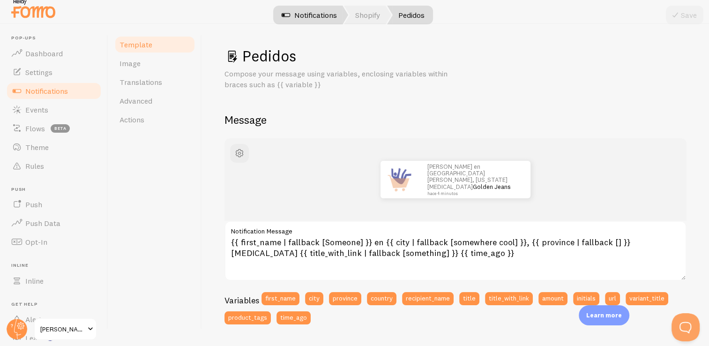
click at [308, 14] on link "Notifications" at bounding box center [309, 15] width 78 height 19
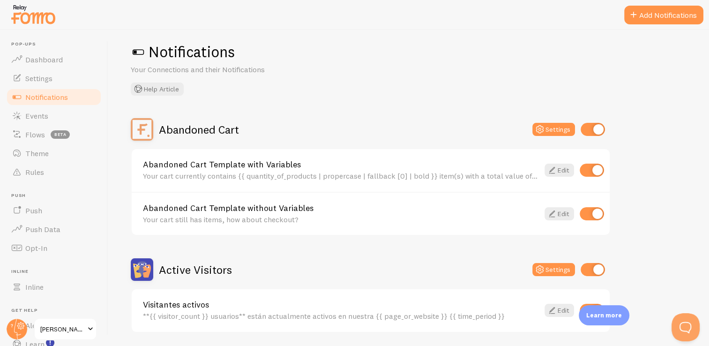
scroll to position [11, 0]
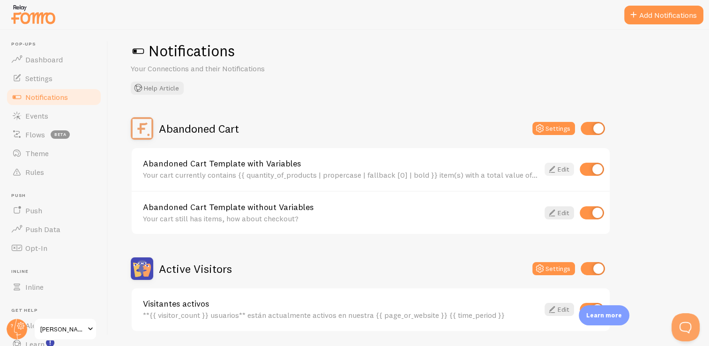
click at [560, 168] on link "Edit" at bounding box center [560, 169] width 30 height 13
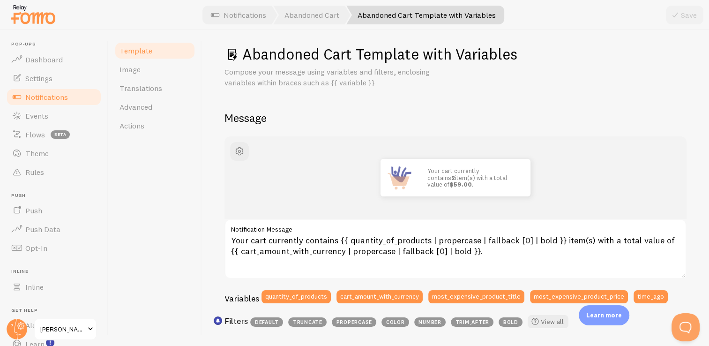
scroll to position [9, 0]
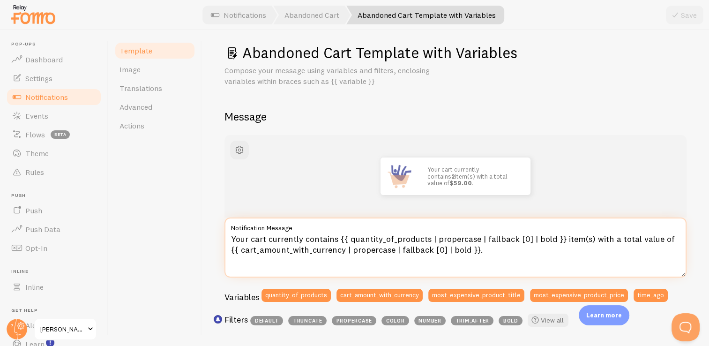
drag, startPoint x: 230, startPoint y: 239, endPoint x: 332, endPoint y: 235, distance: 102.3
click at [332, 235] on textarea "Your cart currently contains {{ quantity_of_products | propercase | fallback [0…" at bounding box center [456, 248] width 462 height 60
drag, startPoint x: 335, startPoint y: 239, endPoint x: 231, endPoint y: 240, distance: 104.1
click at [231, 240] on textarea "Your cart currently contains {{ quantity_of_products | propercase | fallback [0…" at bounding box center [456, 248] width 462 height 60
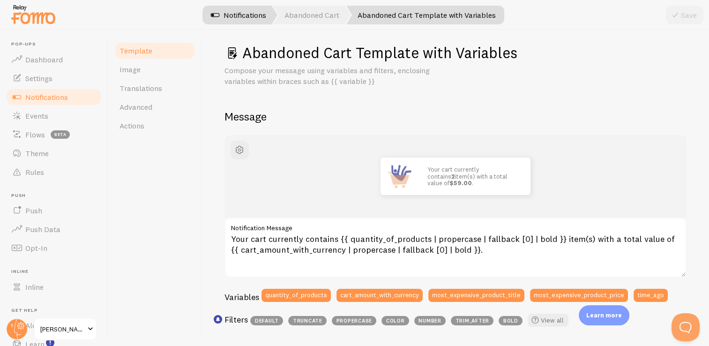
click at [257, 10] on link "Notifications" at bounding box center [239, 15] width 78 height 19
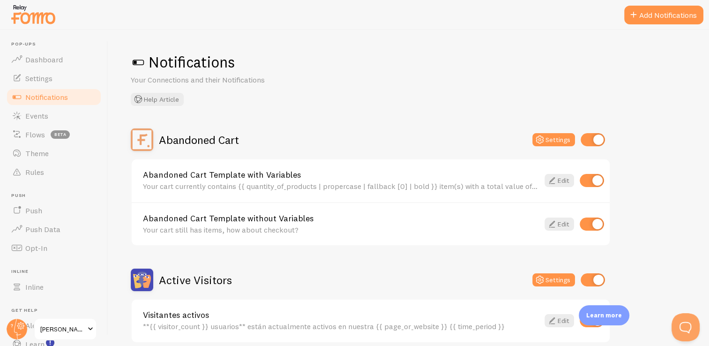
click at [595, 225] on input "checkbox" at bounding box center [592, 224] width 24 height 13
checkbox input "false"
click at [556, 176] on icon at bounding box center [552, 180] width 11 height 11
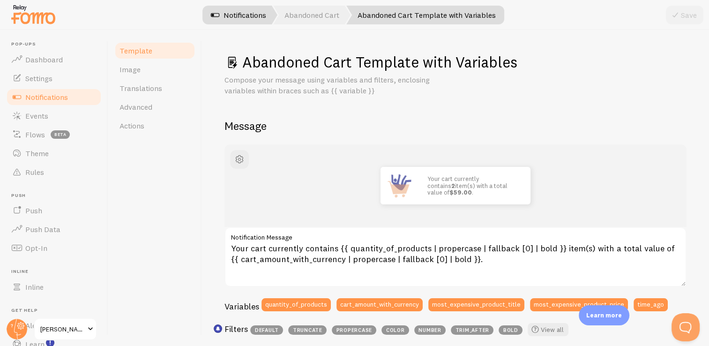
click at [241, 18] on link "Notifications" at bounding box center [239, 15] width 78 height 19
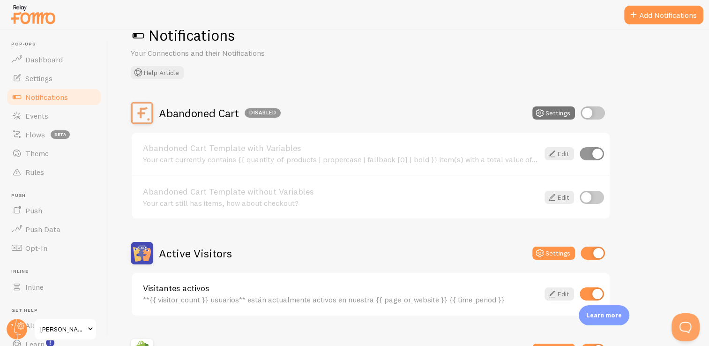
scroll to position [48, 0]
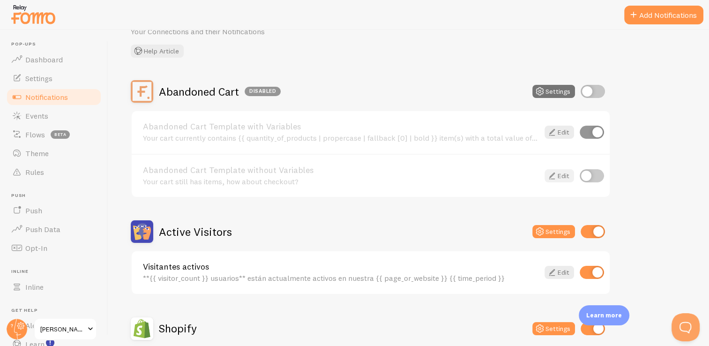
click at [566, 173] on link "Edit" at bounding box center [560, 175] width 30 height 13
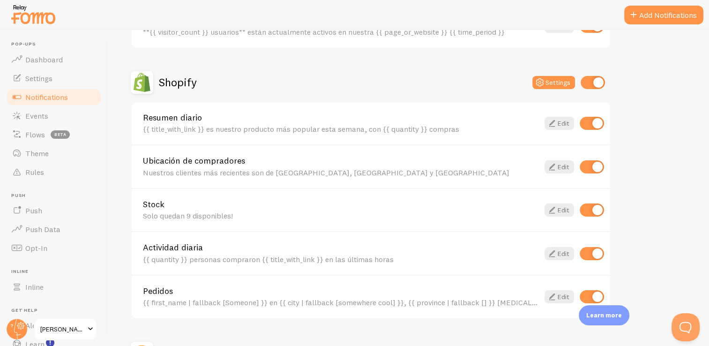
scroll to position [293, 0]
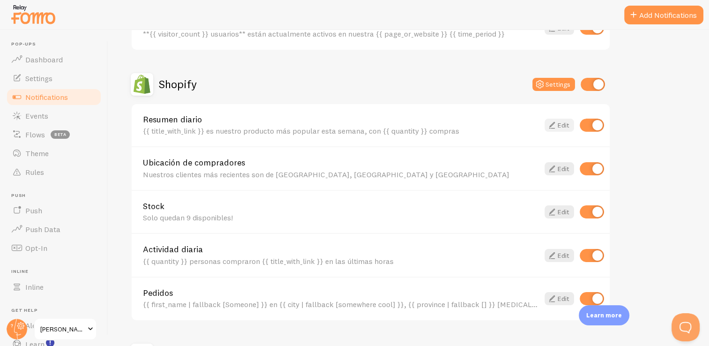
click at [553, 127] on icon at bounding box center [552, 125] width 11 height 11
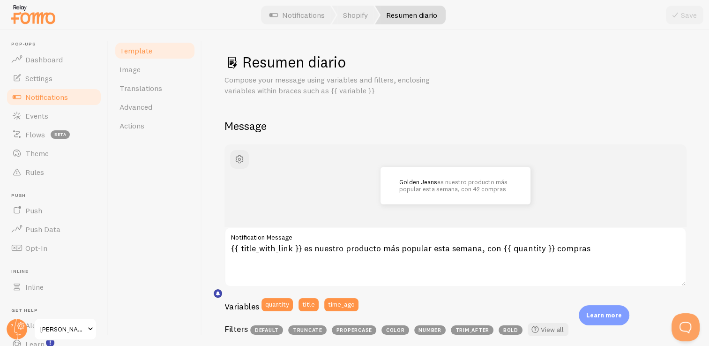
scroll to position [43, 0]
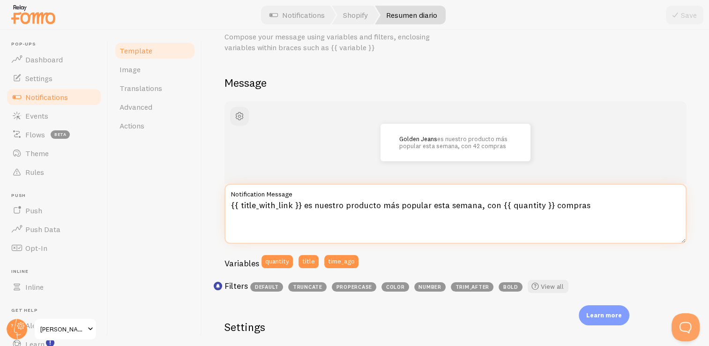
drag, startPoint x: 496, startPoint y: 203, endPoint x: 546, endPoint y: 203, distance: 49.2
click at [546, 203] on textarea "{{ title_with_link }} es nuestro producto más popular esta semana, con {{ quant…" at bounding box center [456, 214] width 462 height 60
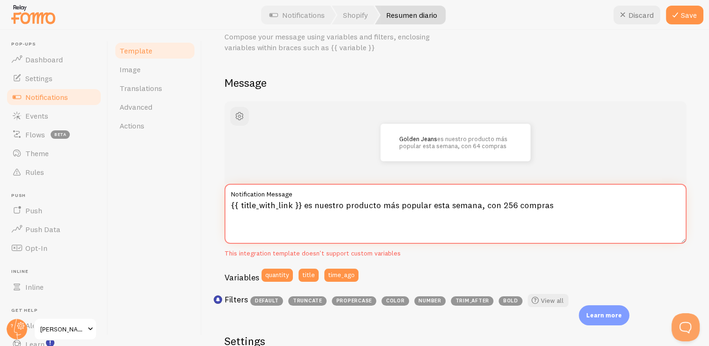
click at [557, 214] on textarea "{{ title_with_link }} es nuestro producto más popular esta semana, con 256 comp…" at bounding box center [456, 214] width 462 height 60
type textarea "{{ title_with_link }} es nuestro producto más popular esta semana, con 256 comp…"
click at [679, 9] on icon at bounding box center [675, 14] width 11 height 11
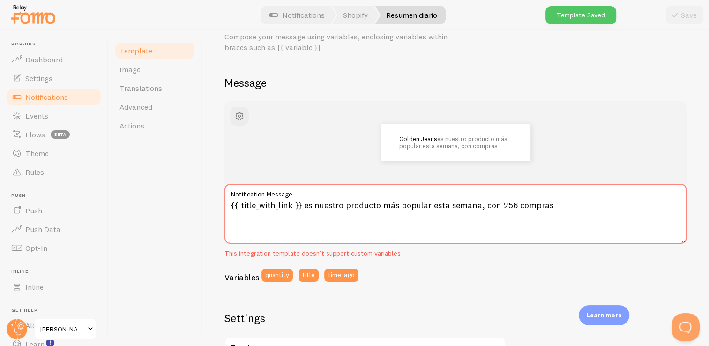
click at [686, 16] on div "Save" at bounding box center [685, 15] width 38 height 19
click at [305, 10] on link "Notifications" at bounding box center [297, 15] width 78 height 19
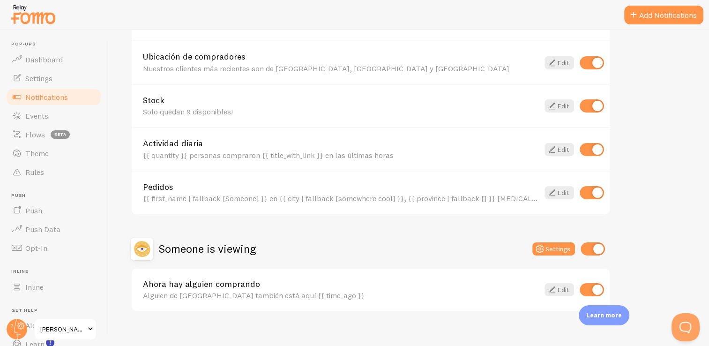
scroll to position [406, 0]
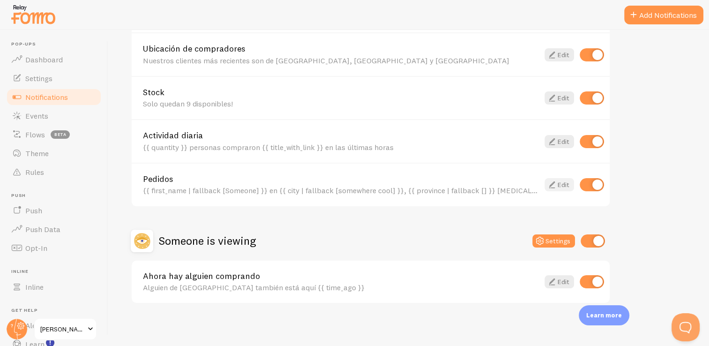
click at [558, 182] on link "Edit" at bounding box center [560, 184] width 30 height 13
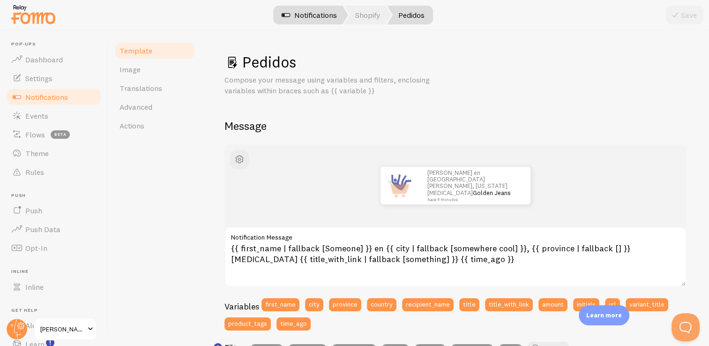
click at [327, 11] on link "Notifications" at bounding box center [309, 15] width 78 height 19
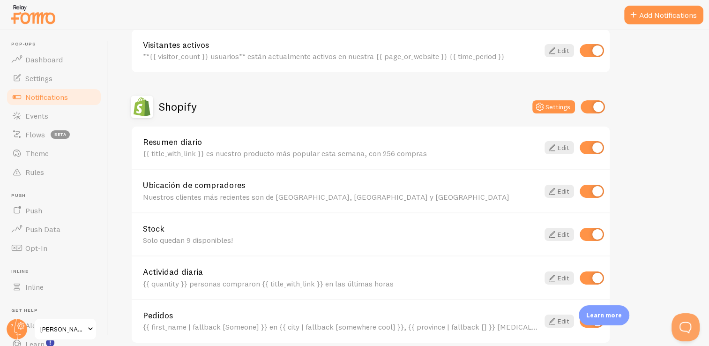
scroll to position [282, 0]
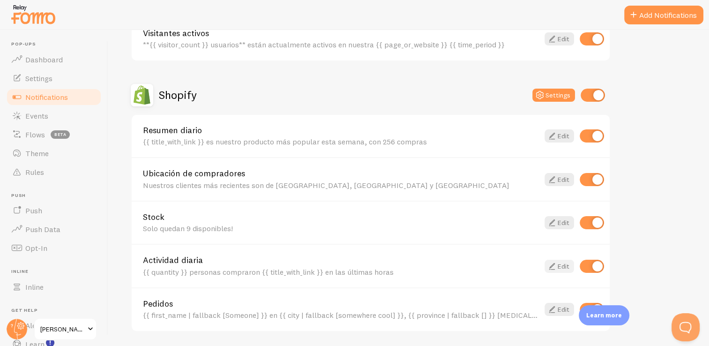
click at [556, 263] on icon at bounding box center [552, 266] width 11 height 11
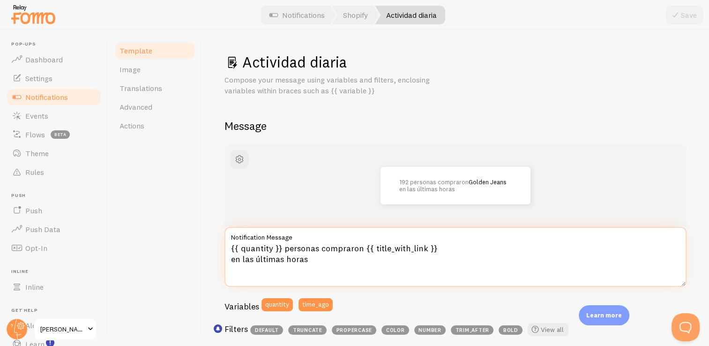
drag, startPoint x: 281, startPoint y: 248, endPoint x: 212, endPoint y: 248, distance: 68.9
click at [212, 248] on div "Actividad diaria Compose your message using variables and filters, enclosing va…" at bounding box center [455, 188] width 507 height 316
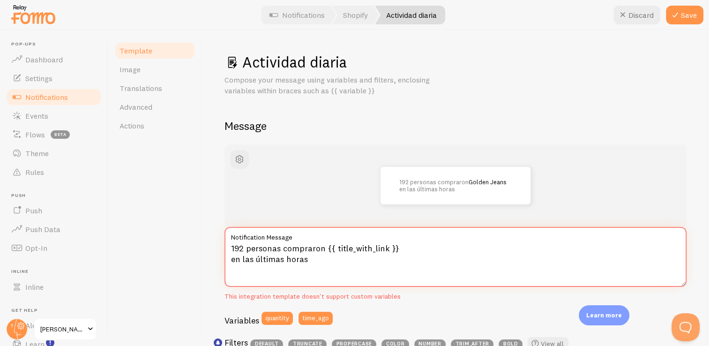
click at [437, 267] on textarea "192 personas compraron {{ title_with_link }} en las últimas horas" at bounding box center [456, 257] width 462 height 60
click at [679, 16] on icon at bounding box center [675, 14] width 11 height 11
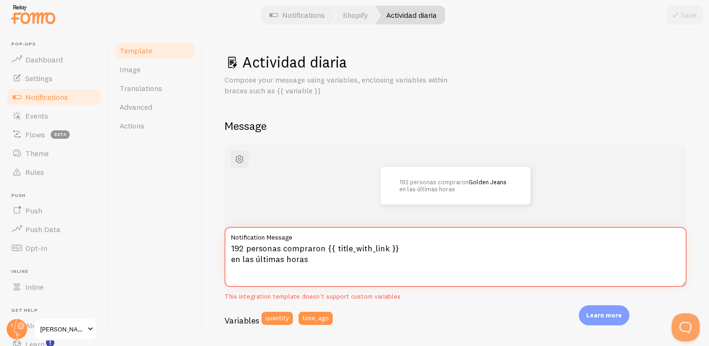
click at [243, 250] on textarea "192 personas compraron {{ title_with_link }} en las últimas horas" at bounding box center [456, 257] width 462 height 60
type textarea "86 personas compraron {{ title_with_link }} en las últimas horas"
click at [688, 19] on button "Save" at bounding box center [685, 15] width 38 height 19
click at [283, 15] on link "Notifications" at bounding box center [297, 15] width 78 height 19
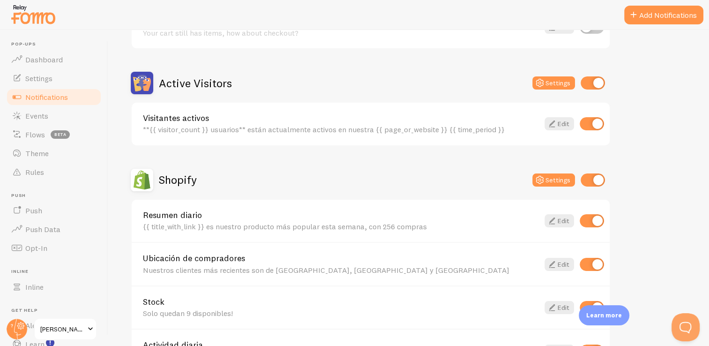
scroll to position [200, 0]
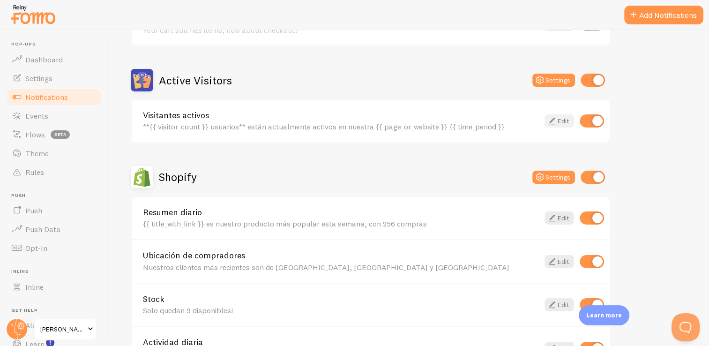
click at [556, 121] on icon at bounding box center [552, 120] width 11 height 11
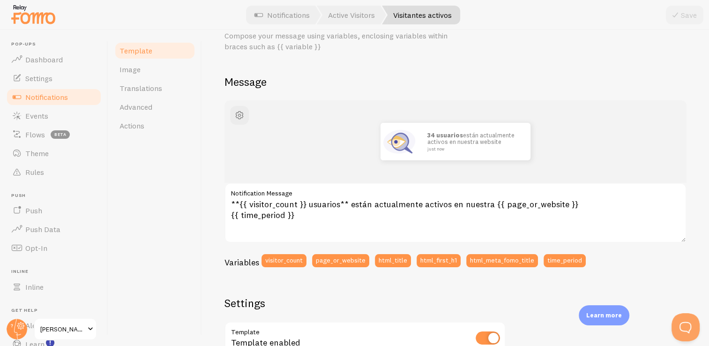
scroll to position [46, 0]
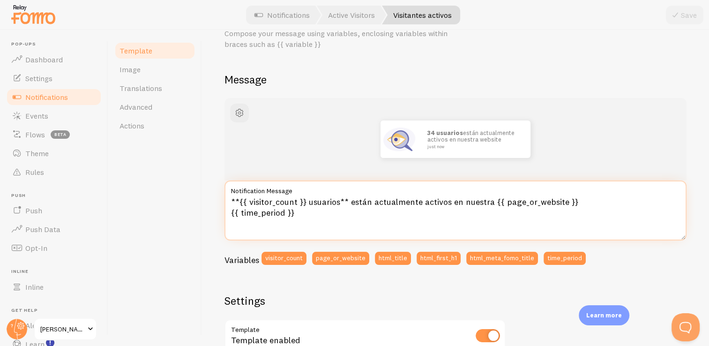
drag, startPoint x: 304, startPoint y: 201, endPoint x: 240, endPoint y: 199, distance: 64.2
click at [240, 199] on textarea "**{{ visitor_count }} usuarios** están actualmente activos en nuestra {{ page_o…" at bounding box center [456, 210] width 462 height 60
click at [307, 202] on textarea "**{{ visitor_count }} usuarios** están actualmente activos en nuestra {{ page_o…" at bounding box center [456, 210] width 462 height 60
drag, startPoint x: 307, startPoint y: 202, endPoint x: 242, endPoint y: 200, distance: 64.7
click at [242, 200] on textarea "**{{ visitor_count }} usuarios** están actualmente activos en nuestra {{ page_o…" at bounding box center [456, 210] width 462 height 60
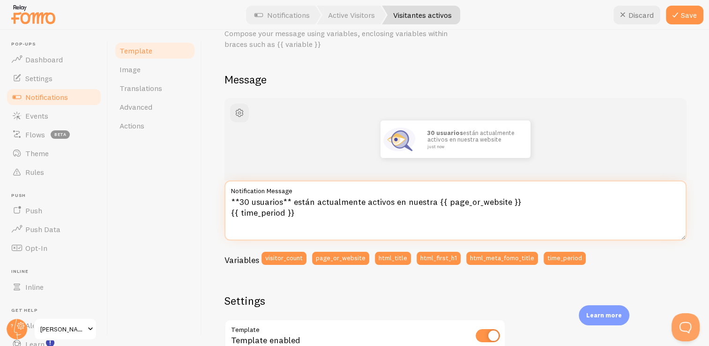
click at [323, 213] on textarea "**30 usuarios** están actualmente activos en nuestra {{ page_or_website }} {{ t…" at bounding box center [456, 210] width 462 height 60
click at [230, 202] on textarea "**30 usuarios** están actualmente activos en nuestra {{ page_or_website }} {{ t…" at bounding box center [456, 210] width 462 height 60
paste textarea "👁️"
drag, startPoint x: 305, startPoint y: 200, endPoint x: 445, endPoint y: 202, distance: 140.2
click at [445, 202] on textarea "👁️ **30 usuarios** están actualmente activos en nuestra {{ page_or_website }} {…" at bounding box center [456, 210] width 462 height 60
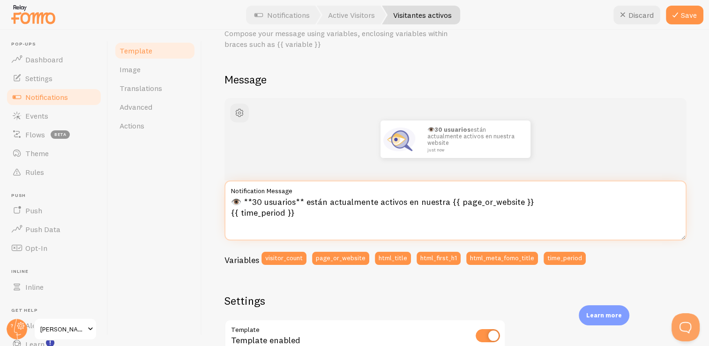
paste textarea "viendo este producto ahora mismo"
drag, startPoint x: 572, startPoint y: 200, endPoint x: 461, endPoint y: 201, distance: 110.6
click at [461, 201] on textarea "👁️ **30 usuarios** están viendo este producto ahora mismo {{ page_or_website }}…" at bounding box center [456, 210] width 462 height 60
click at [235, 202] on textarea "👁️ **30 usuarios** están viendo este producto ahora mismo {{ time_period }}" at bounding box center [456, 210] width 462 height 60
click at [487, 203] on textarea "👁️ **30 usuarios** están viendo este producto ahora mismo {{ time_period }}" at bounding box center [456, 210] width 462 height 60
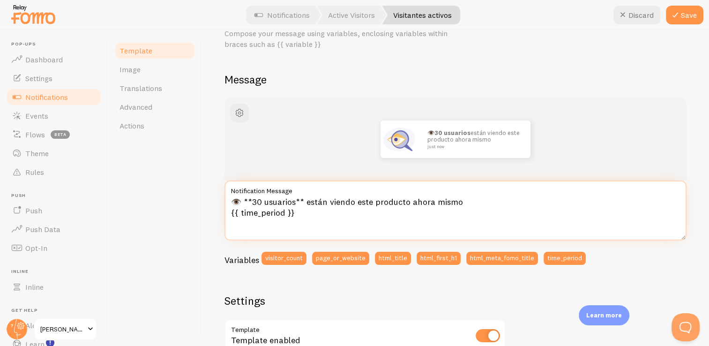
paste textarea "👁️"
paste textarea "🟢"
click at [237, 203] on textarea "👁️ **30 usuarios** están viendo este producto ahora mismo 🟢 {{ time_period }}" at bounding box center [456, 210] width 462 height 60
paste textarea "🟢"
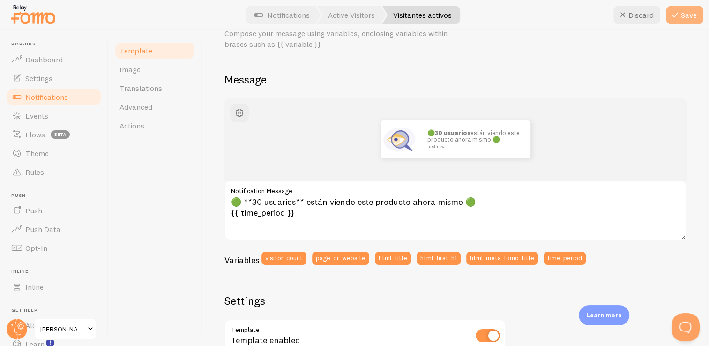
click at [681, 14] on icon at bounding box center [675, 14] width 11 height 11
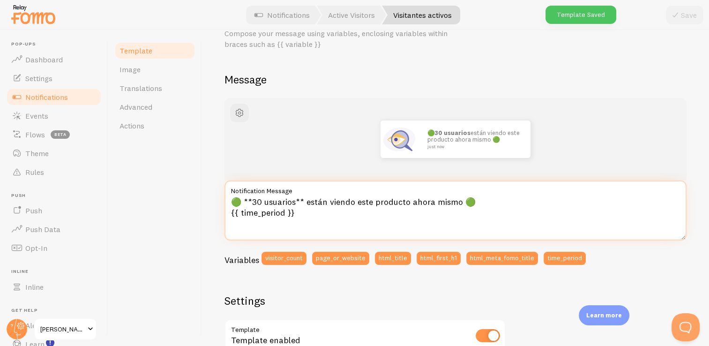
click at [258, 204] on textarea "🟢 **30 usuarios** están viendo este producto ahora mismo 🟢 {{ time_period }}" at bounding box center [456, 210] width 462 height 60
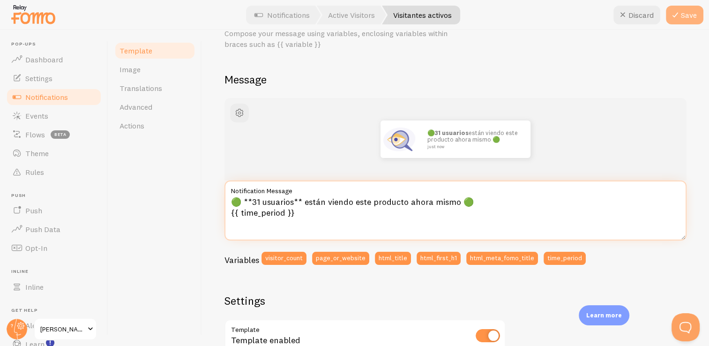
type textarea "🟢 **31 usuarios** están viendo este producto ahora mismo 🟢 {{ time_period }}"
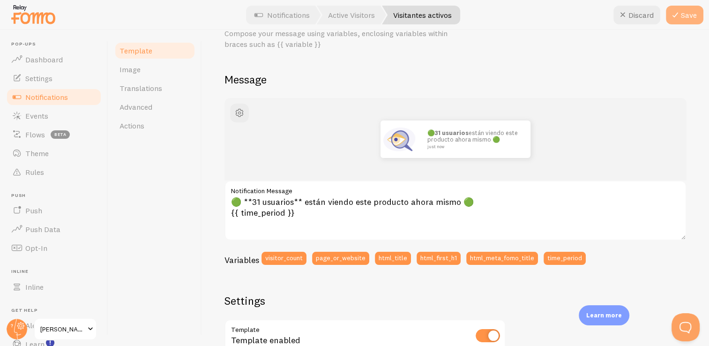
click at [677, 13] on icon at bounding box center [675, 14] width 11 height 11
click at [278, 14] on link "Notifications" at bounding box center [282, 15] width 78 height 19
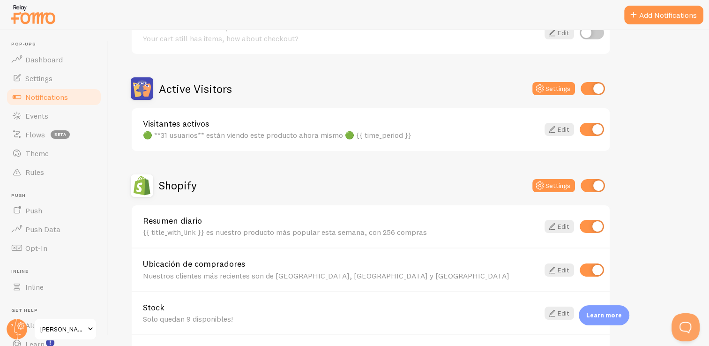
scroll to position [193, 0]
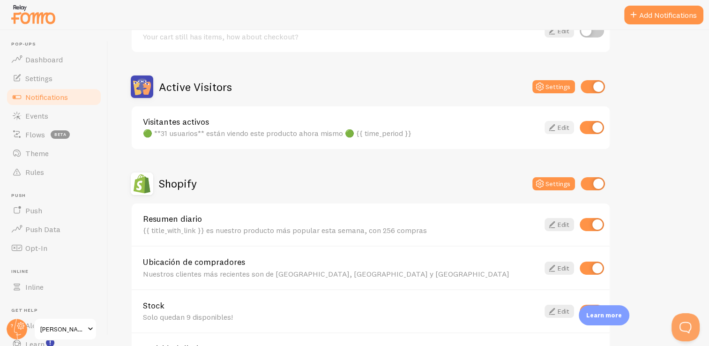
click at [556, 130] on icon at bounding box center [552, 127] width 11 height 11
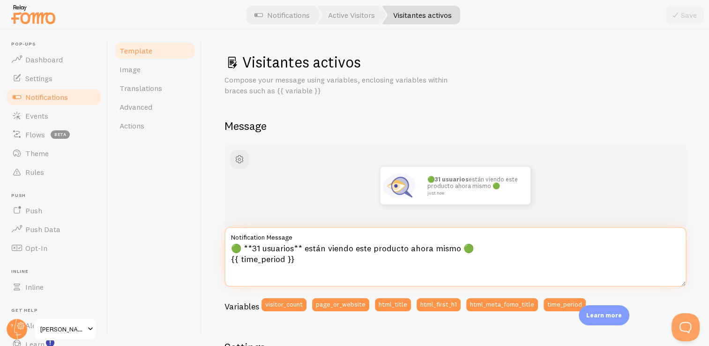
drag, startPoint x: 307, startPoint y: 263, endPoint x: 221, endPoint y: 268, distance: 85.4
click at [221, 268] on div "Visitantes activos Compose your message using variables, enclosing variables wi…" at bounding box center [455, 188] width 507 height 316
type textarea "🟢 **31 usuarios** están viendo este producto ahora mismo 🟢"
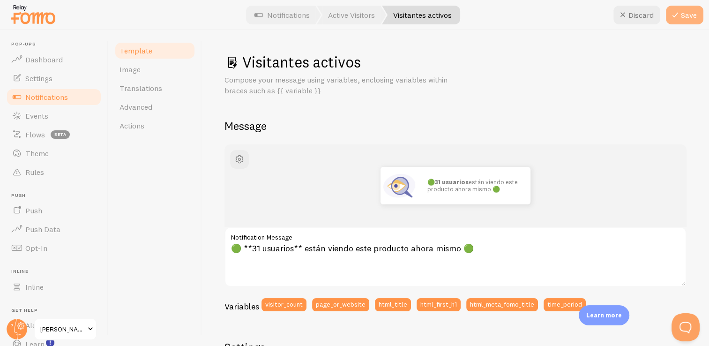
click at [683, 13] on button "Save" at bounding box center [685, 15] width 38 height 19
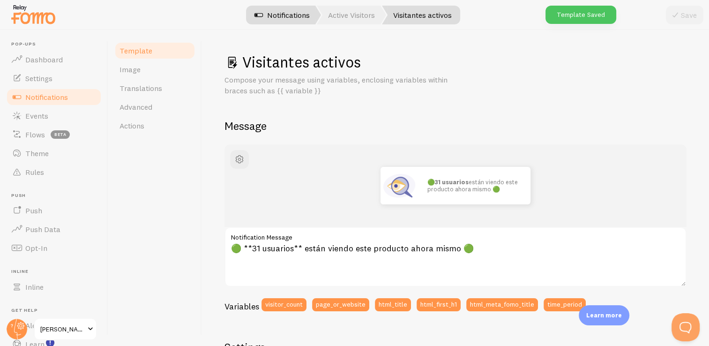
click at [294, 13] on link "Notifications" at bounding box center [282, 15] width 78 height 19
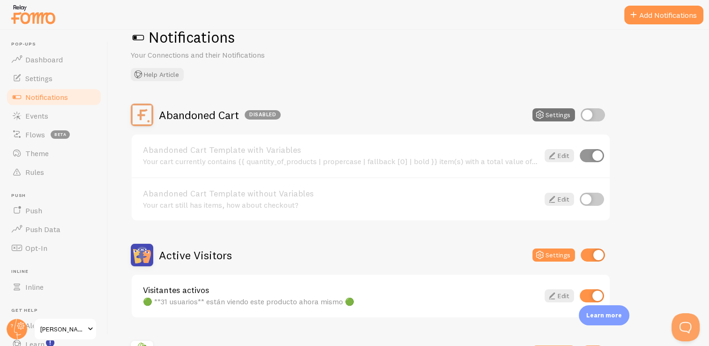
scroll to position [43, 0]
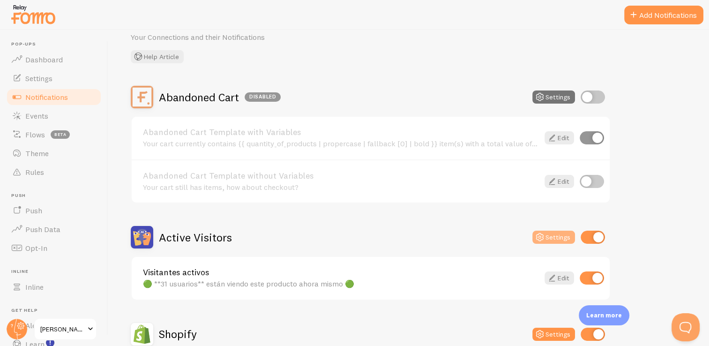
click at [553, 236] on button "Settings" at bounding box center [554, 237] width 43 height 13
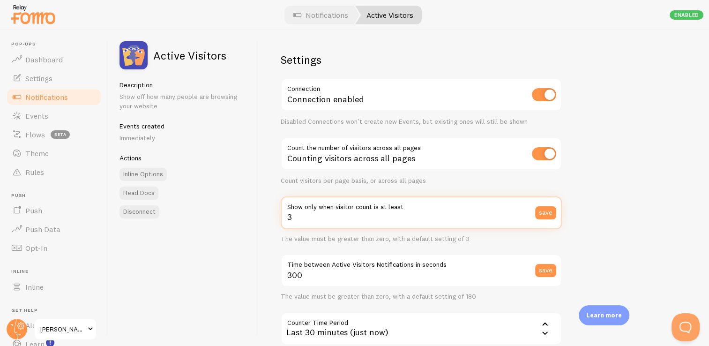
click at [356, 225] on input "3" at bounding box center [421, 212] width 281 height 33
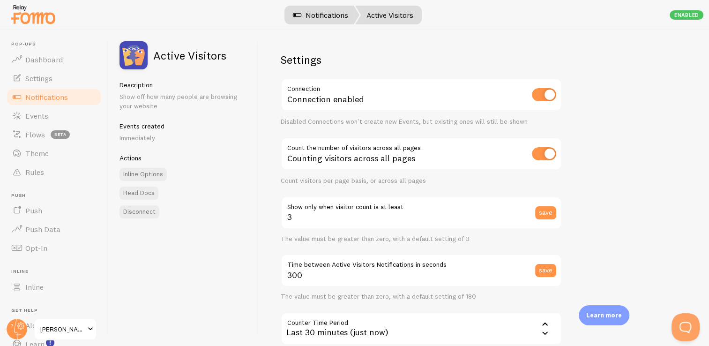
click at [328, 22] on link "Notifications" at bounding box center [321, 15] width 78 height 19
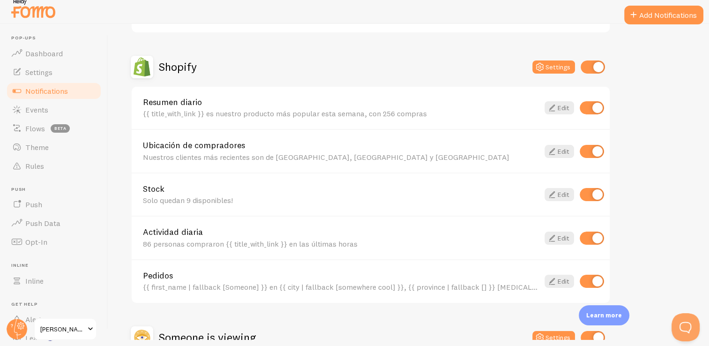
scroll to position [281, 0]
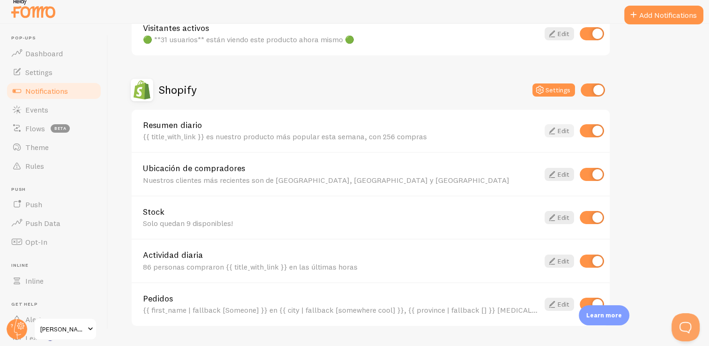
click at [563, 129] on link "Edit" at bounding box center [560, 130] width 30 height 13
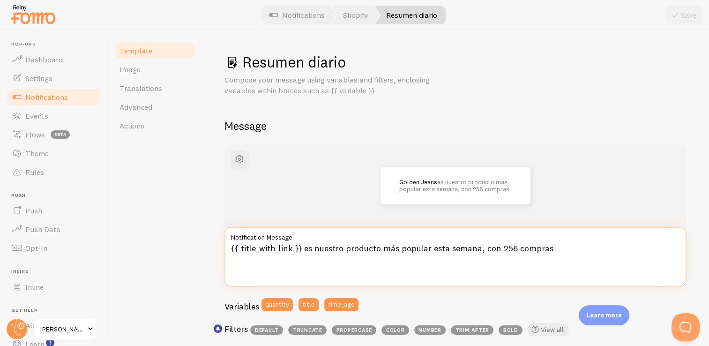
drag, startPoint x: 495, startPoint y: 247, endPoint x: 512, endPoint y: 247, distance: 16.4
click at [512, 247] on textarea "{{ title_with_link }} es nuestro producto más popular esta semana, con 256 comp…" at bounding box center [456, 257] width 462 height 60
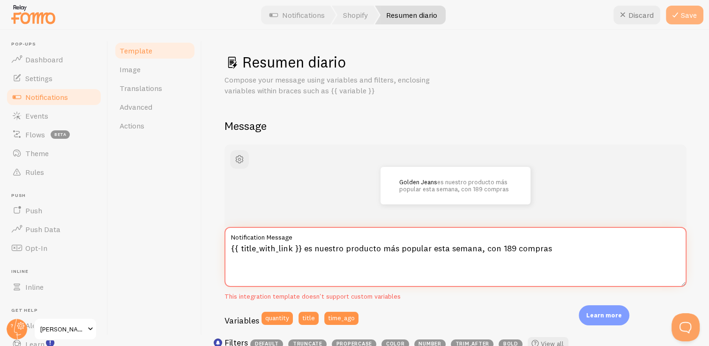
type textarea "{{ title_with_link }} es nuestro producto más popular esta semana, con 189 comp…"
click at [674, 19] on icon at bounding box center [675, 14] width 11 height 11
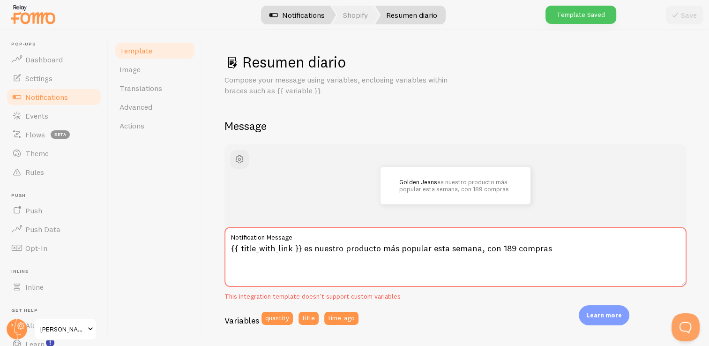
click at [292, 14] on link "Notifications" at bounding box center [297, 15] width 78 height 19
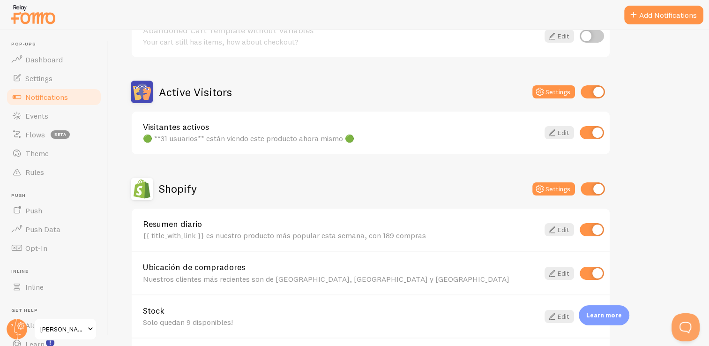
scroll to position [209, 0]
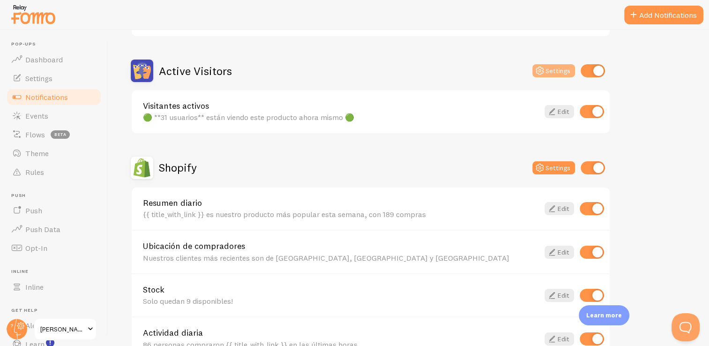
click at [553, 70] on button "Settings" at bounding box center [554, 70] width 43 height 13
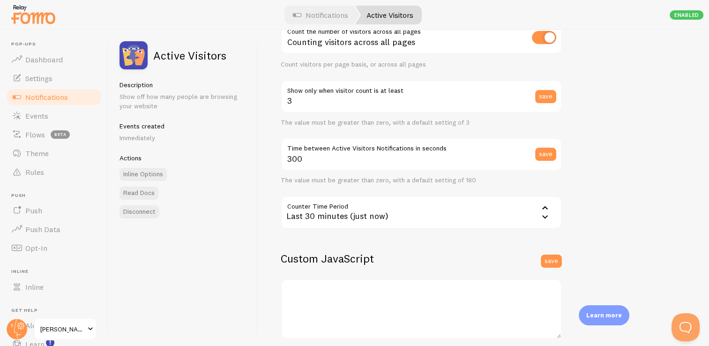
scroll to position [114, 0]
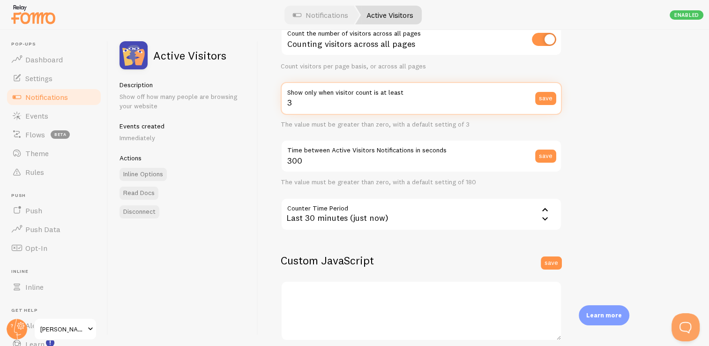
click at [358, 110] on input "3" at bounding box center [421, 98] width 281 height 33
type input "31"
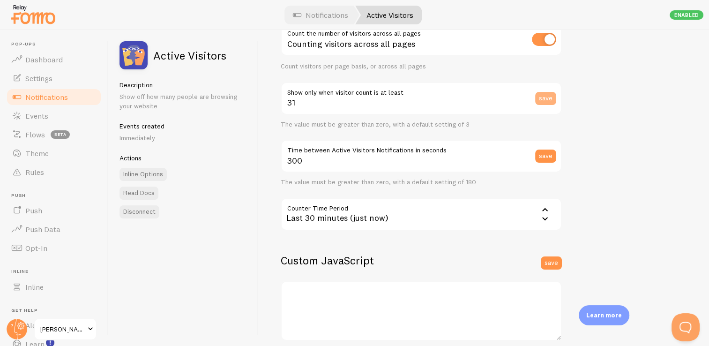
click at [553, 99] on button "save" at bounding box center [545, 98] width 21 height 13
click at [309, 14] on link "Notifications" at bounding box center [321, 15] width 78 height 19
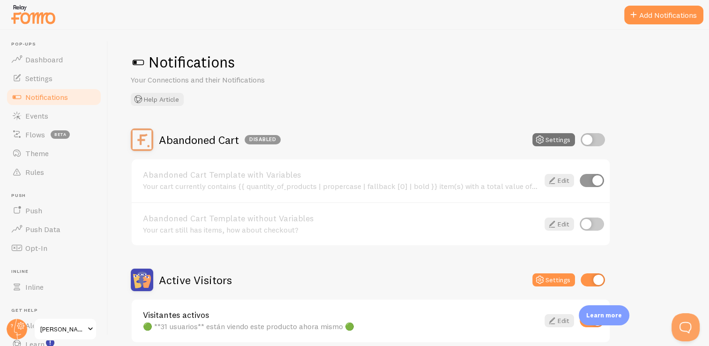
click at [75, 330] on span "[PERSON_NAME] Store" at bounding box center [62, 328] width 45 height 11
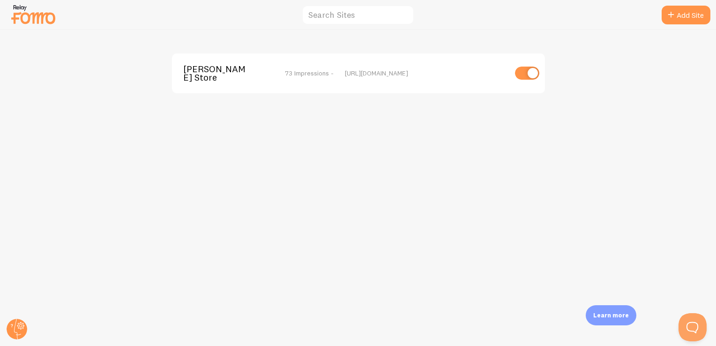
click at [200, 71] on span "[PERSON_NAME] Store" at bounding box center [220, 73] width 75 height 17
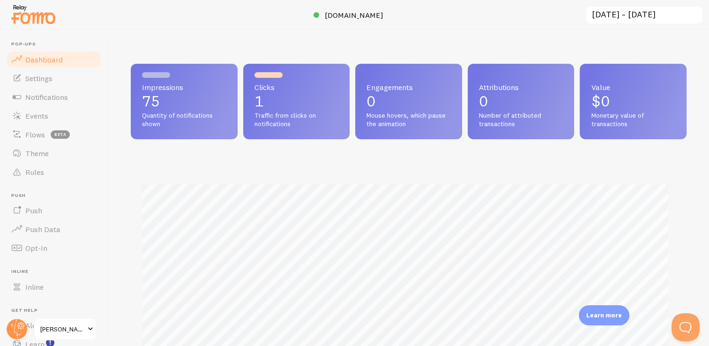
scroll to position [246, 548]
click at [50, 101] on span "Notifications" at bounding box center [46, 96] width 43 height 9
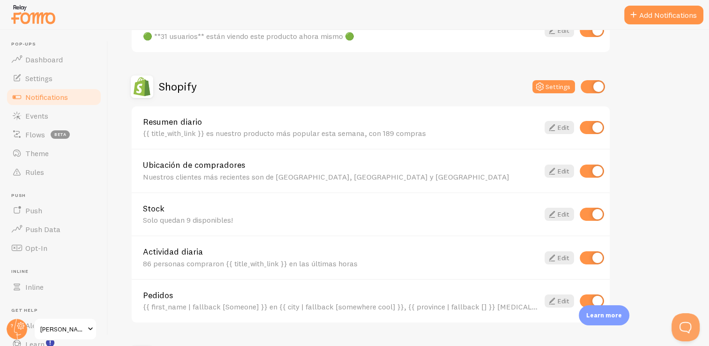
scroll to position [291, 0]
click at [559, 253] on link "Edit" at bounding box center [560, 257] width 30 height 13
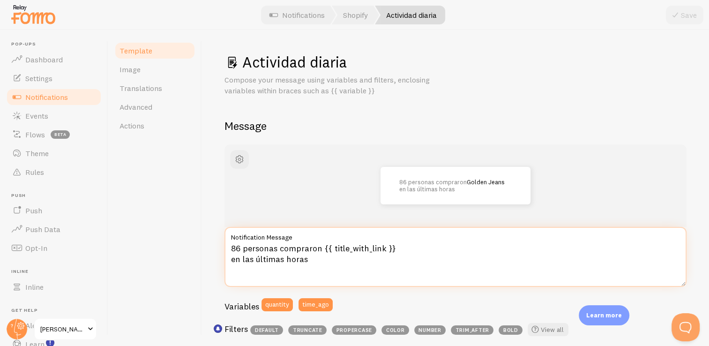
click at [233, 248] on textarea "86 personas compraron {{ title_with_link }} en las últimas horas" at bounding box center [456, 257] width 462 height 60
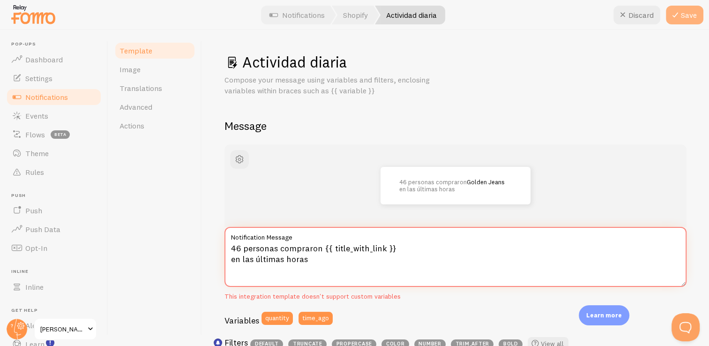
type textarea "46 personas compraron {{ title_with_link }} en las últimas horas"
click at [692, 17] on button "Save" at bounding box center [685, 15] width 38 height 19
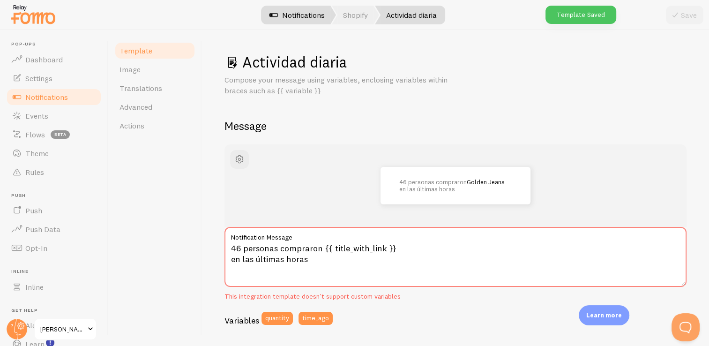
click at [292, 18] on link "Notifications" at bounding box center [297, 15] width 78 height 19
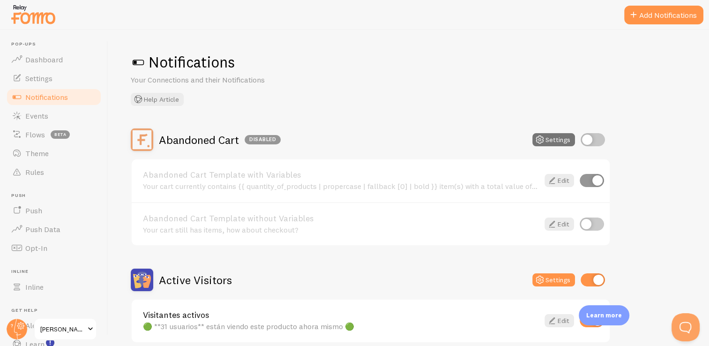
scroll to position [81, 0]
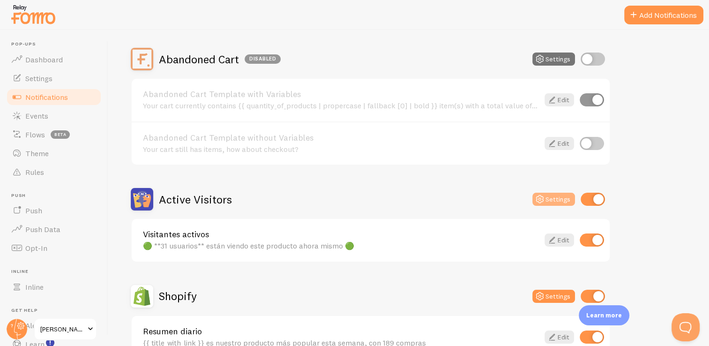
click at [552, 198] on button "Settings" at bounding box center [554, 199] width 43 height 13
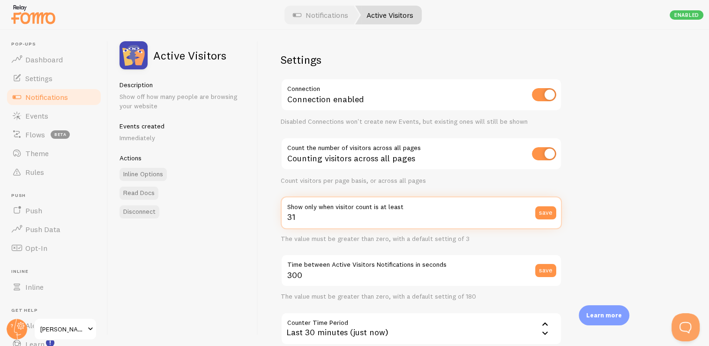
drag, startPoint x: 300, startPoint y: 219, endPoint x: 279, endPoint y: 215, distance: 21.5
click at [279, 215] on div "Settings Connection Connection enabled Disabled Connections won't create new Ev…" at bounding box center [483, 188] width 451 height 316
type input "0"
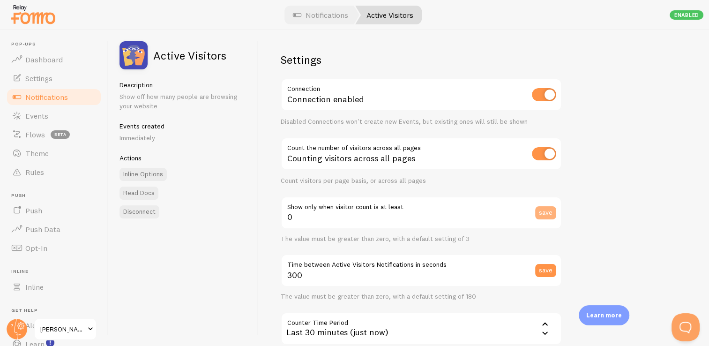
click at [543, 210] on button "save" at bounding box center [545, 212] width 21 height 13
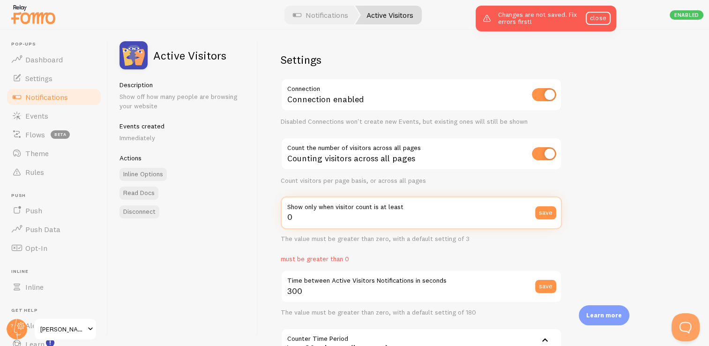
drag, startPoint x: 334, startPoint y: 225, endPoint x: 280, endPoint y: 224, distance: 53.9
click at [280, 224] on div "Settings Connection Connection enabled Disabled Connections won't create new Ev…" at bounding box center [483, 188] width 451 height 316
type input "3"
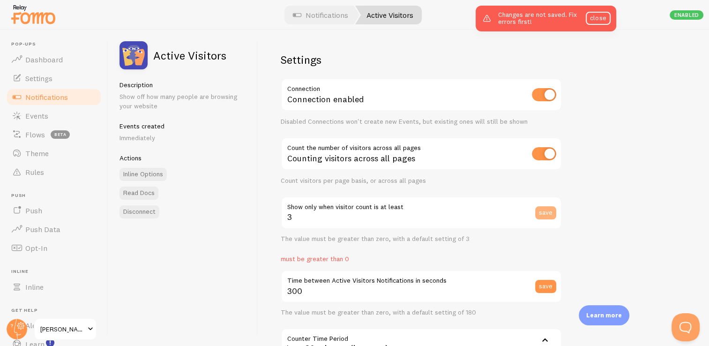
click at [548, 213] on button "save" at bounding box center [545, 212] width 21 height 13
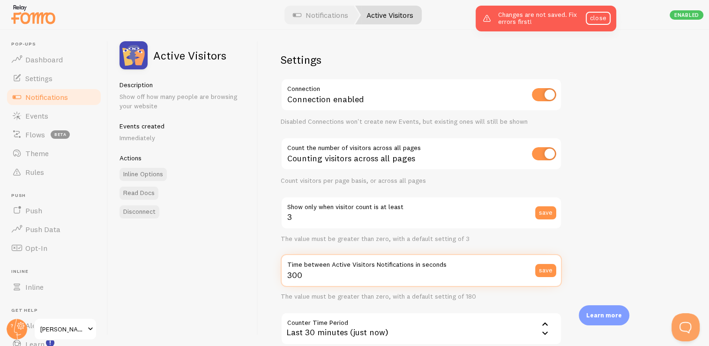
drag, startPoint x: 321, startPoint y: 275, endPoint x: 269, endPoint y: 275, distance: 52.0
click at [269, 275] on div "Settings Connection Connection enabled Disabled Connections won't create new Ev…" at bounding box center [483, 188] width 451 height 316
type input "180"
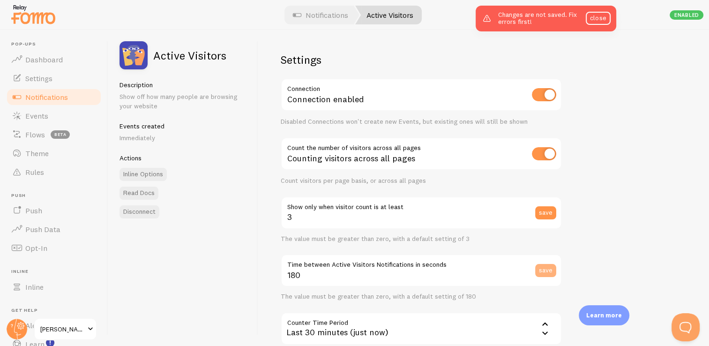
click at [547, 272] on button "save" at bounding box center [545, 270] width 21 height 13
click at [591, 22] on link "close" at bounding box center [598, 18] width 24 height 13
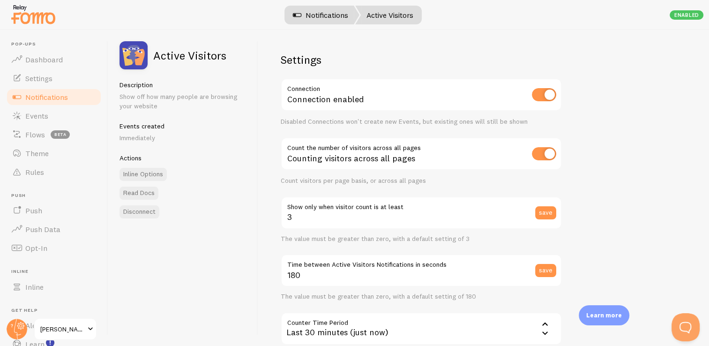
click at [326, 9] on link "Notifications" at bounding box center [321, 15] width 78 height 19
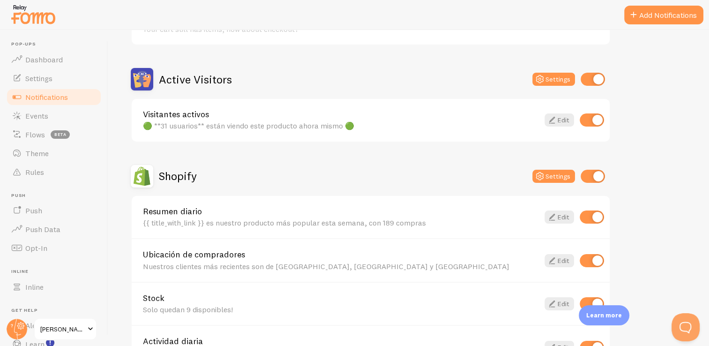
scroll to position [189, 0]
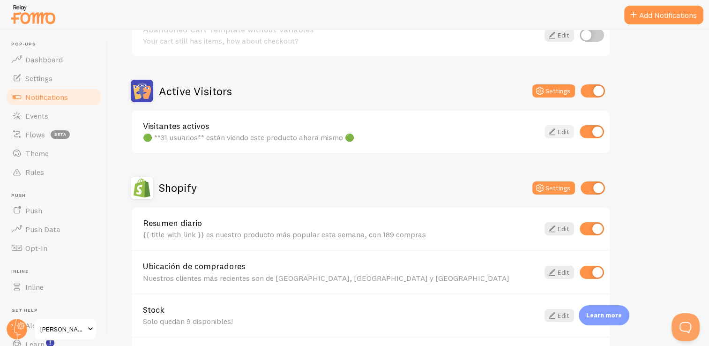
click at [555, 131] on icon at bounding box center [552, 131] width 11 height 11
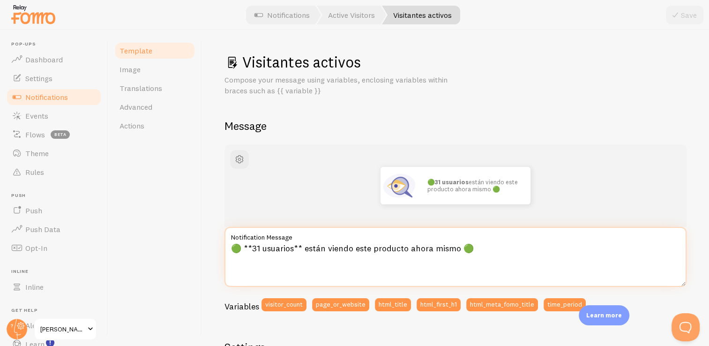
drag, startPoint x: 230, startPoint y: 246, endPoint x: 486, endPoint y: 258, distance: 255.7
click at [486, 258] on textarea "🟢 **31 usuarios** están viendo este producto ahora mismo 🟢" at bounding box center [456, 257] width 462 height 60
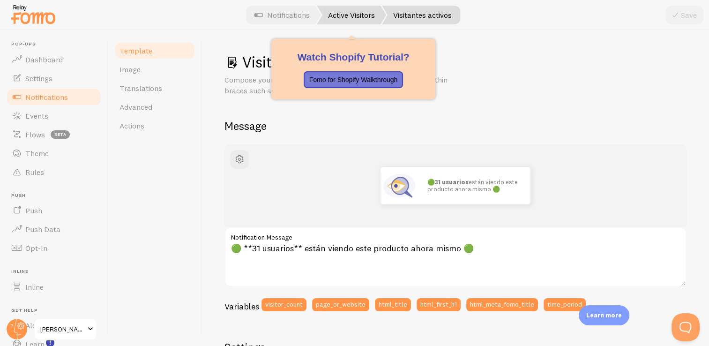
click at [347, 16] on link "Active Visitors" at bounding box center [351, 15] width 69 height 19
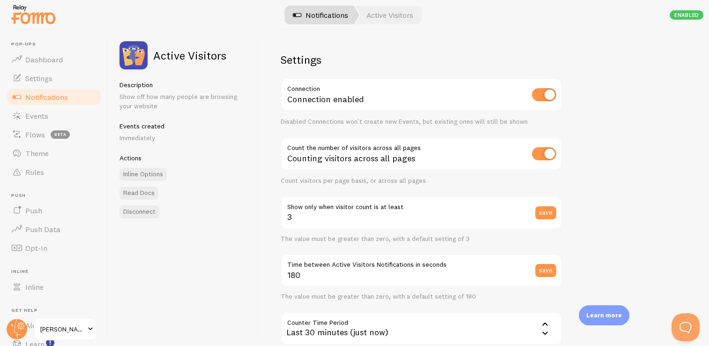
click at [322, 16] on link "Notifications" at bounding box center [321, 15] width 78 height 19
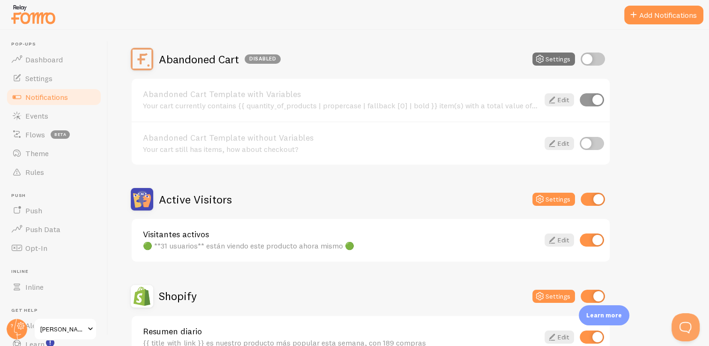
scroll to position [126, 0]
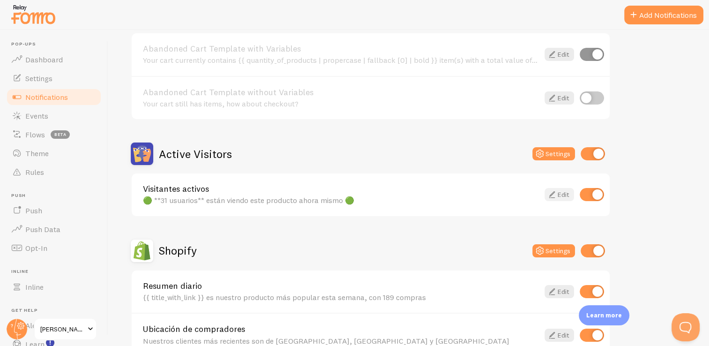
click at [561, 192] on link "Edit" at bounding box center [560, 194] width 30 height 13
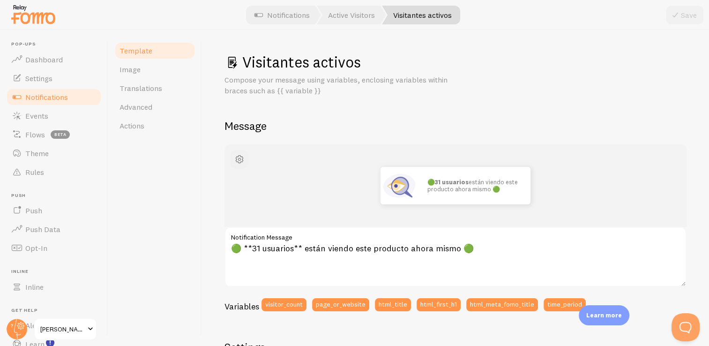
click at [238, 158] on span "button" at bounding box center [239, 159] width 11 height 11
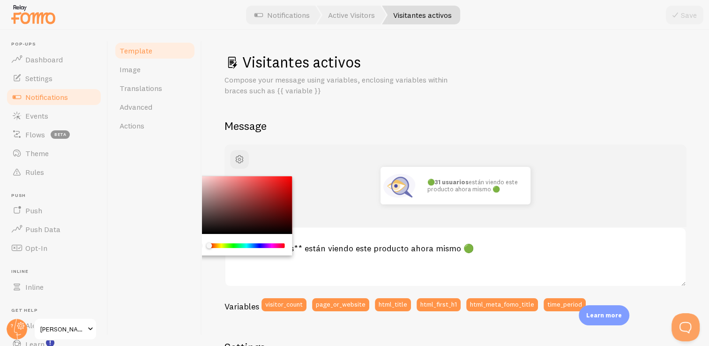
click at [375, 136] on div "Visitantes activos Compose your message using variables, enclosing variables wi…" at bounding box center [456, 345] width 462 height 585
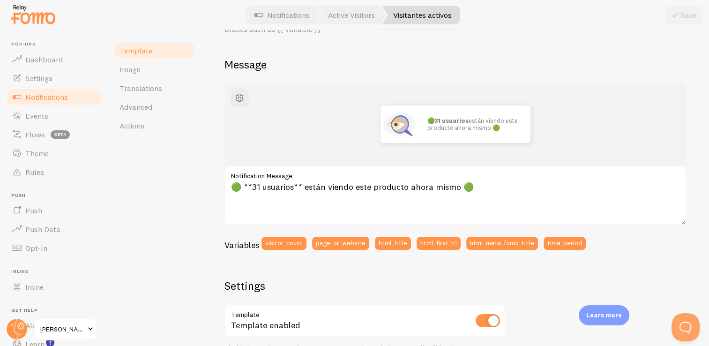
scroll to position [39, 0]
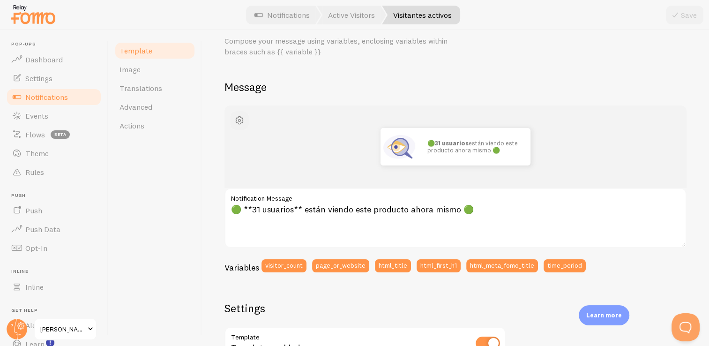
click at [244, 118] on span "button" at bounding box center [239, 120] width 11 height 11
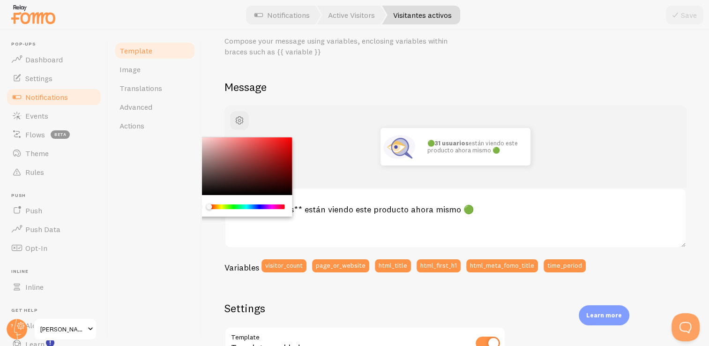
click at [204, 140] on div "Chrome color picker" at bounding box center [239, 166] width 105 height 58
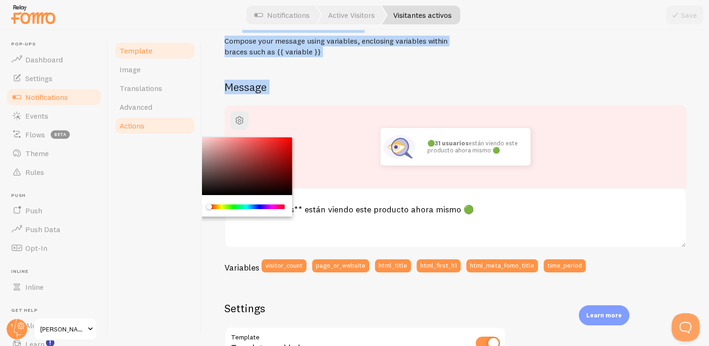
drag, startPoint x: 204, startPoint y: 140, endPoint x: 195, endPoint y: 133, distance: 11.7
click at [195, 133] on div "Template Image Translations Advanced Actions Visitantes activos Compose your me…" at bounding box center [408, 188] width 601 height 316
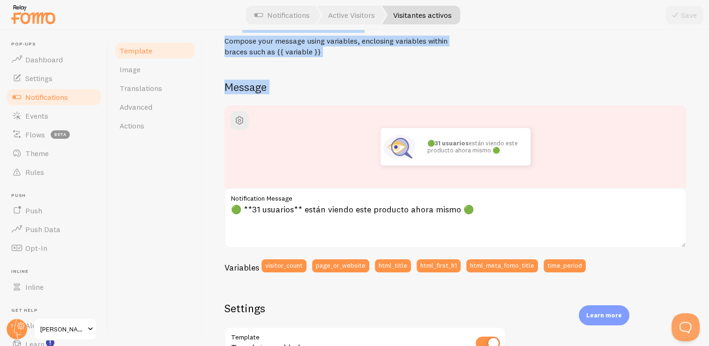
click at [666, 83] on h2 "Message" at bounding box center [456, 87] width 462 height 15
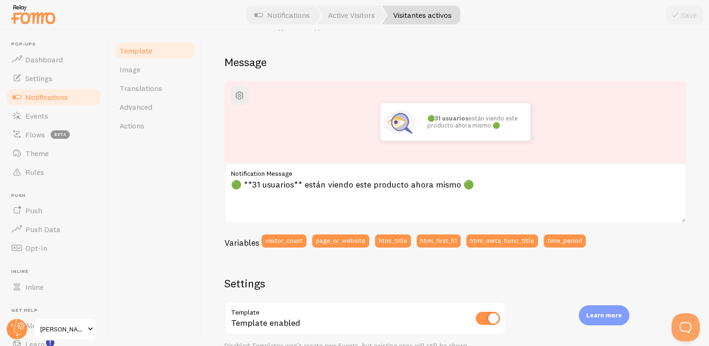
scroll to position [54, 0]
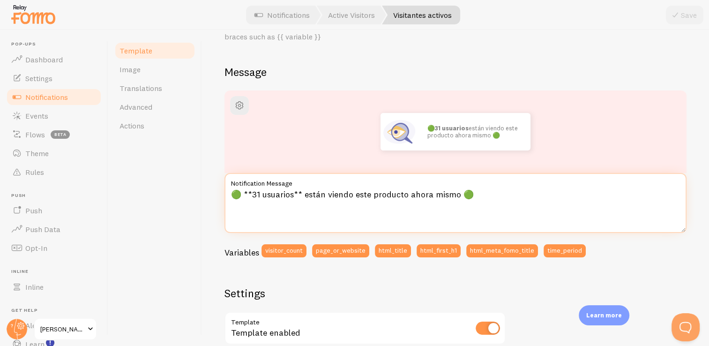
drag, startPoint x: 473, startPoint y: 194, endPoint x: 222, endPoint y: 190, distance: 250.8
click at [222, 190] on div "Visitantes activos Compose your message using variables, enclosing variables wi…" at bounding box center [455, 188] width 507 height 316
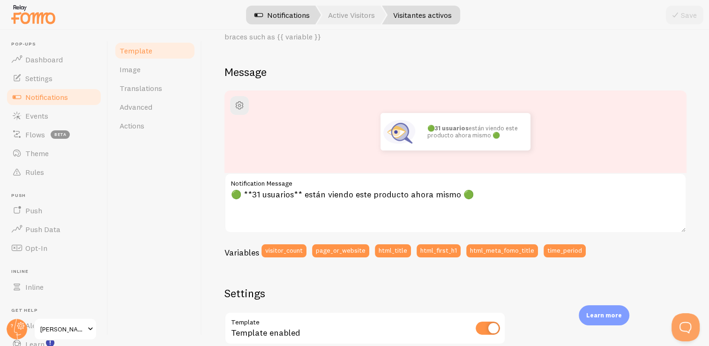
click at [298, 20] on link "Notifications" at bounding box center [282, 15] width 78 height 19
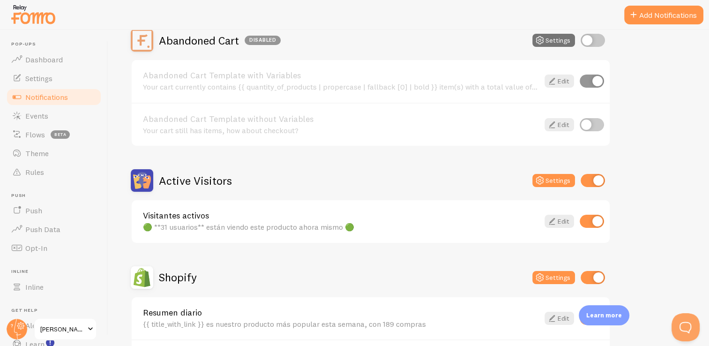
scroll to position [117, 0]
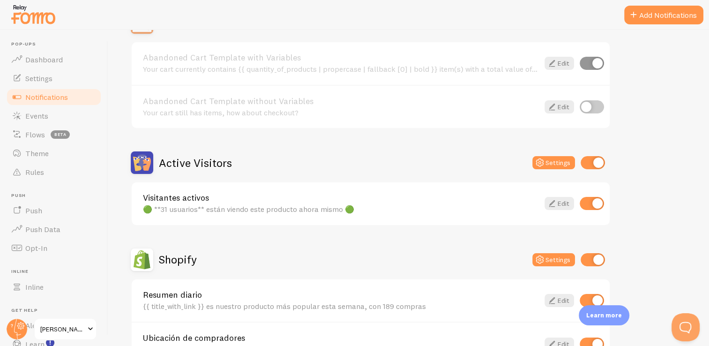
drag, startPoint x: 593, startPoint y: 158, endPoint x: 587, endPoint y: 164, distance: 8.6
click at [587, 164] on div "Active Visitors Settings" at bounding box center [371, 162] width 480 height 23
click at [587, 164] on input "checkbox" at bounding box center [593, 162] width 24 height 13
checkbox input "false"
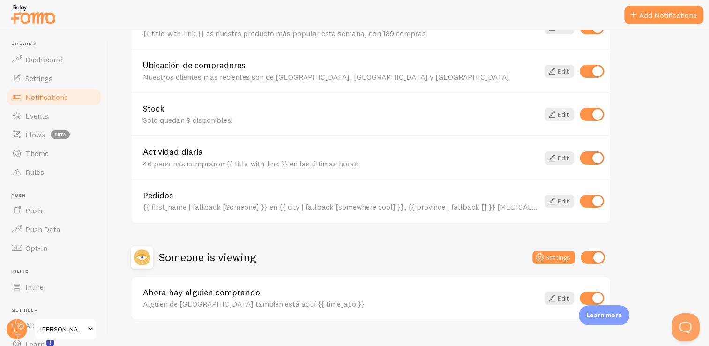
scroll to position [406, 0]
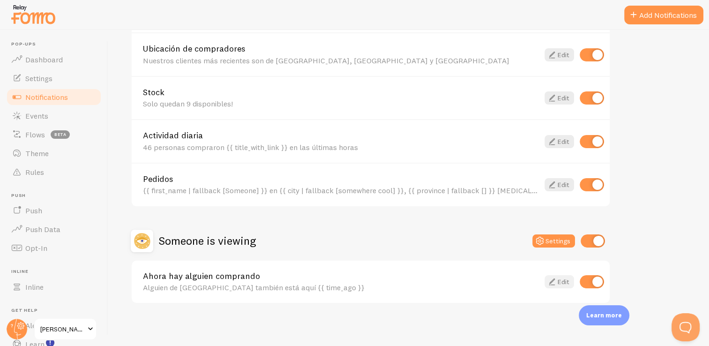
click at [559, 281] on link "Edit" at bounding box center [560, 281] width 30 height 13
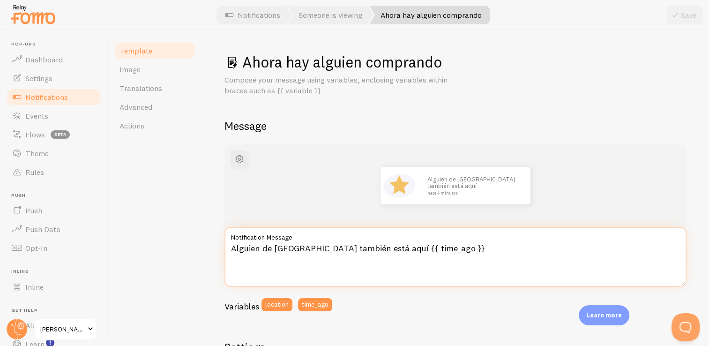
drag, startPoint x: 485, startPoint y: 251, endPoint x: 218, endPoint y: 246, distance: 267.3
click at [218, 246] on div "Ahora hay alguien comprando Compose your message using variables, enclosing var…" at bounding box center [455, 188] width 507 height 316
click at [407, 256] on textarea "Alguien de Ciudad de México también está aquí {{ time_ago }}" at bounding box center [456, 257] width 462 height 60
drag, startPoint x: 408, startPoint y: 248, endPoint x: 219, endPoint y: 258, distance: 189.1
click at [219, 258] on div "Ahora hay alguien comprando Compose your message using variables, enclosing var…" at bounding box center [455, 188] width 507 height 316
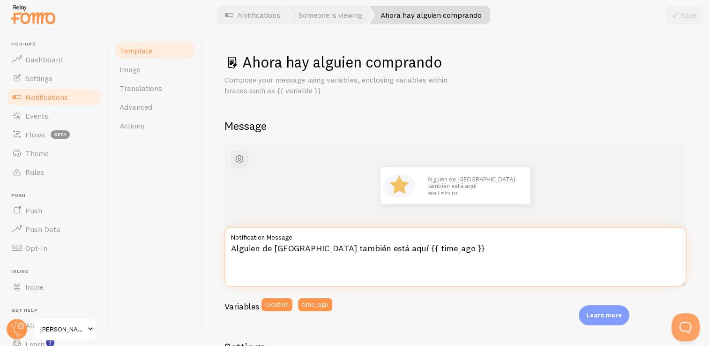
paste textarea "🟢 **31 usuarios** están viendo este producto ahora mismo 🟢"
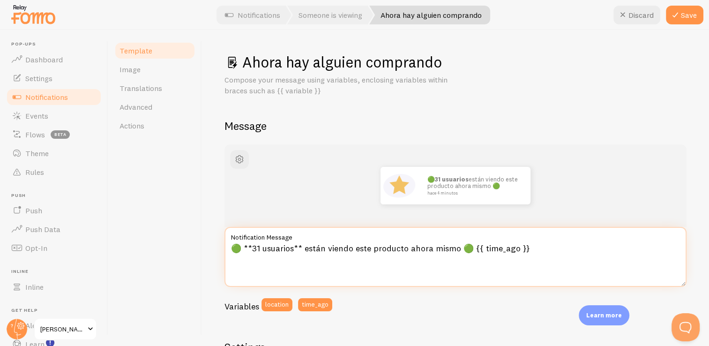
drag, startPoint x: 533, startPoint y: 248, endPoint x: 473, endPoint y: 248, distance: 60.5
click at [473, 248] on textarea "🟢 **31 usuarios** están viendo este producto ahora mismo 🟢 {{ time_ago }}" at bounding box center [456, 257] width 462 height 60
type textarea "🟢 **31 usuarios** están viendo este producto ahora mismo 🟢"
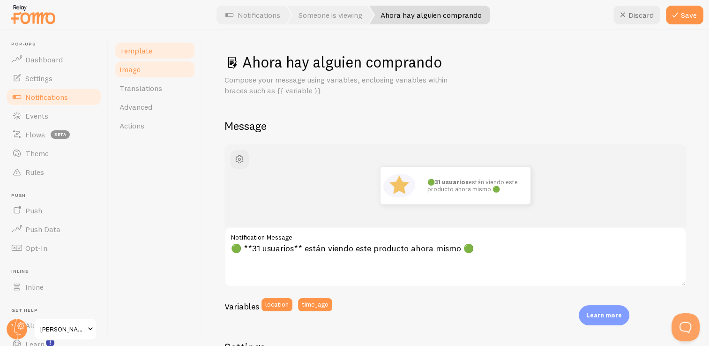
click at [135, 73] on span "Image" at bounding box center [130, 69] width 21 height 9
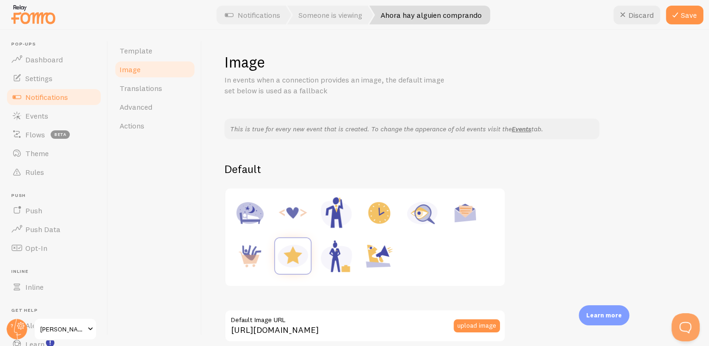
click at [418, 217] on img at bounding box center [423, 213] width 36 height 36
type input "https://fomo.com/images/widget/template_defaults/inquiry.jpg"
click at [681, 14] on button "Save" at bounding box center [685, 15] width 38 height 19
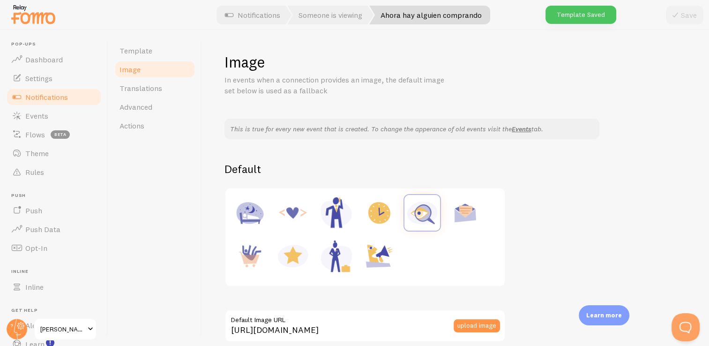
click at [160, 60] on link "Image" at bounding box center [155, 69] width 82 height 19
click at [135, 47] on span "Template" at bounding box center [136, 50] width 33 height 9
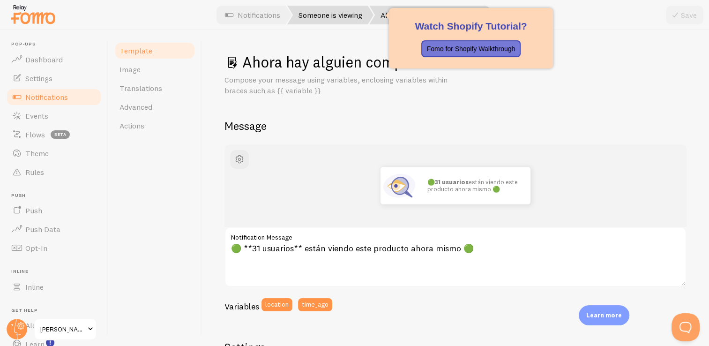
click at [323, 15] on link "Someone is viewing" at bounding box center [330, 15] width 86 height 19
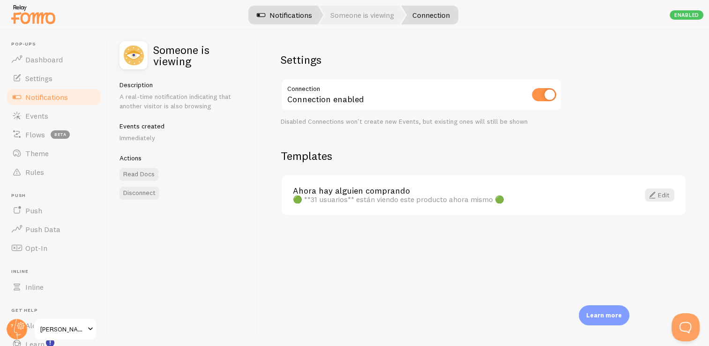
click at [289, 15] on link "Notifications" at bounding box center [285, 15] width 78 height 19
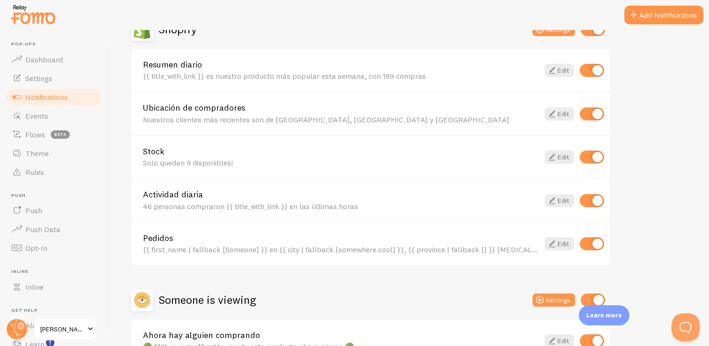
scroll to position [349, 0]
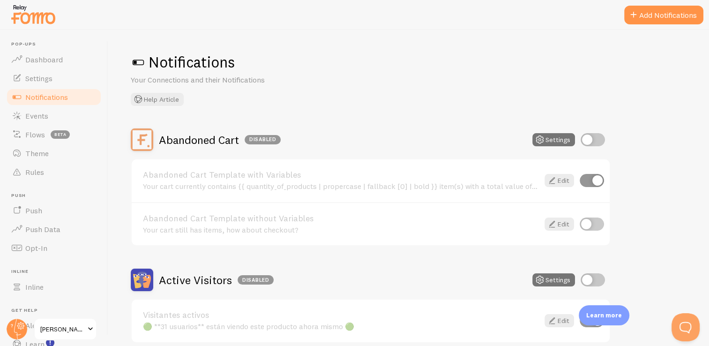
scroll to position [349, 0]
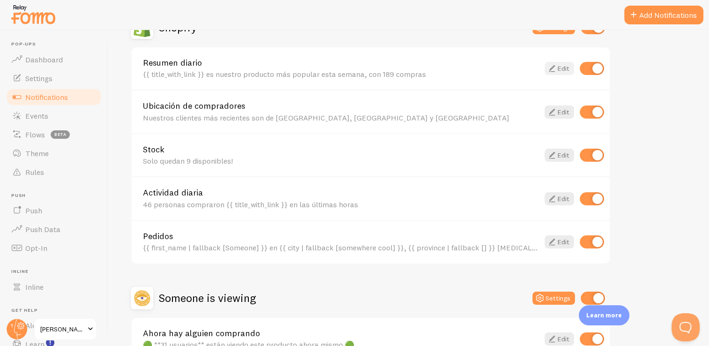
click at [551, 65] on icon at bounding box center [552, 68] width 11 height 11
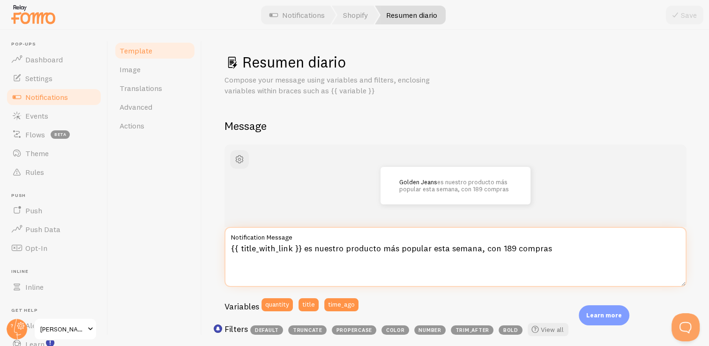
drag, startPoint x: 497, startPoint y: 248, endPoint x: 509, endPoint y: 248, distance: 11.3
click at [509, 248] on textarea "{{ title_with_link }} es nuestro producto más popular esta semana, con 189 comp…" at bounding box center [456, 257] width 462 height 60
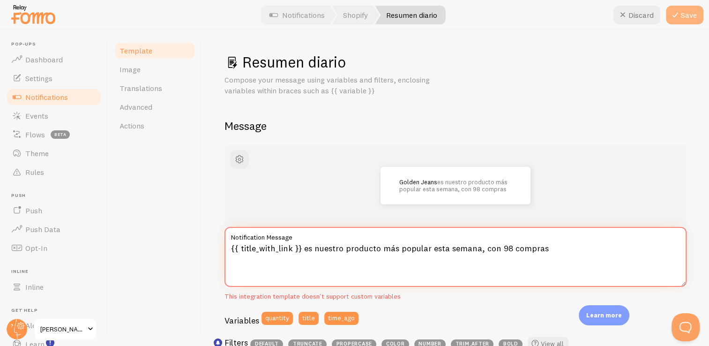
type textarea "{{ title_with_link }} es nuestro producto más popular esta semana, con 98 compr…"
click at [694, 7] on button "Save" at bounding box center [685, 15] width 38 height 19
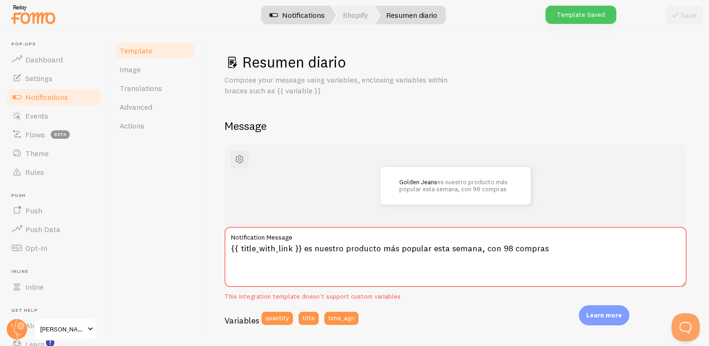
click at [299, 14] on link "Notifications" at bounding box center [297, 15] width 78 height 19
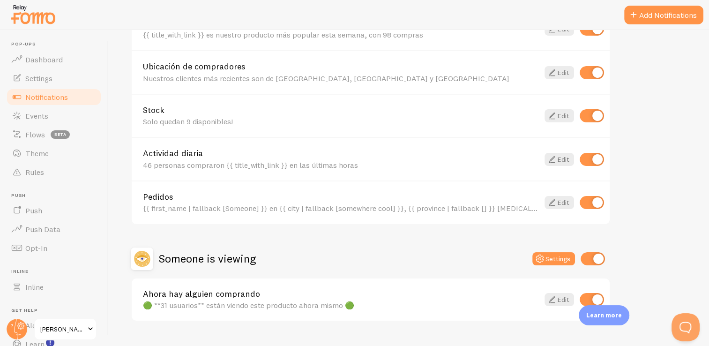
scroll to position [406, 0]
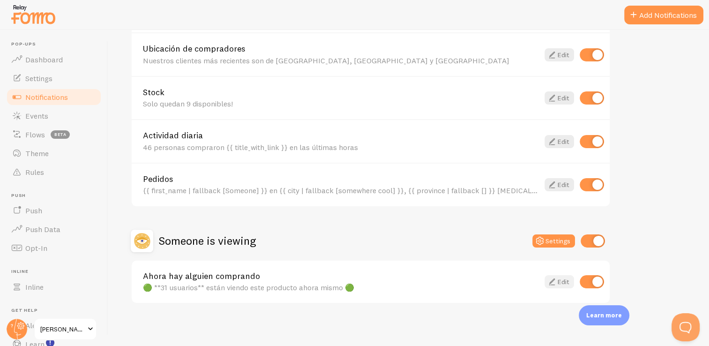
click at [554, 280] on icon at bounding box center [552, 281] width 11 height 11
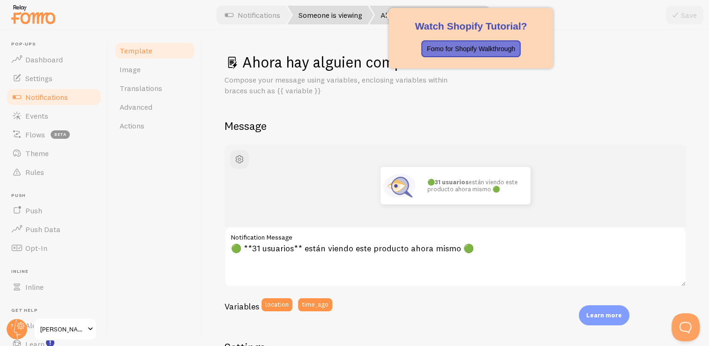
click at [327, 18] on link "Someone is viewing" at bounding box center [330, 15] width 86 height 19
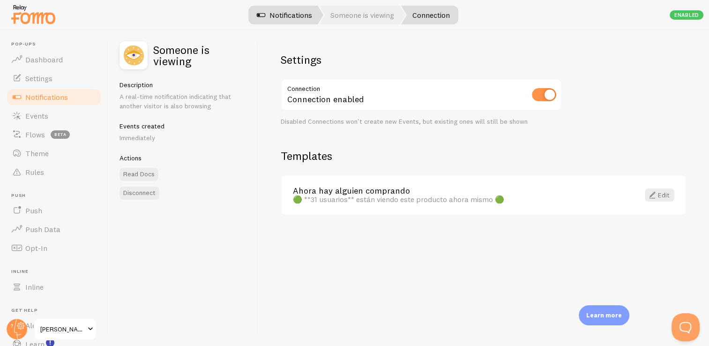
click at [290, 14] on link "Notifications" at bounding box center [285, 15] width 78 height 19
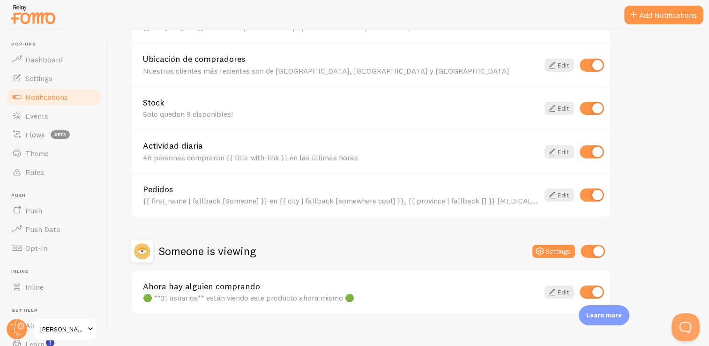
scroll to position [406, 0]
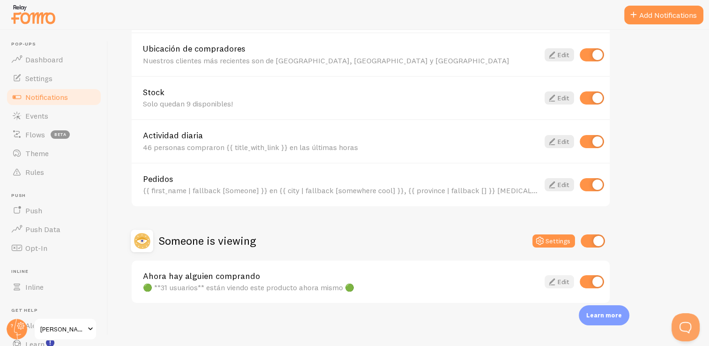
click at [555, 278] on icon at bounding box center [552, 281] width 11 height 11
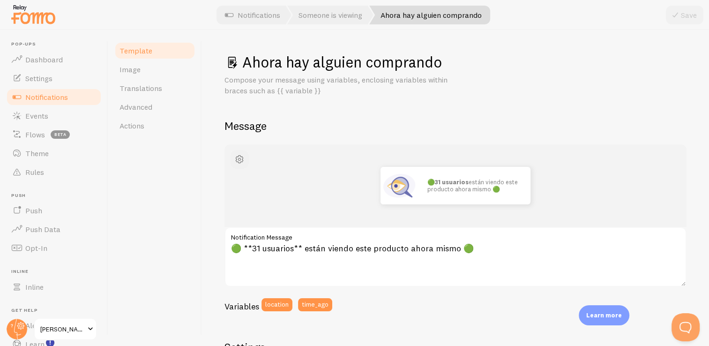
click at [243, 158] on span "button" at bounding box center [239, 159] width 11 height 11
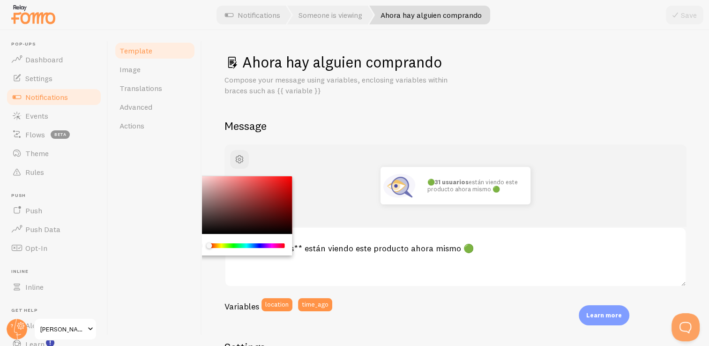
click at [203, 181] on div "Chrome color picker" at bounding box center [239, 205] width 105 height 58
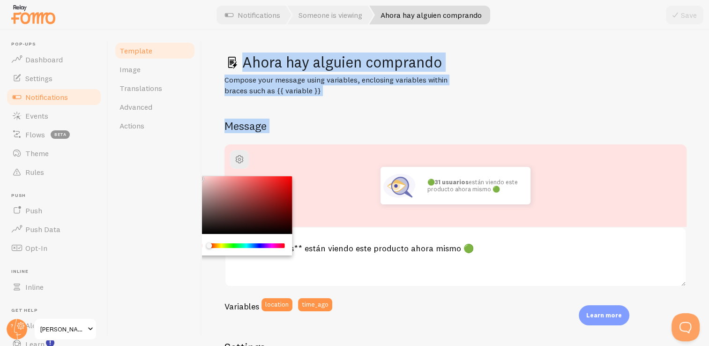
drag, startPoint x: 203, startPoint y: 181, endPoint x: 198, endPoint y: 175, distance: 7.4
click at [198, 175] on div "Template Image Translations Advanced Actions Ahora hay alguien comprando Compos…" at bounding box center [408, 188] width 601 height 316
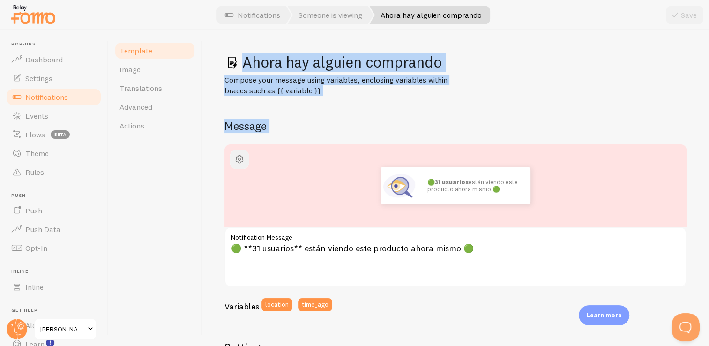
click at [239, 158] on span "button" at bounding box center [239, 159] width 11 height 11
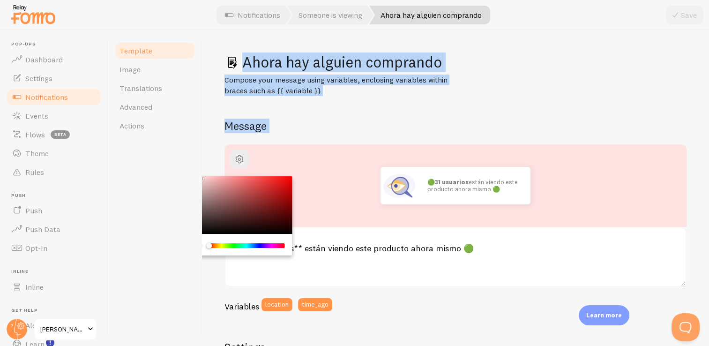
click at [335, 123] on h2 "Message" at bounding box center [456, 126] width 462 height 15
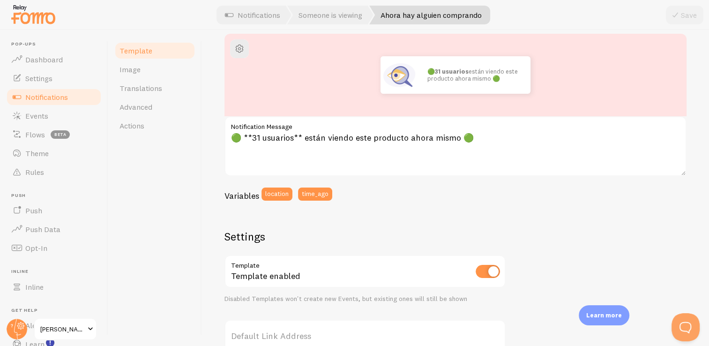
scroll to position [55, 0]
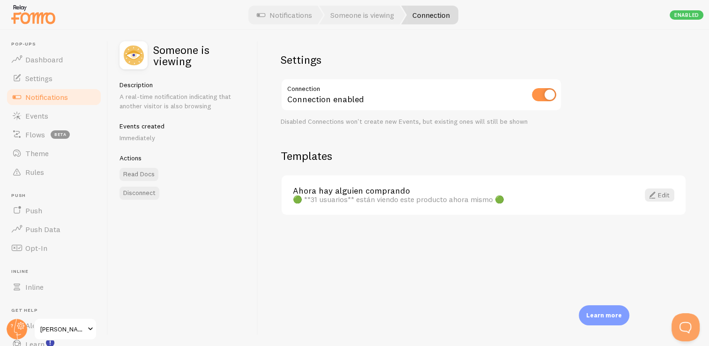
click at [37, 92] on span "Notifications" at bounding box center [46, 96] width 43 height 9
